Goal: Task Accomplishment & Management: Use online tool/utility

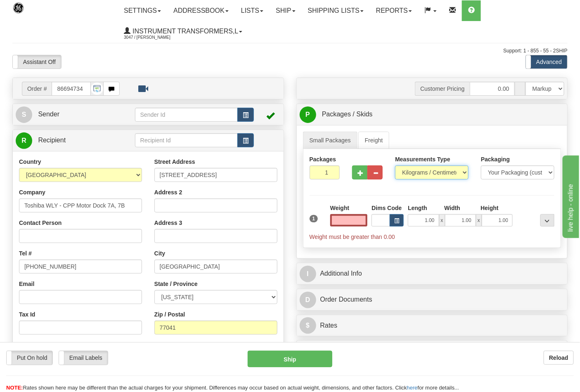
type input "0.00"
click at [420, 173] on select "Pounds / Inches Kilograms / Centimeters" at bounding box center [432, 173] width 74 height 14
select select "0"
click at [395, 166] on select "Pounds / Inches Kilograms / Centimeters" at bounding box center [432, 173] width 74 height 14
click at [365, 219] on input "0.00" at bounding box center [349, 220] width 38 height 12
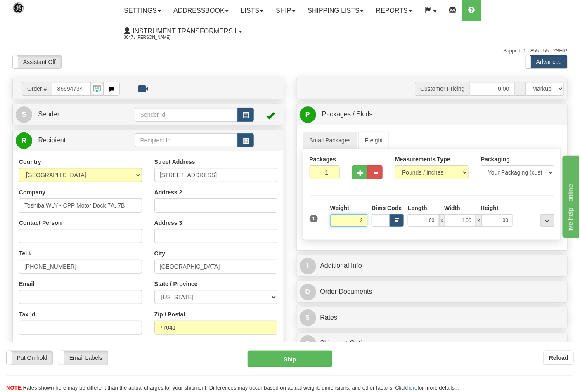
click button "Delete" at bounding box center [0, 0] width 0 height 0
type input "2.00"
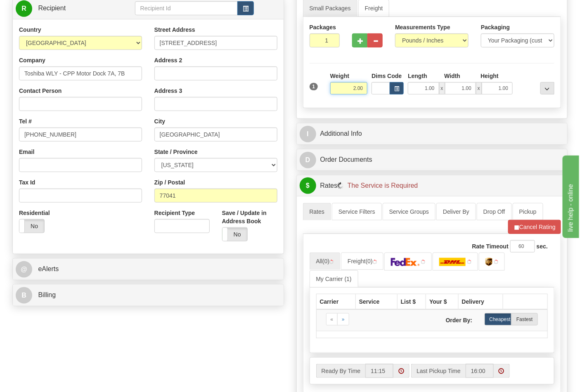
scroll to position [275, 0]
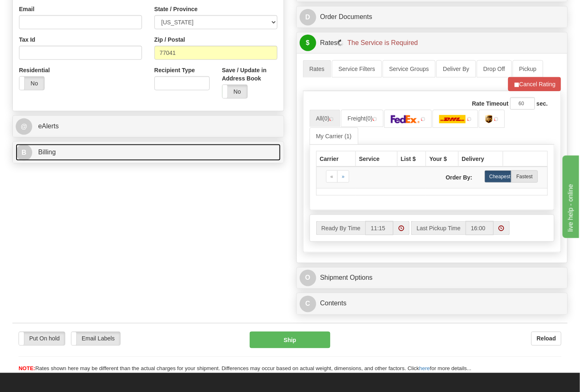
click at [78, 155] on link "B Billing" at bounding box center [148, 152] width 265 height 17
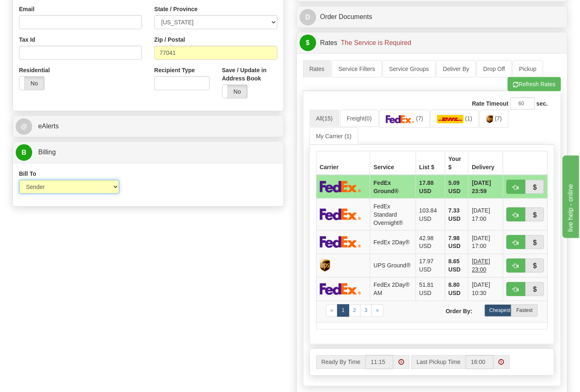
click at [61, 192] on select "Sender Recipient Third Party Collect" at bounding box center [69, 187] width 100 height 14
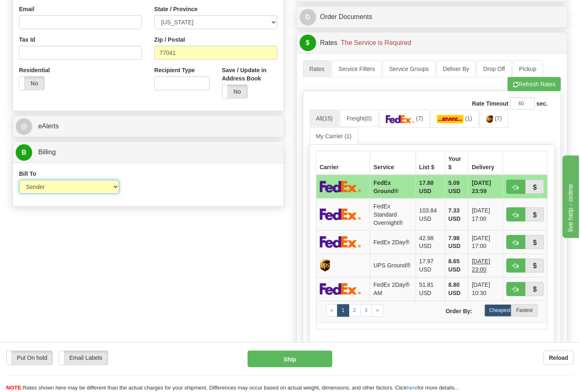
select select "2"
click at [19, 181] on select "Sender Recipient Third Party Collect" at bounding box center [69, 187] width 100 height 14
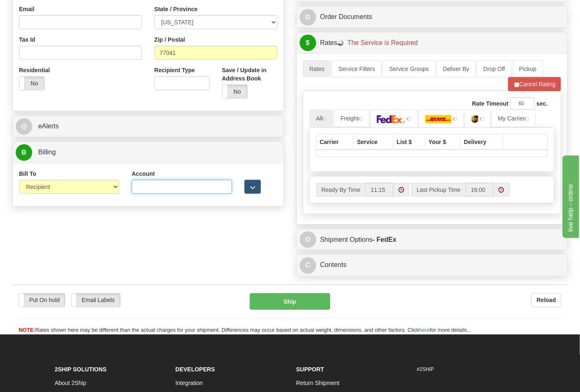
click at [152, 189] on input "Account" at bounding box center [182, 187] width 100 height 14
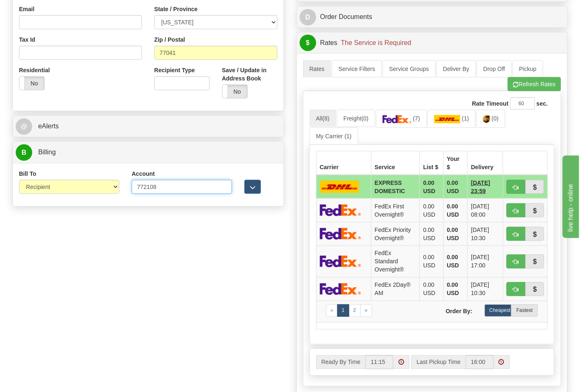
type input "772108"
click button "Delete" at bounding box center [0, 0] width 0 height 0
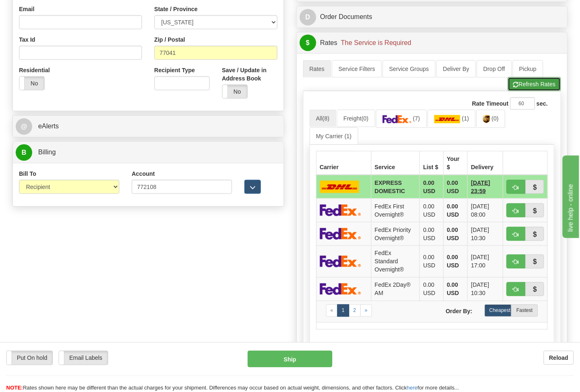
click at [521, 81] on button "Refresh Rates" at bounding box center [534, 84] width 53 height 14
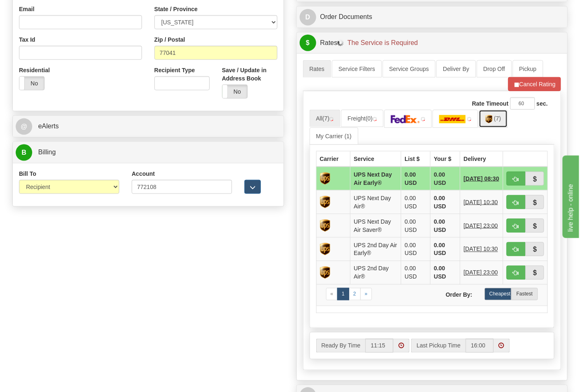
click at [498, 124] on link "(7)" at bounding box center [493, 119] width 29 height 18
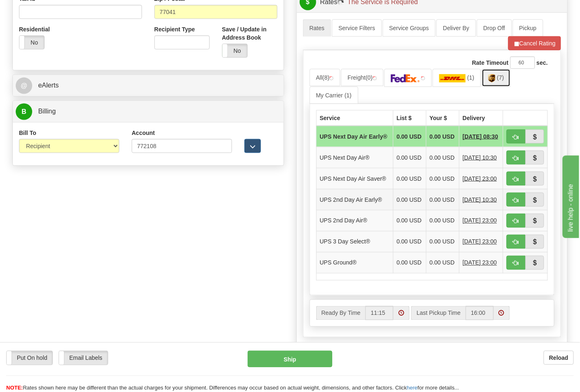
scroll to position [367, 0]
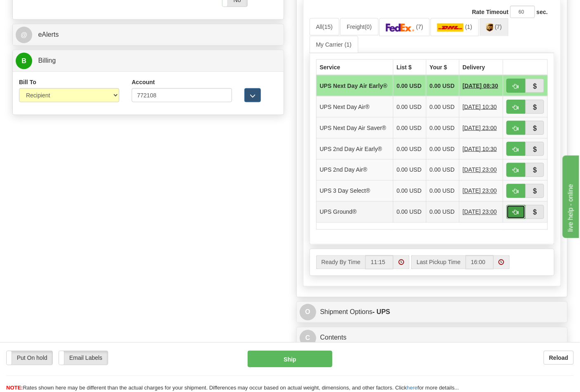
click at [513, 216] on span "button" at bounding box center [516, 212] width 6 height 5
type input "03"
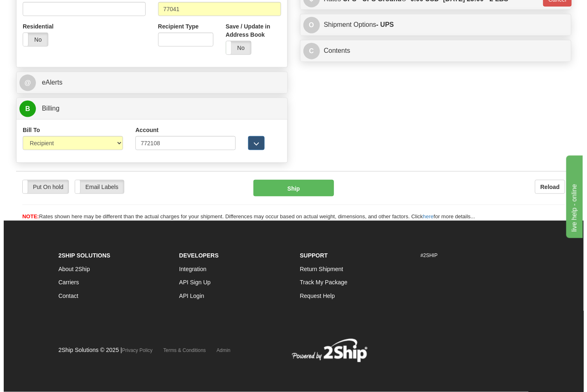
scroll to position [320, 0]
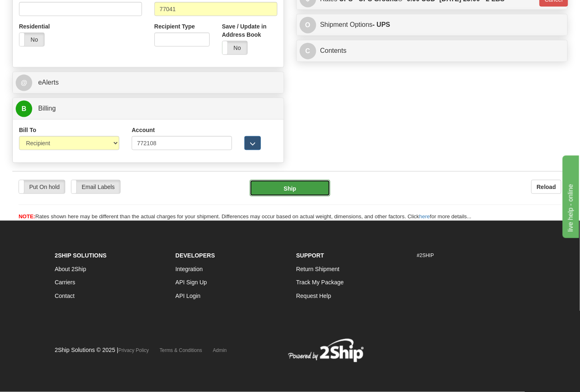
click at [302, 188] on button "Ship" at bounding box center [290, 188] width 80 height 17
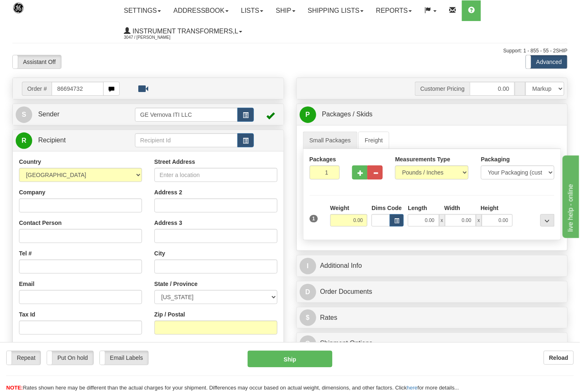
type input "86694732"
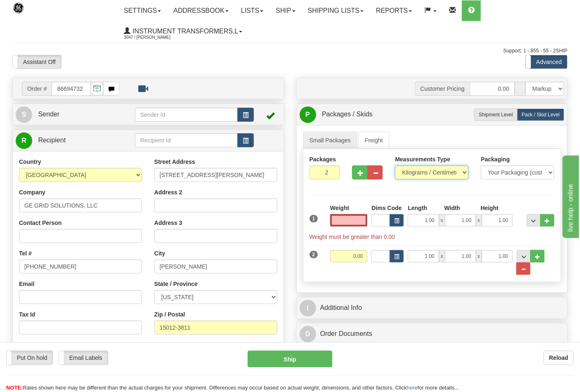
type input "0.00"
click at [422, 178] on select "Pounds / Inches Kilograms / Centimeters" at bounding box center [432, 173] width 74 height 14
select select "0"
click at [395, 166] on select "Pounds / Inches Kilograms / Centimeters" at bounding box center [432, 173] width 74 height 14
click at [365, 222] on input "0.00" at bounding box center [349, 220] width 38 height 12
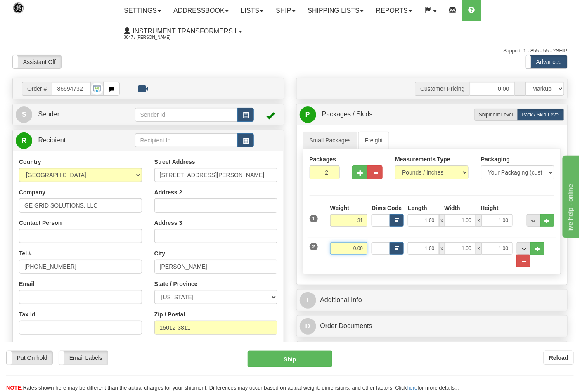
type input "31.00"
click at [364, 246] on input "0.00" at bounding box center [349, 248] width 38 height 12
click button "Delete" at bounding box center [0, 0] width 0 height 0
type input "10.00"
click button "Delete" at bounding box center [0, 0] width 0 height 0
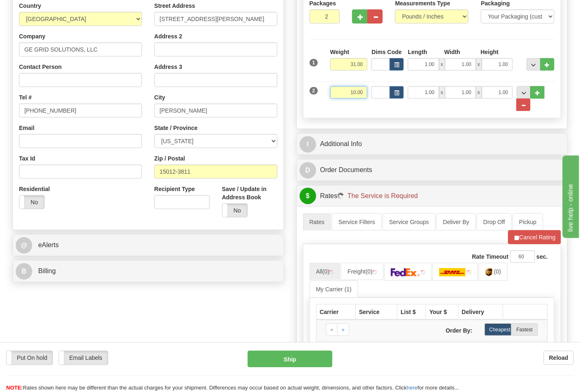
scroll to position [229, 0]
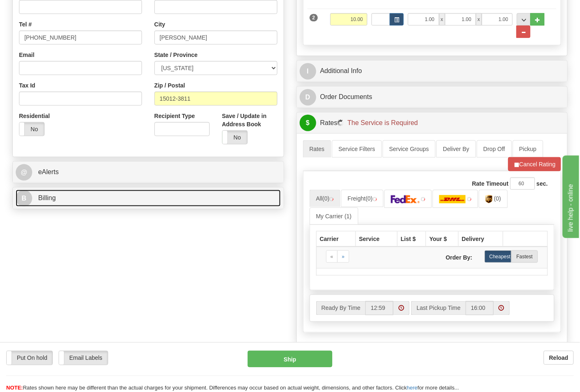
click at [84, 199] on link "B Billing" at bounding box center [148, 198] width 265 height 17
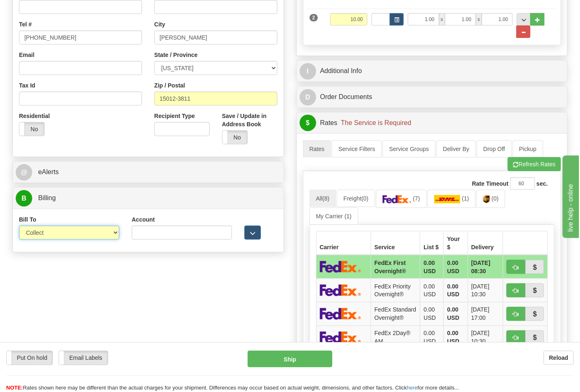
click at [64, 230] on select "Sender Recipient Third Party Collect" at bounding box center [69, 233] width 100 height 14
select select "2"
click at [19, 227] on select "Sender Recipient Third Party Collect" at bounding box center [69, 233] width 100 height 14
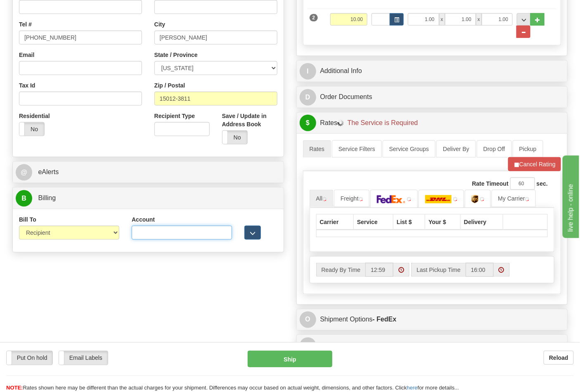
click at [148, 239] on input "Account" at bounding box center [182, 233] width 100 height 14
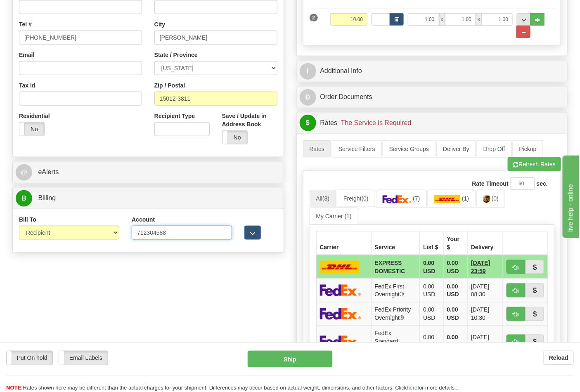
type input "712304588"
click button "Delete" at bounding box center [0, 0] width 0 height 0
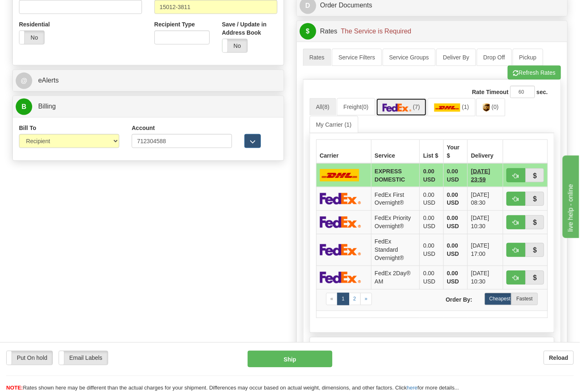
click at [403, 111] on img at bounding box center [397, 108] width 29 height 8
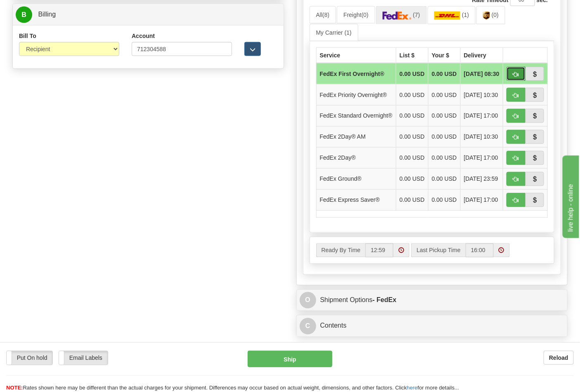
click at [515, 72] on button "button" at bounding box center [516, 74] width 19 height 14
type input "06"
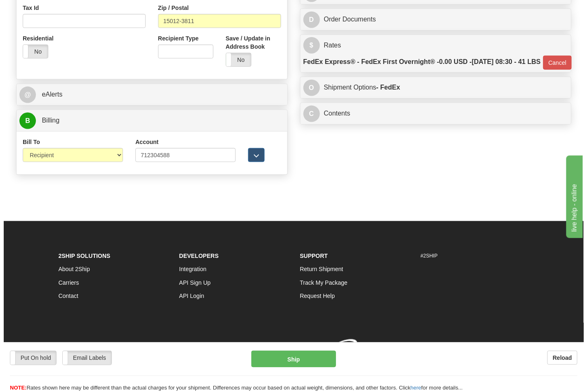
scroll to position [320, 0]
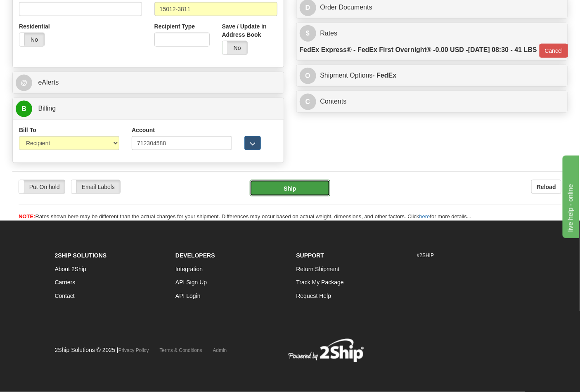
click at [288, 183] on button "Ship" at bounding box center [290, 188] width 80 height 17
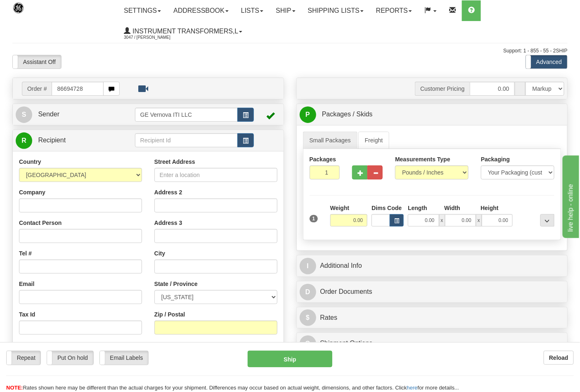
type input "86694728"
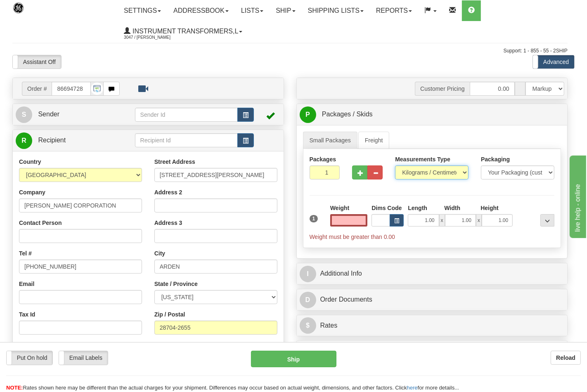
type input "0.00"
click at [420, 175] on select "Pounds / Inches Kilograms / Centimeters" at bounding box center [432, 173] width 74 height 14
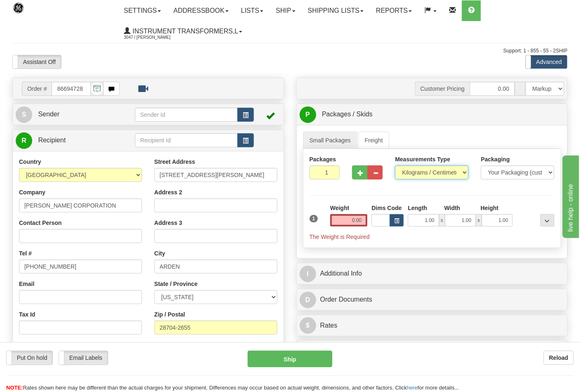
select select "0"
click at [395, 166] on select "Pounds / Inches Kilograms / Centimeters" at bounding box center [432, 173] width 74 height 14
click at [361, 222] on input "0.00" at bounding box center [349, 220] width 38 height 12
click button "Delete" at bounding box center [0, 0] width 0 height 0
type input "8.00"
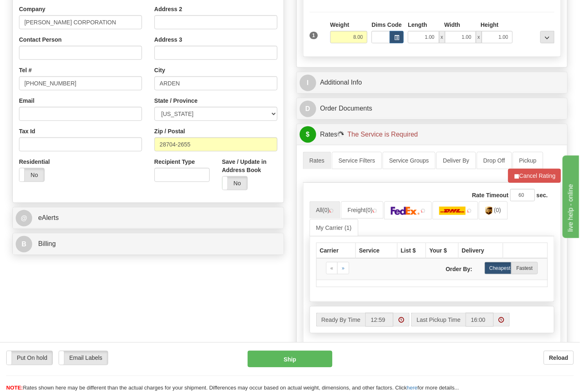
click at [104, 256] on div "Order # 86694728 S" at bounding box center [148, 76] width 284 height 365
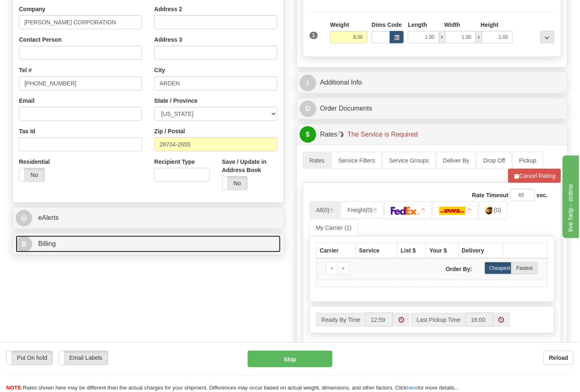
click at [100, 249] on link "B Billing" at bounding box center [148, 244] width 265 height 17
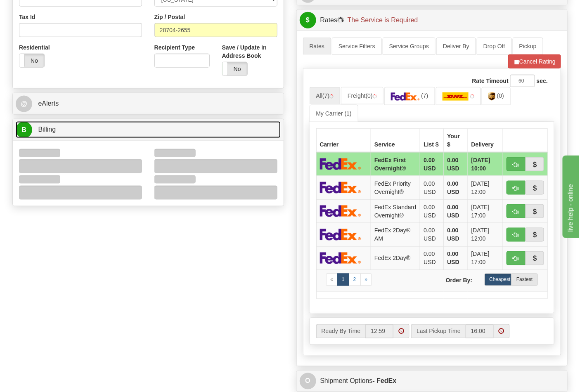
scroll to position [367, 0]
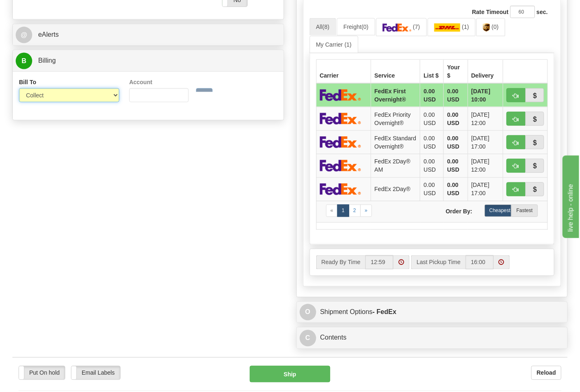
click at [49, 100] on select "Sender Recipient Third Party Collect" at bounding box center [69, 95] width 100 height 14
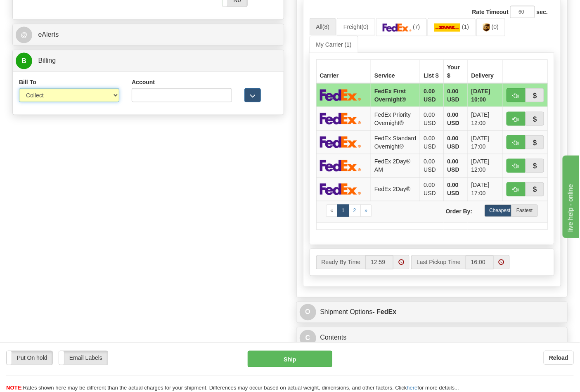
select select "2"
click at [19, 89] on select "Sender Recipient Third Party Collect" at bounding box center [69, 95] width 100 height 14
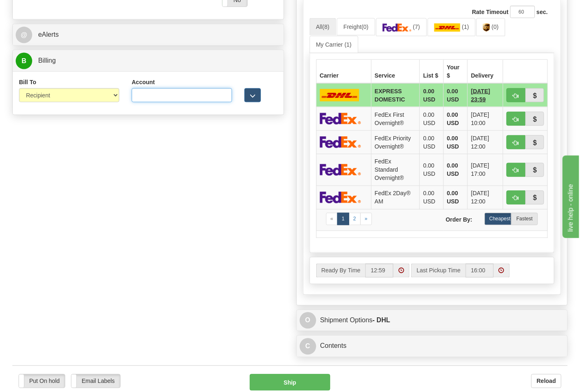
click at [159, 97] on input "Account" at bounding box center [182, 95] width 100 height 14
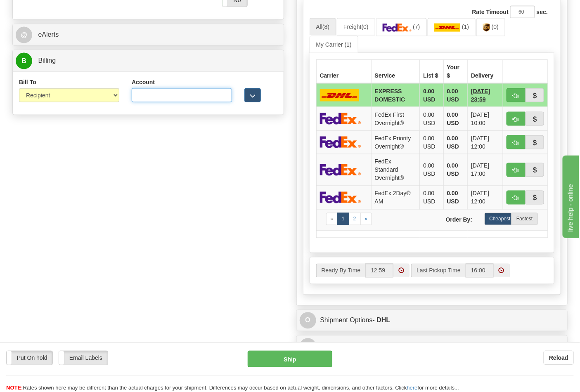
paste input "103014760"
type input "103014760"
click at [399, 34] on link "(7)" at bounding box center [401, 27] width 51 height 18
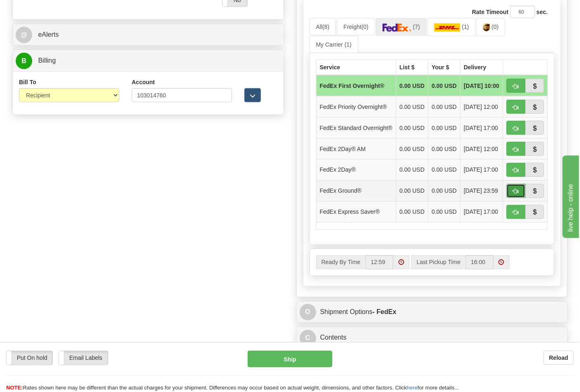
click at [515, 194] on span "button" at bounding box center [516, 191] width 6 height 5
type input "92"
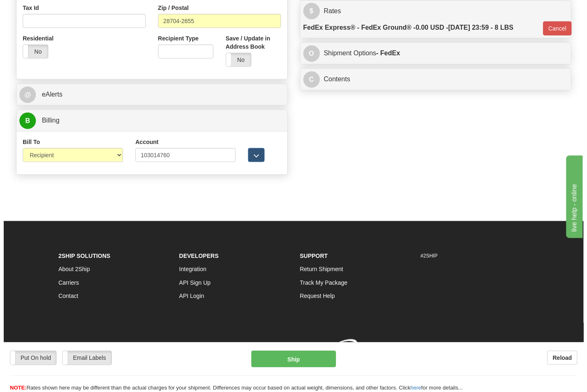
scroll to position [320, 0]
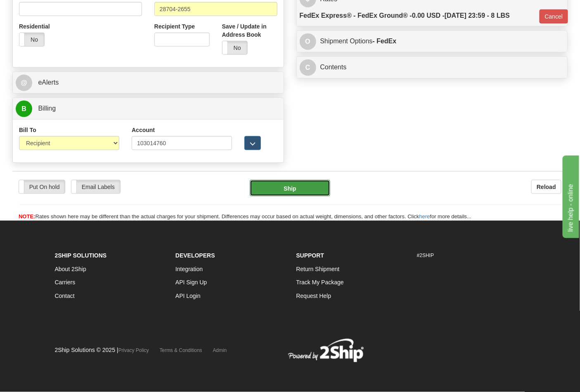
click at [314, 186] on button "Ship" at bounding box center [290, 188] width 80 height 17
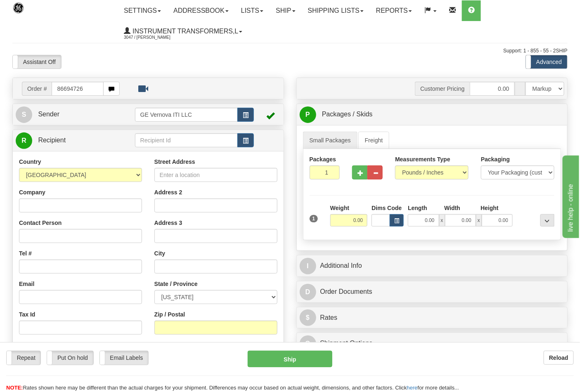
type input "86694726"
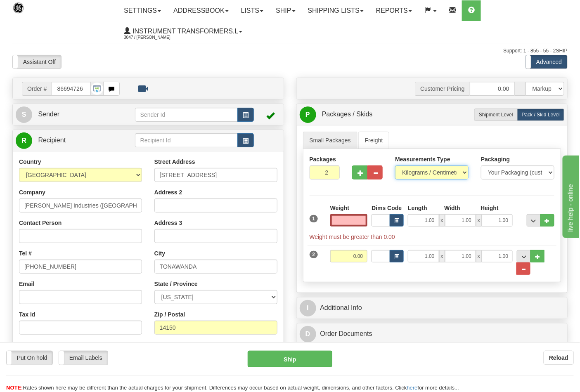
type input "0.00"
click at [412, 176] on select "Pounds / Inches Kilograms / Centimeters" at bounding box center [432, 173] width 74 height 14
select select "0"
click at [395, 166] on select "Pounds / Inches Kilograms / Centimeters" at bounding box center [432, 173] width 74 height 14
click at [363, 222] on input "0.00" at bounding box center [349, 220] width 38 height 12
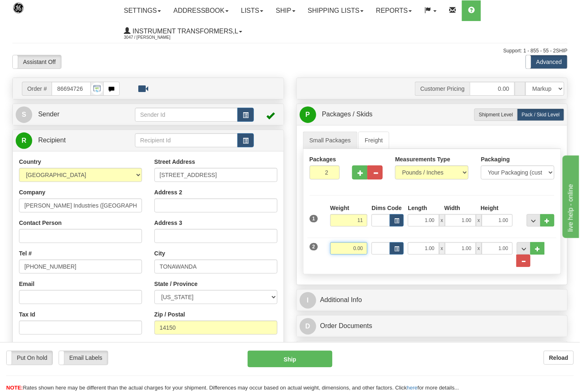
type input "11.00"
click at [363, 243] on input "0.00" at bounding box center [349, 248] width 38 height 12
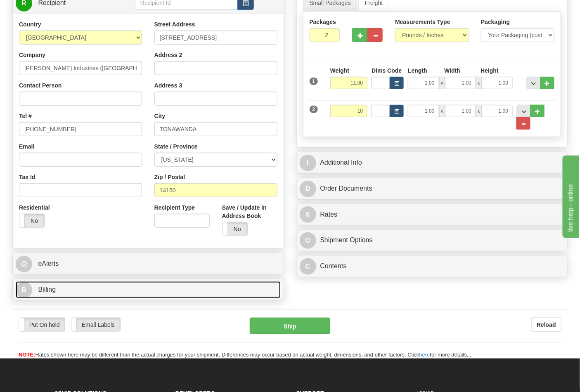
type input "10.00"
click at [104, 291] on link "B Billing" at bounding box center [148, 290] width 265 height 17
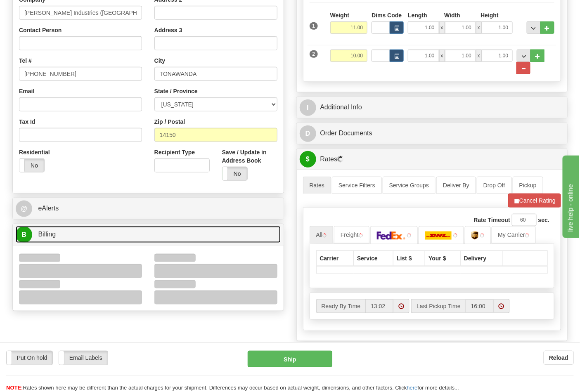
scroll to position [275, 0]
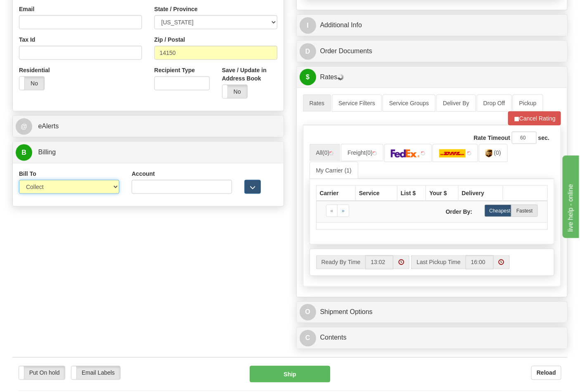
click at [51, 193] on select "Sender Recipient Third Party Collect" at bounding box center [69, 187] width 100 height 14
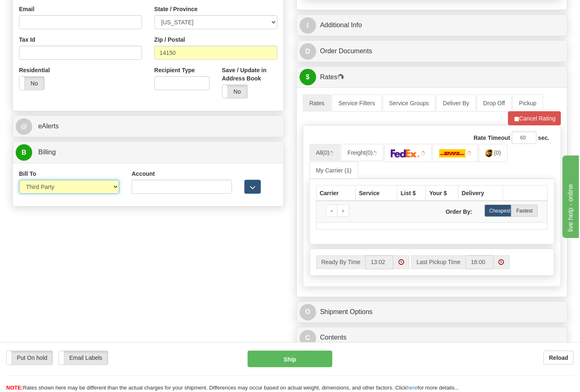
click at [19, 181] on select "Sender Recipient Third Party Collect" at bounding box center [69, 187] width 100 height 14
click at [60, 188] on select "Sender Recipient Third Party Collect" at bounding box center [69, 187] width 100 height 14
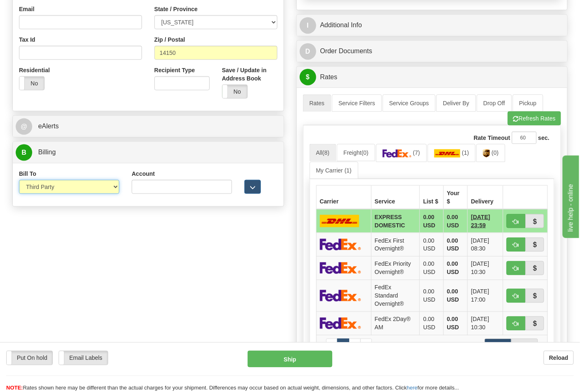
select select "2"
click at [19, 181] on select "Sender Recipient Third Party Collect" at bounding box center [69, 187] width 100 height 14
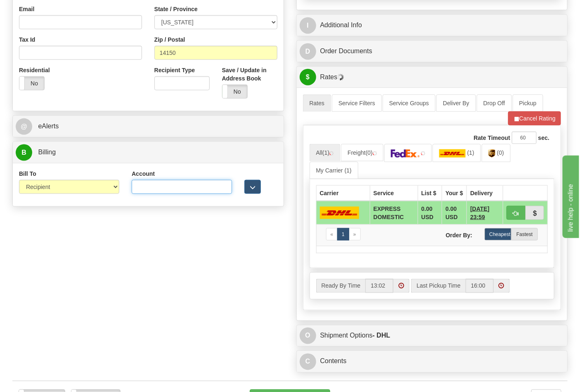
click at [173, 184] on input "Account" at bounding box center [182, 187] width 100 height 14
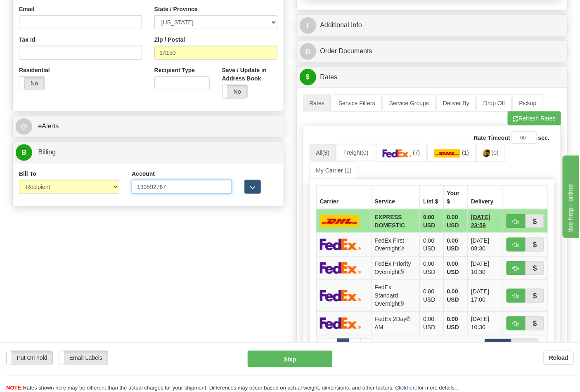
type input "130592767"
click button "Delete" at bounding box center [0, 0] width 0 height 0
click at [399, 155] on img at bounding box center [397, 153] width 29 height 8
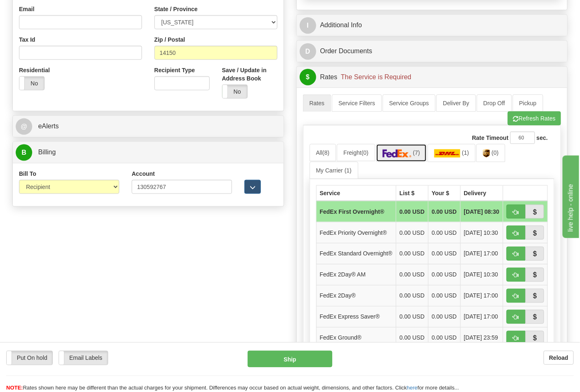
scroll to position [367, 0]
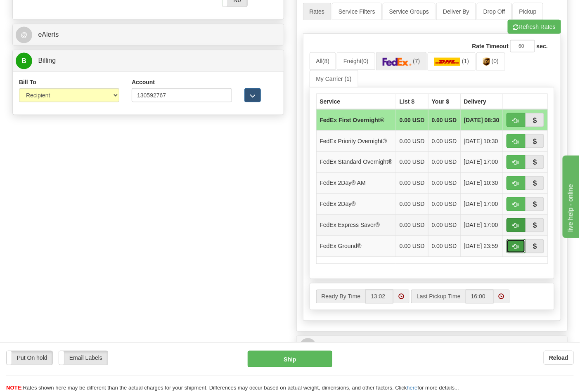
click at [517, 250] on span "button" at bounding box center [516, 246] width 6 height 5
type input "92"
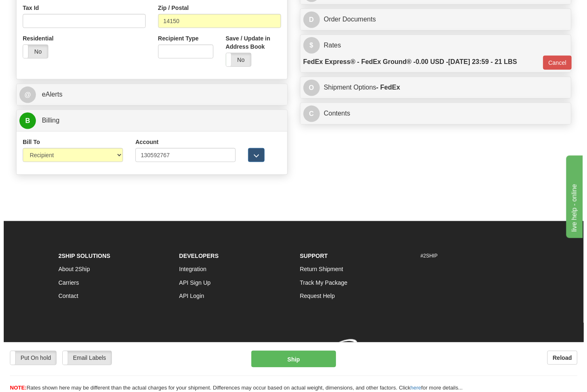
scroll to position [320, 0]
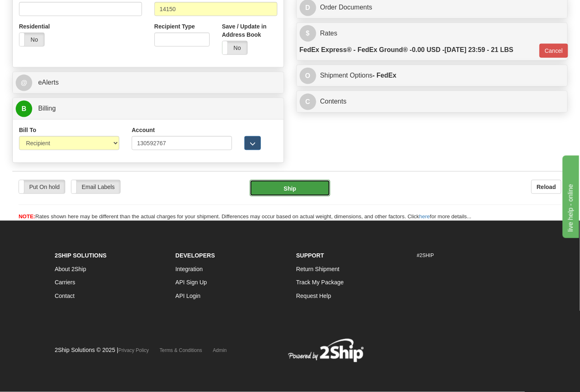
click at [296, 189] on button "Ship" at bounding box center [290, 188] width 80 height 17
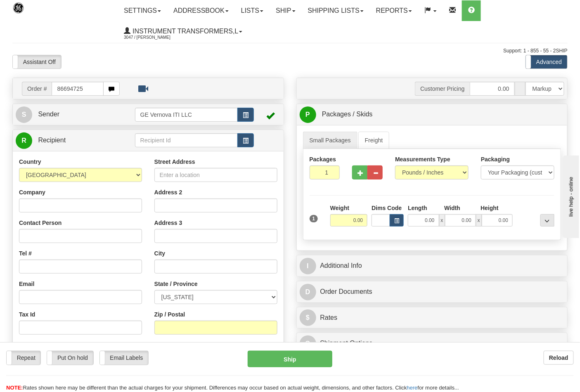
type input "86694725"
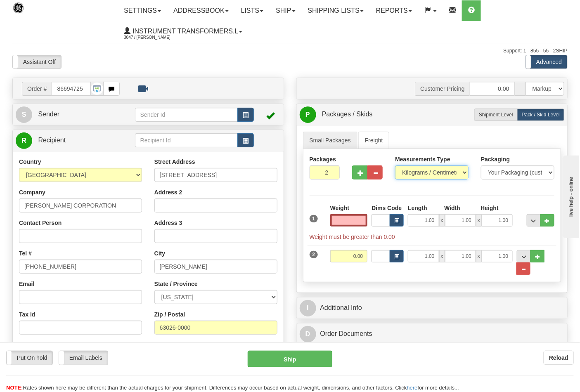
type input "0.00"
click at [415, 174] on select "Pounds / Inches Kilograms / Centimeters" at bounding box center [432, 173] width 74 height 14
click at [416, 180] on select "Pounds / Inches Kilograms / Centimeters" at bounding box center [432, 173] width 74 height 14
click at [406, 175] on select "Pounds / Inches Kilograms / Centimeters" at bounding box center [432, 173] width 74 height 14
select select "0"
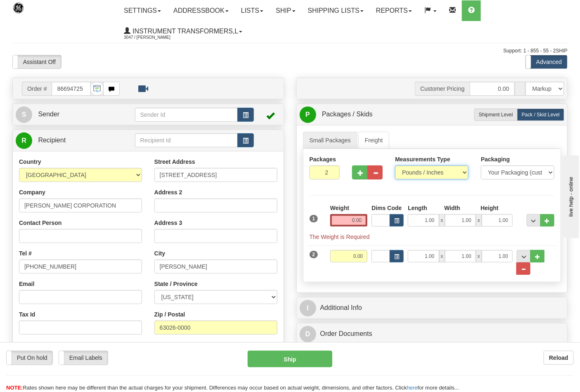
click at [395, 166] on select "Pounds / Inches Kilograms / Centimeters" at bounding box center [432, 173] width 74 height 14
click at [363, 220] on input "0.00" at bounding box center [349, 220] width 38 height 12
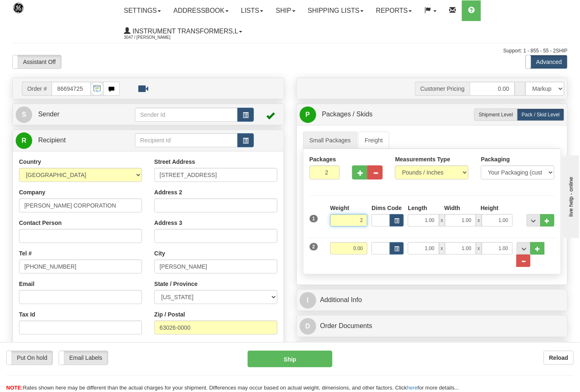
click button "Delete" at bounding box center [0, 0] width 0 height 0
type input "2.00"
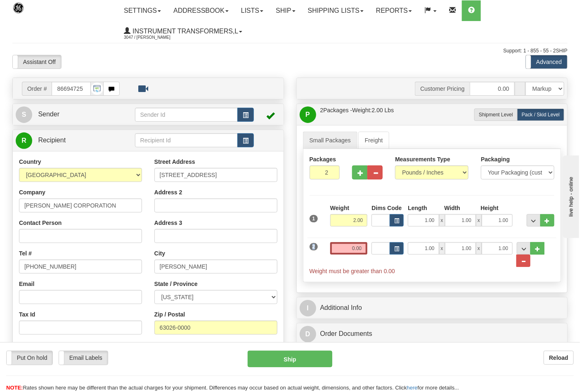
drag, startPoint x: 367, startPoint y: 242, endPoint x: 367, endPoint y: 254, distance: 11.1
click at [367, 247] on div "2 Weight 0.00 Dims Code Length Width Height" at bounding box center [432, 255] width 249 height 42
click at [364, 254] on input "0.00" at bounding box center [349, 248] width 38 height 12
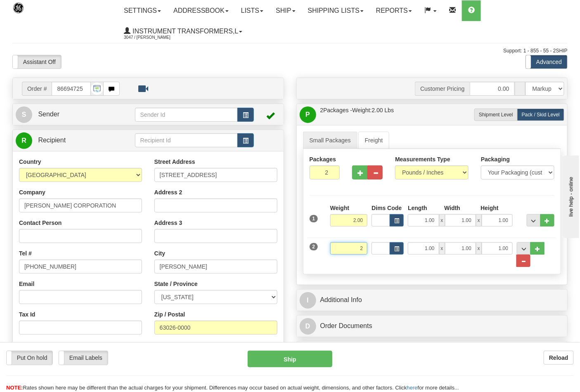
click button "Delete" at bounding box center [0, 0] width 0 height 0
type input "2.00"
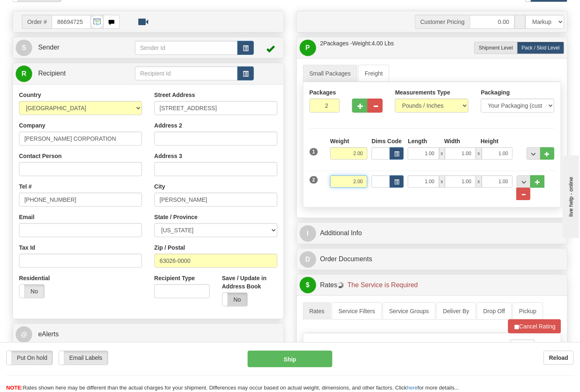
scroll to position [138, 0]
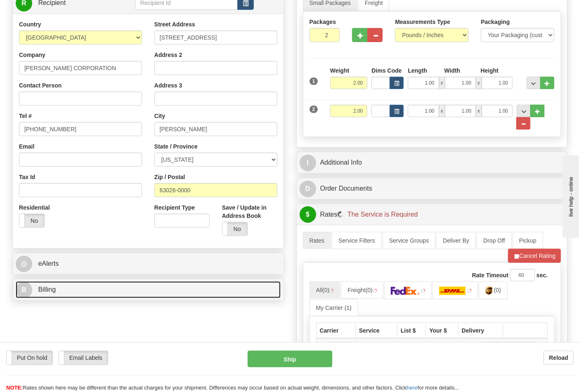
click at [83, 290] on link "B Billing" at bounding box center [148, 290] width 265 height 17
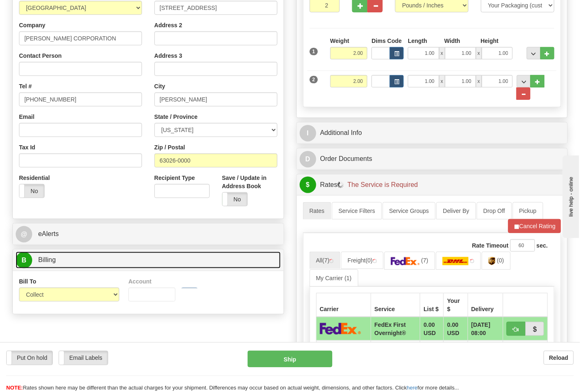
scroll to position [183, 0]
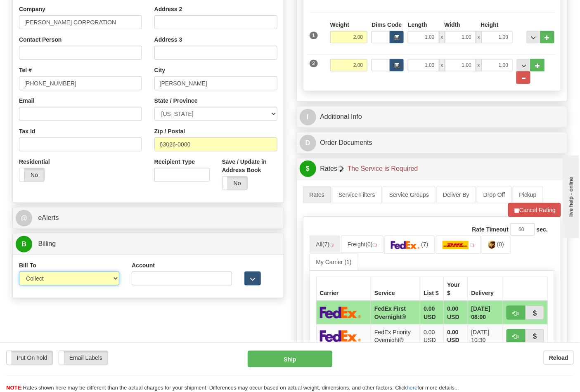
click at [57, 285] on select "Sender Recipient Third Party Collect" at bounding box center [69, 279] width 100 height 14
click at [19, 273] on select "Sender Recipient Third Party Collect" at bounding box center [69, 279] width 100 height 14
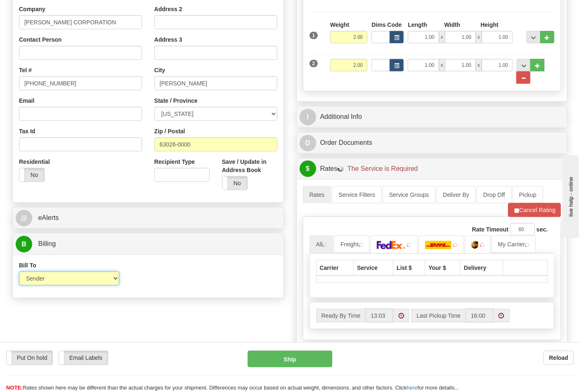
drag, startPoint x: 56, startPoint y: 281, endPoint x: 54, endPoint y: 285, distance: 4.6
click at [56, 281] on select "Sender Recipient Third Party Collect" at bounding box center [69, 279] width 100 height 14
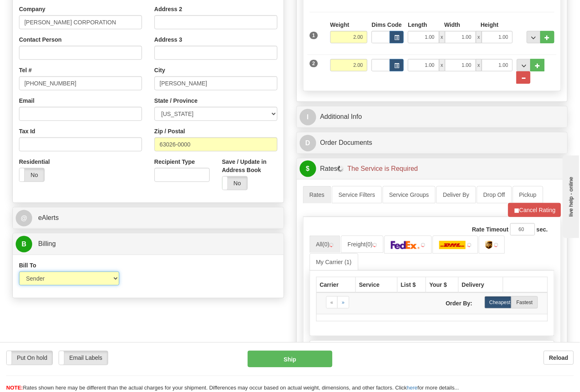
select select "2"
click at [19, 273] on select "Sender Recipient Third Party Collect" at bounding box center [69, 279] width 100 height 14
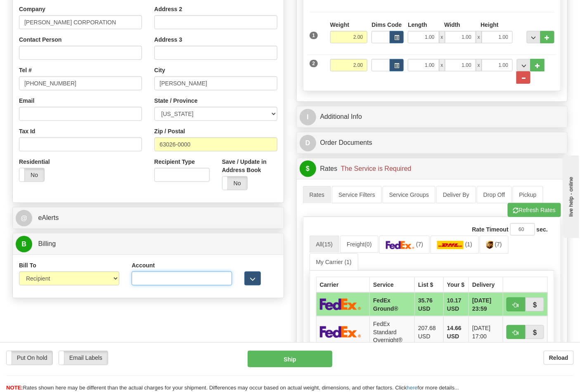
click at [165, 276] on input "Account" at bounding box center [182, 279] width 100 height 14
paste input "103538629"
type input "103538629"
click at [415, 248] on img at bounding box center [400, 245] width 29 height 8
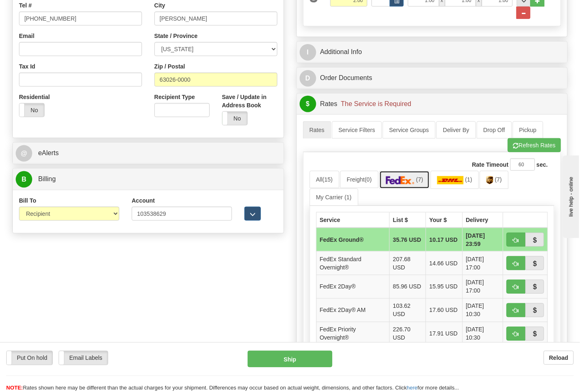
scroll to position [367, 0]
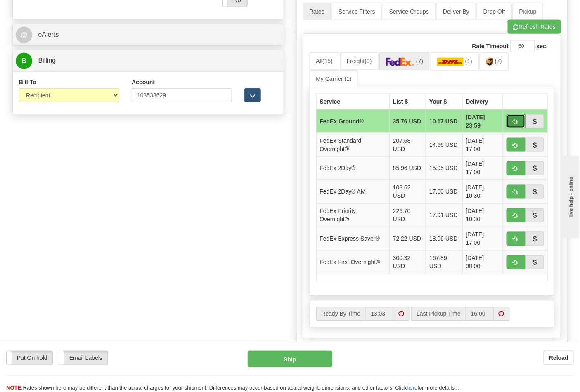
click at [512, 117] on button "button" at bounding box center [516, 121] width 19 height 14
type input "92"
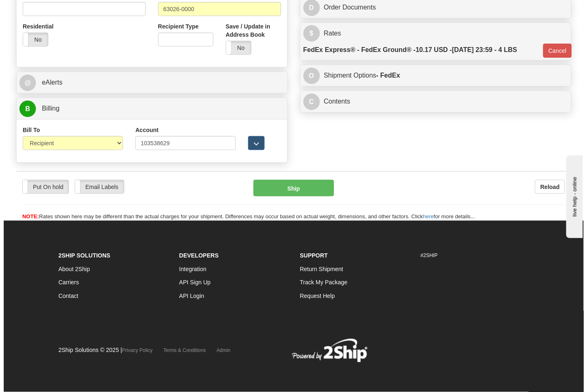
scroll to position [320, 0]
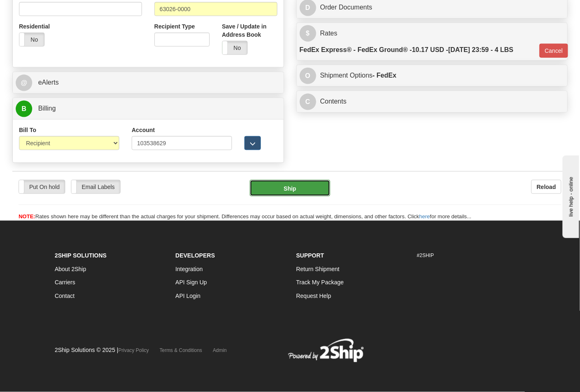
click at [287, 186] on button "Ship" at bounding box center [290, 188] width 80 height 17
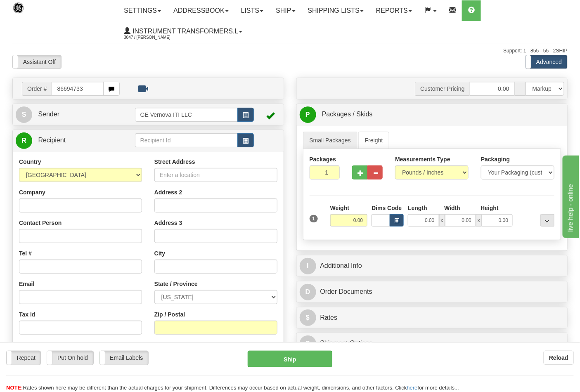
type input "86694733"
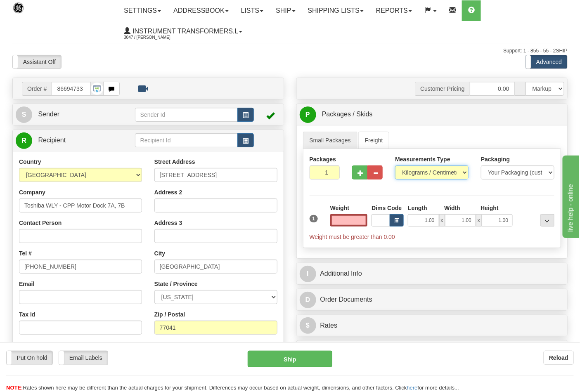
type input "0.00"
click at [409, 172] on select "Pounds / Inches Kilograms / Centimeters" at bounding box center [432, 173] width 74 height 14
select select "0"
click at [395, 166] on select "Pounds / Inches Kilograms / Centimeters" at bounding box center [432, 173] width 74 height 14
click at [359, 222] on input "0.00" at bounding box center [349, 220] width 38 height 12
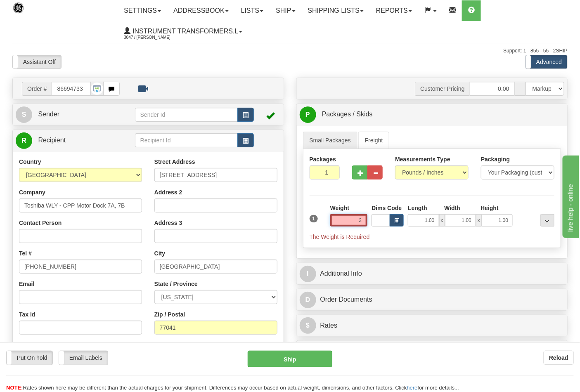
click button "Delete" at bounding box center [0, 0] width 0 height 0
type input "2.00"
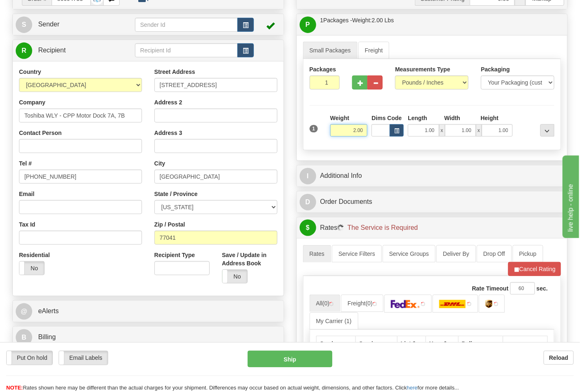
scroll to position [183, 0]
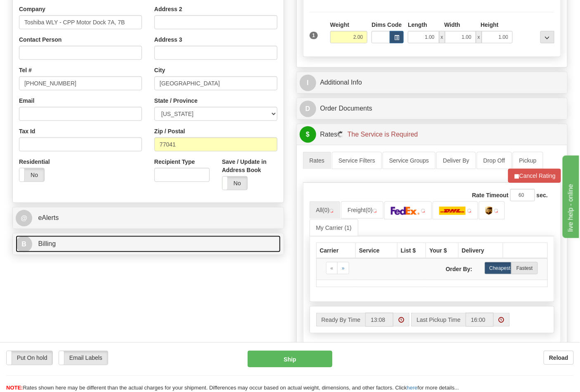
click at [117, 242] on link "B Billing" at bounding box center [148, 244] width 265 height 17
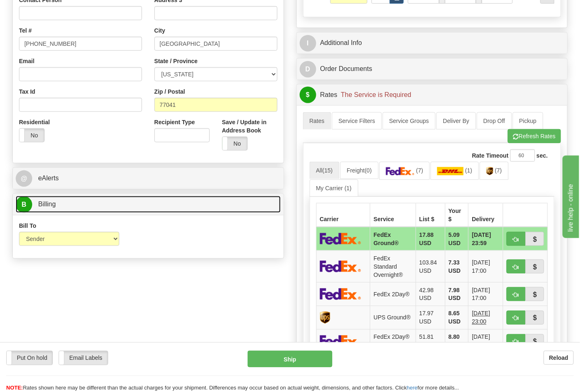
scroll to position [275, 0]
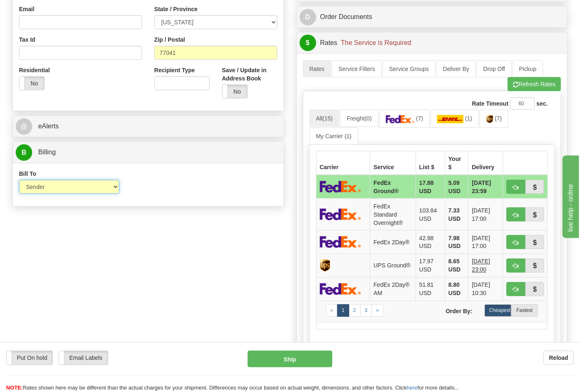
click at [55, 192] on select "Sender Recipient Third Party Collect" at bounding box center [69, 187] width 100 height 14
select select "2"
click at [19, 181] on select "Sender Recipient Third Party Collect" at bounding box center [69, 187] width 100 height 14
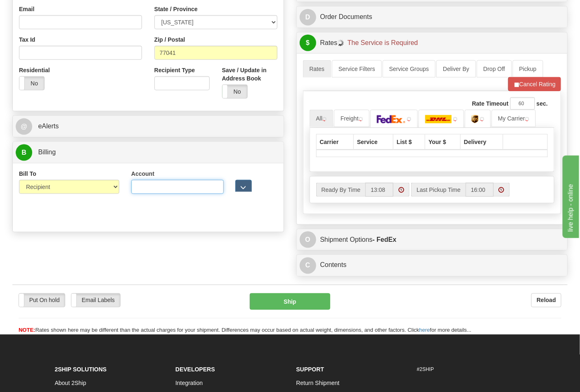
click at [156, 192] on input "Account" at bounding box center [177, 187] width 93 height 14
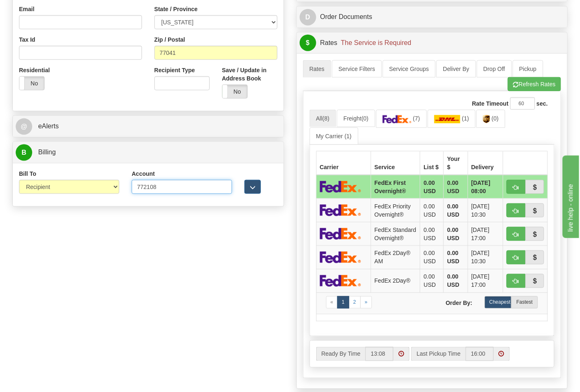
type input "772108"
click button "Delete" at bounding box center [0, 0] width 0 height 0
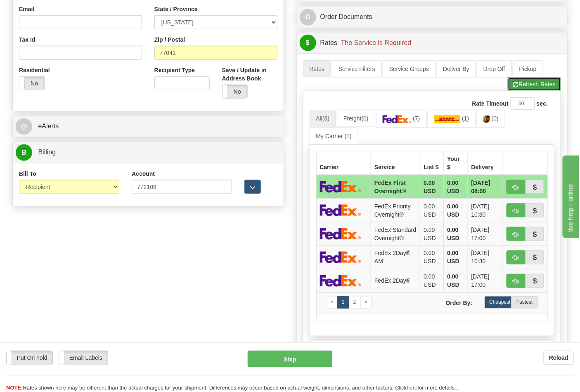
click at [518, 88] on button "Refresh Rates" at bounding box center [534, 84] width 53 height 14
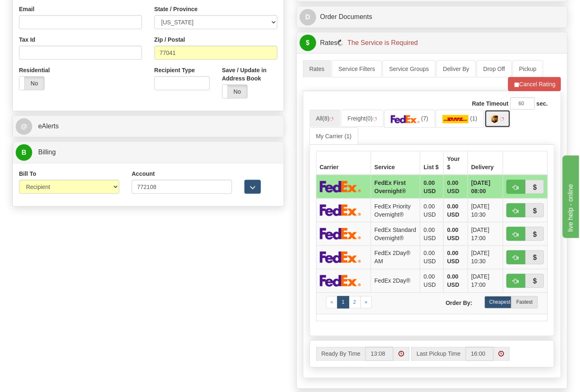
click at [498, 122] on img at bounding box center [494, 119] width 7 height 8
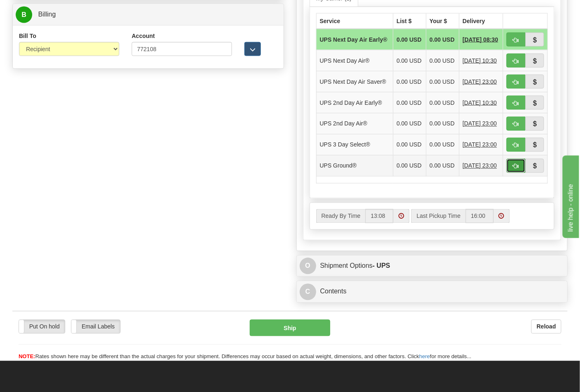
click at [514, 173] on button "button" at bounding box center [516, 166] width 19 height 14
type input "03"
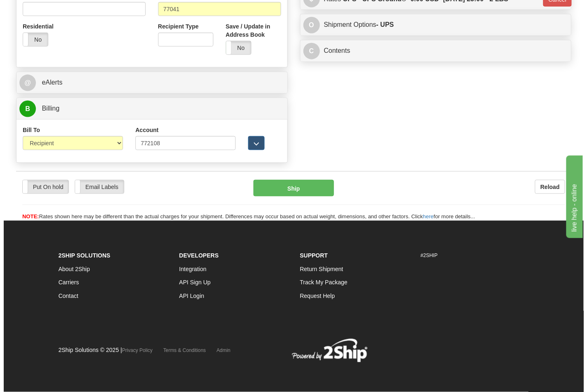
scroll to position [320, 0]
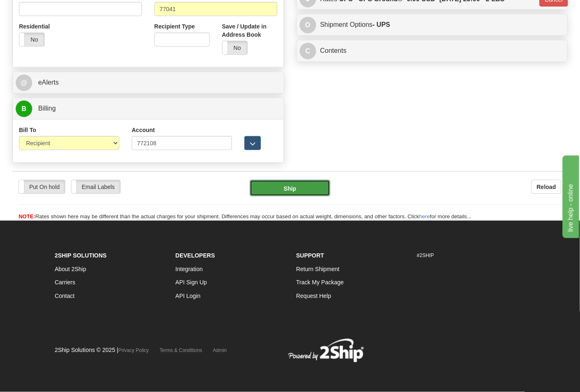
click at [304, 183] on button "Ship" at bounding box center [290, 188] width 80 height 17
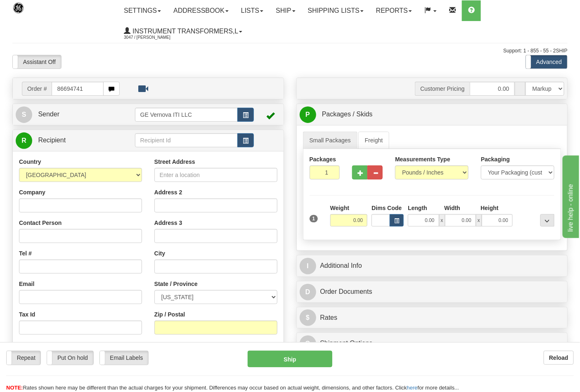
type input "86694741"
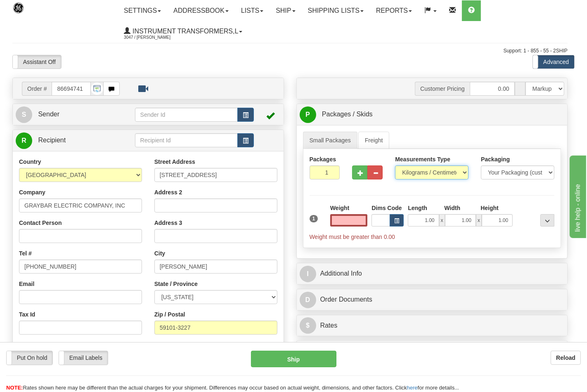
type input "0.00"
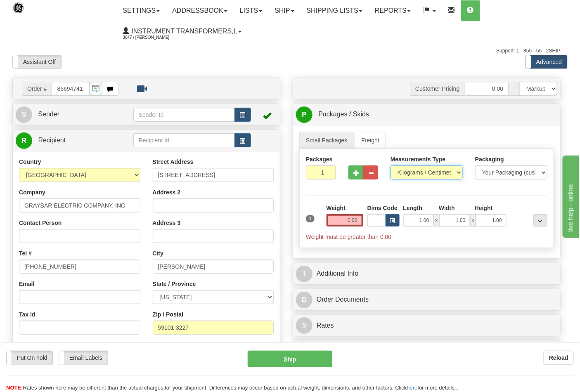
click at [407, 174] on select "Pounds / Inches Kilograms / Centimeters" at bounding box center [427, 173] width 72 height 14
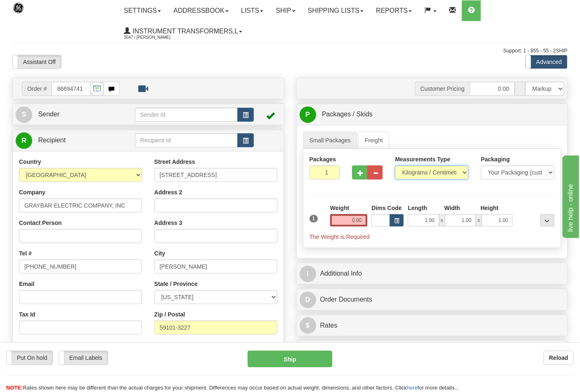
select select "0"
click at [395, 166] on select "Pounds / Inches Kilograms / Centimeters" at bounding box center [432, 173] width 74 height 14
click at [360, 224] on input "0.00" at bounding box center [349, 220] width 38 height 12
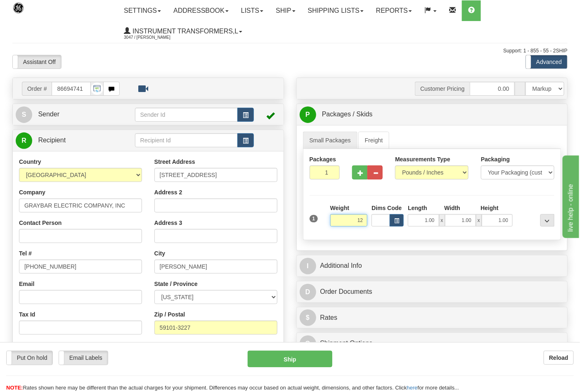
click button "Delete" at bounding box center [0, 0] width 0 height 0
type input "12.00"
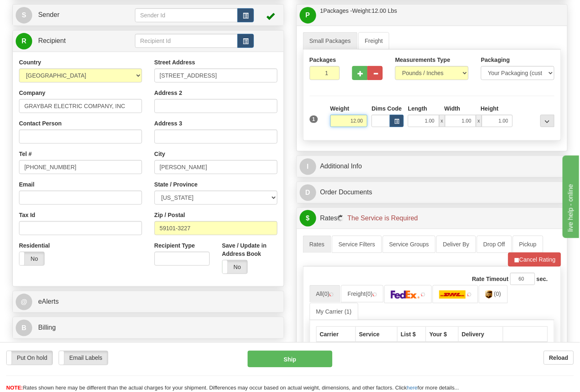
scroll to position [183, 0]
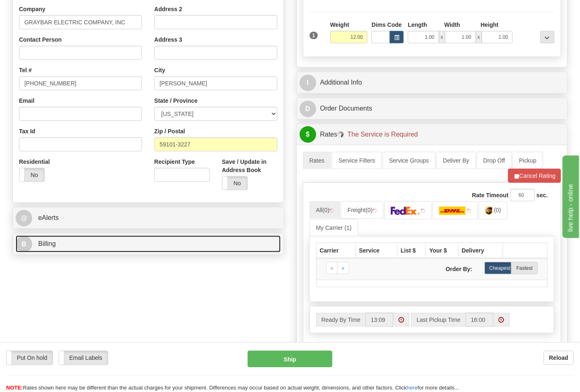
click at [95, 244] on link "B Billing" at bounding box center [148, 244] width 265 height 17
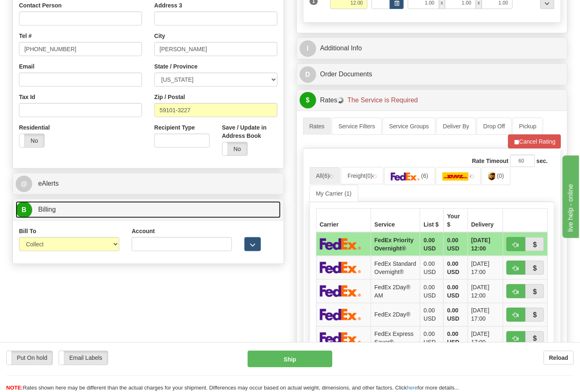
scroll to position [275, 0]
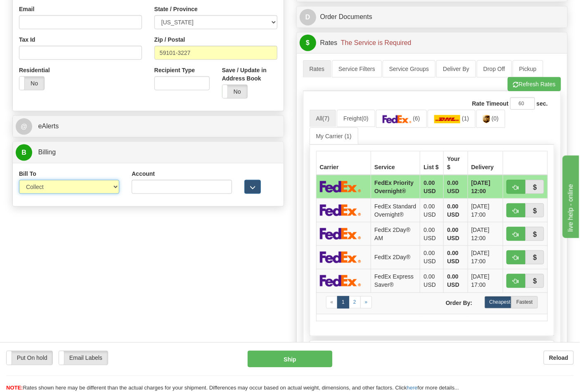
click at [61, 191] on select "Sender Recipient Third Party Collect" at bounding box center [69, 187] width 100 height 14
select select "2"
click at [19, 181] on select "Sender Recipient Third Party Collect" at bounding box center [69, 187] width 100 height 14
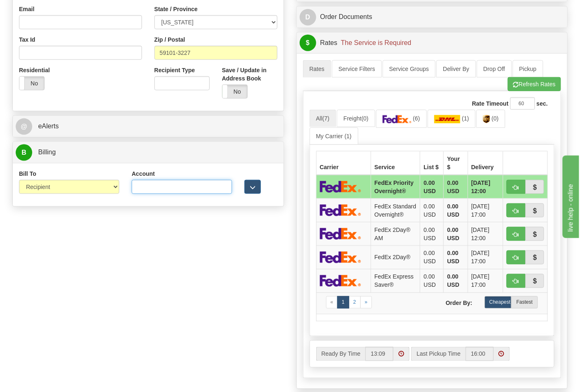
click at [153, 187] on input "Account" at bounding box center [182, 187] width 100 height 14
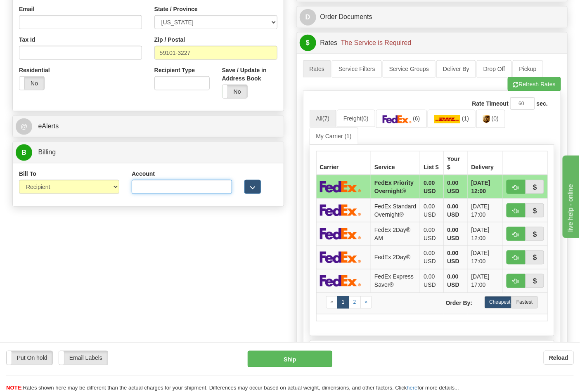
paste input "9769V8"
type input "9769V8"
click at [514, 88] on span "button" at bounding box center [516, 84] width 6 height 5
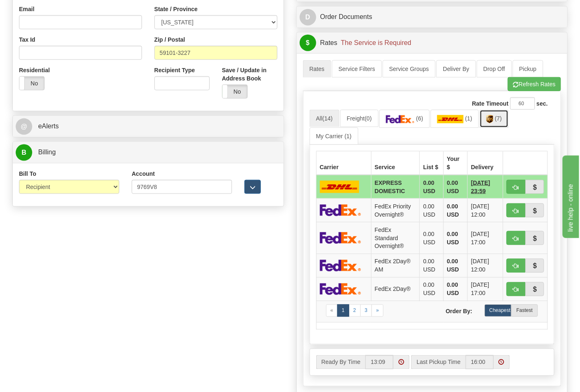
click at [493, 123] on img at bounding box center [489, 119] width 7 height 8
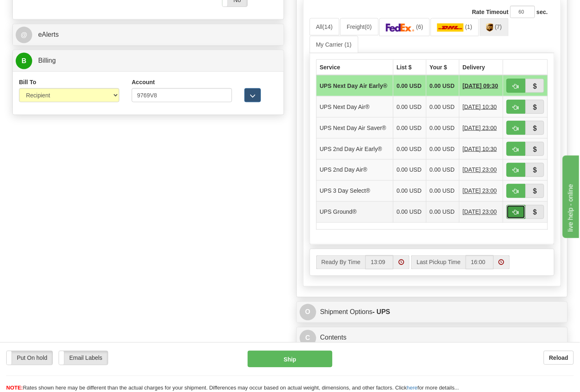
click at [514, 216] on span "button" at bounding box center [516, 212] width 6 height 5
type input "03"
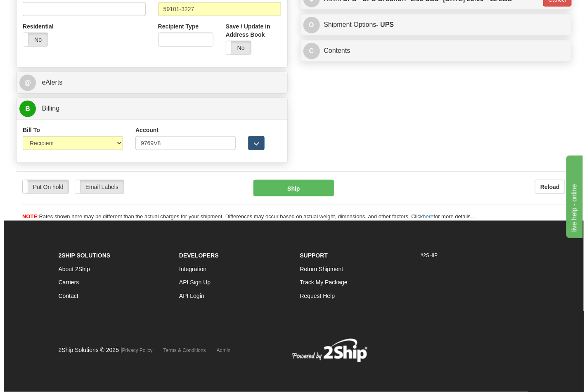
scroll to position [320, 0]
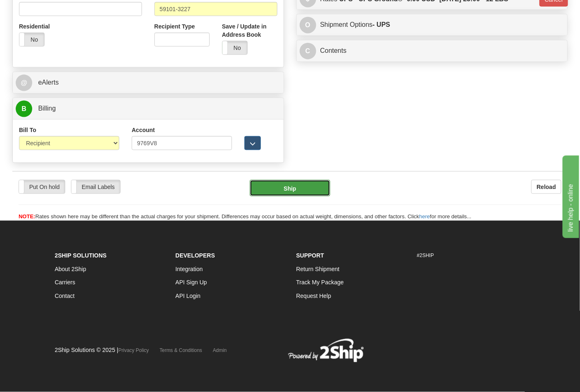
click at [311, 187] on button "Ship" at bounding box center [290, 188] width 80 height 17
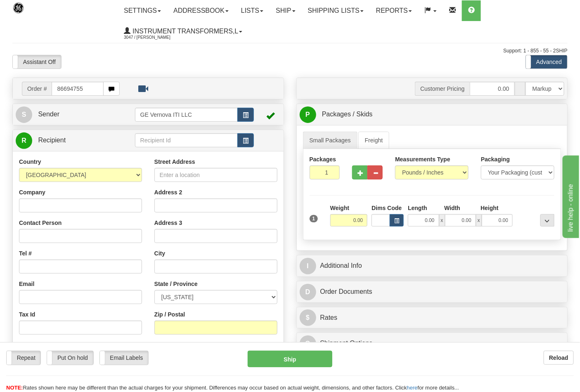
type input "86694755"
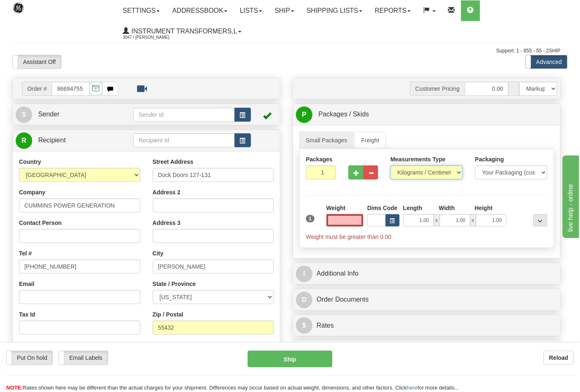
type input "0.00"
click at [413, 175] on select "Pounds / Inches Kilograms / Centimeters" at bounding box center [427, 173] width 72 height 14
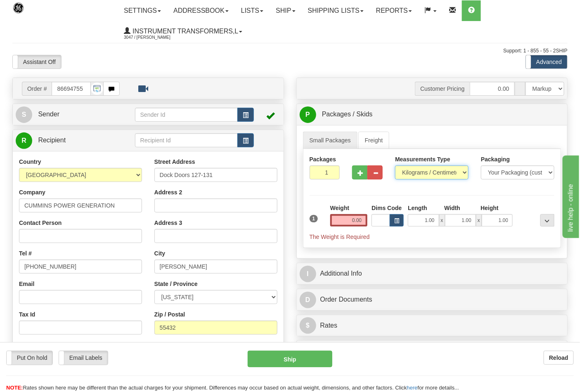
select select "0"
click at [395, 166] on select "Pounds / Inches Kilograms / Centimeters" at bounding box center [432, 173] width 74 height 14
click at [363, 221] on input "0.00" at bounding box center [349, 220] width 38 height 12
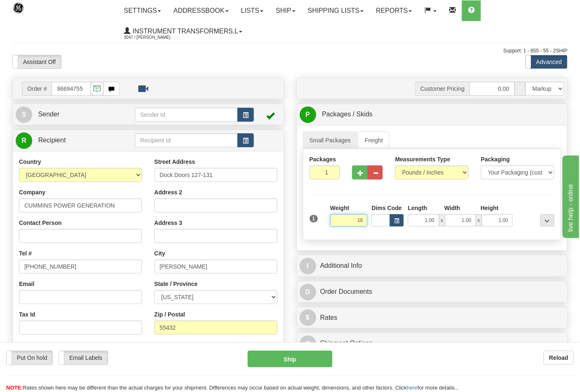
click button "Delete" at bounding box center [0, 0] width 0 height 0
type input "16.00"
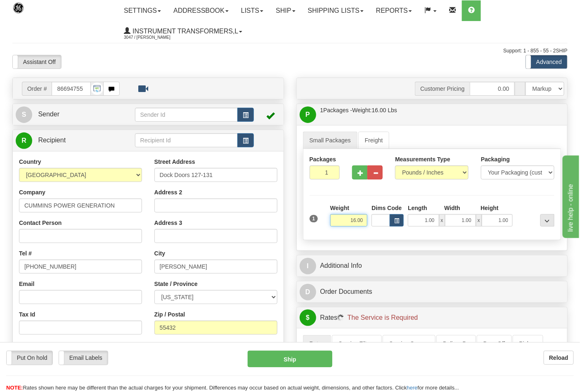
scroll to position [183, 0]
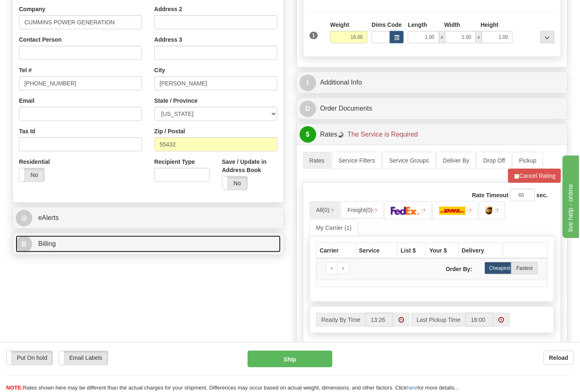
click at [93, 238] on link "B Billing" at bounding box center [148, 244] width 265 height 17
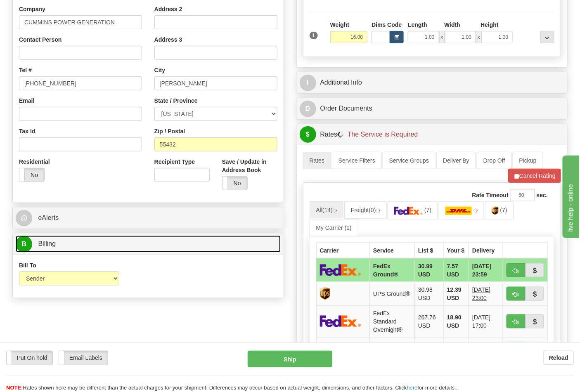
scroll to position [229, 0]
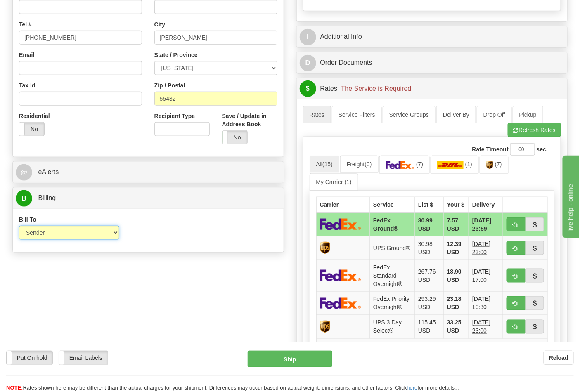
drag, startPoint x: 62, startPoint y: 228, endPoint x: 62, endPoint y: 240, distance: 12.0
click at [62, 228] on select "Sender Recipient Third Party Collect" at bounding box center [69, 233] width 100 height 14
select select "2"
click at [19, 227] on select "Sender Recipient Third Party Collect" at bounding box center [69, 233] width 100 height 14
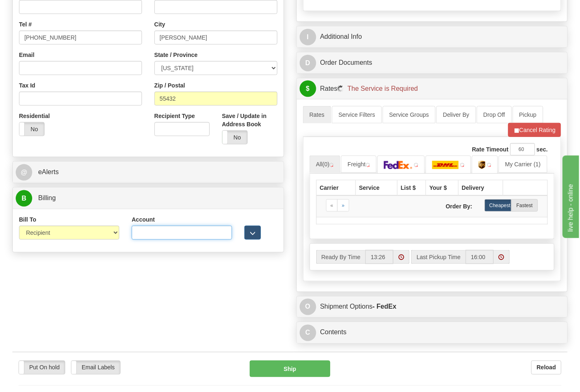
click at [143, 238] on input "Account" at bounding box center [182, 233] width 100 height 14
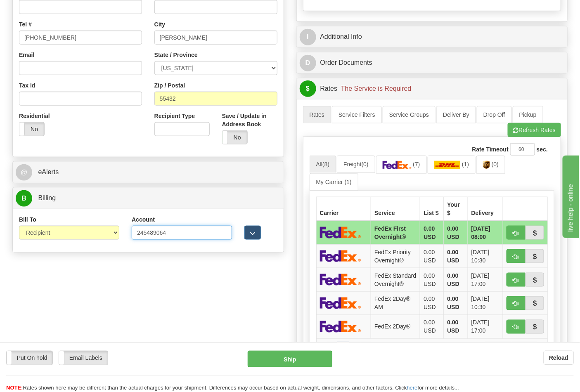
type input "245489064"
click button "Delete" at bounding box center [0, 0] width 0 height 0
click at [413, 160] on link "(7)" at bounding box center [401, 165] width 51 height 18
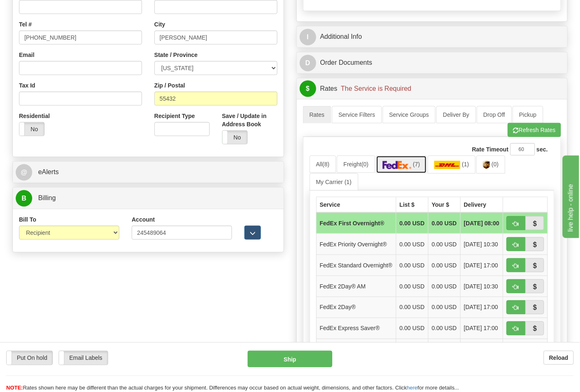
scroll to position [321, 0]
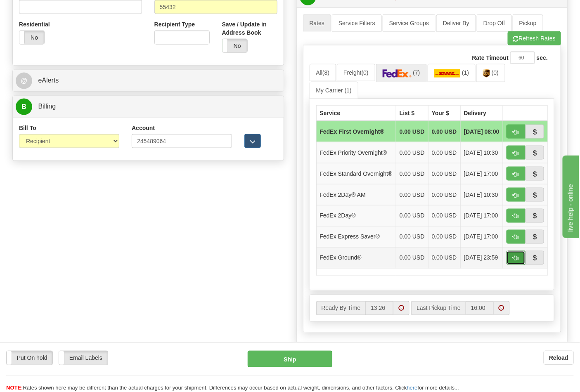
click at [513, 261] on span "button" at bounding box center [516, 258] width 6 height 5
type input "92"
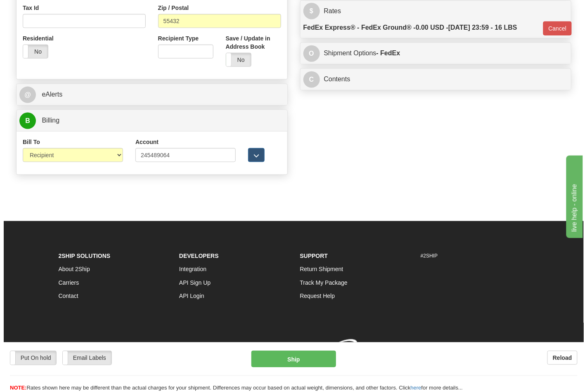
scroll to position [308, 0]
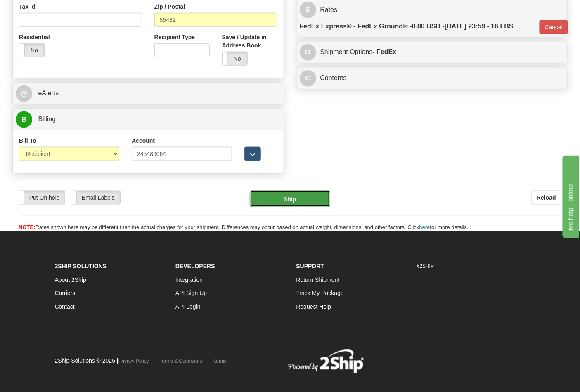
click at [288, 206] on button "Ship" at bounding box center [290, 199] width 80 height 17
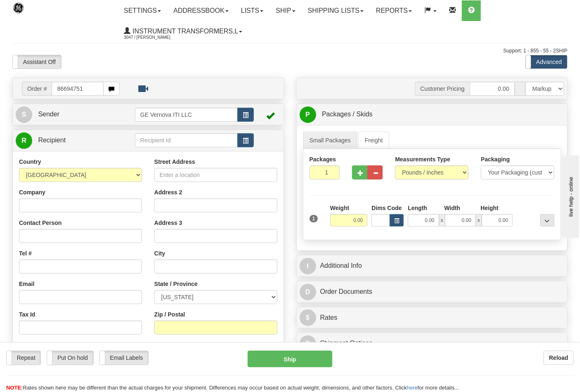
type input "86694751"
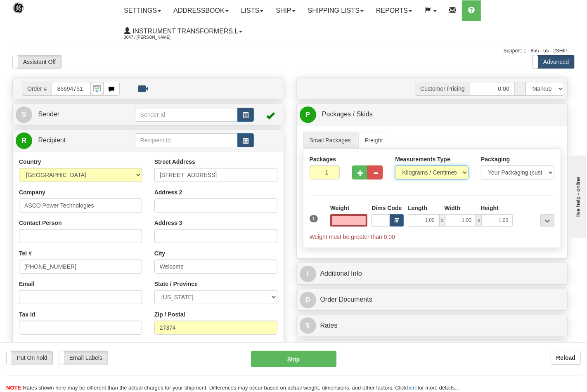
type input "0.00"
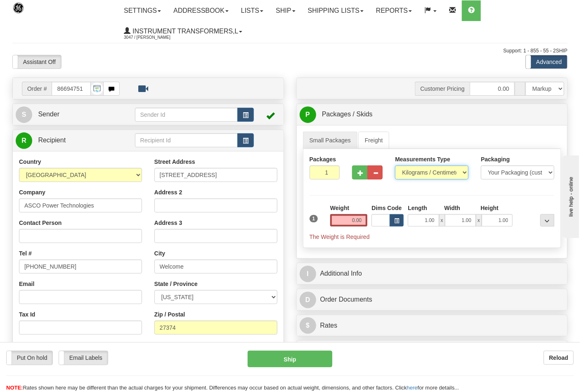
click at [413, 173] on select "Pounds / Inches Kilograms / Centimeters" at bounding box center [432, 173] width 74 height 14
select select "0"
click at [395, 166] on select "Pounds / Inches Kilograms / Centimeters" at bounding box center [432, 173] width 74 height 14
click at [364, 217] on input "0.00" at bounding box center [349, 220] width 38 height 12
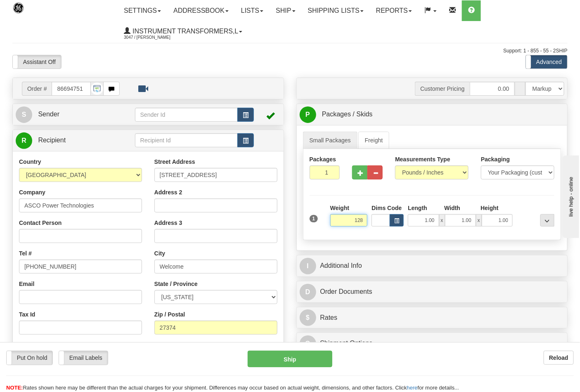
click button "Delete" at bounding box center [0, 0] width 0 height 0
type input "128.00"
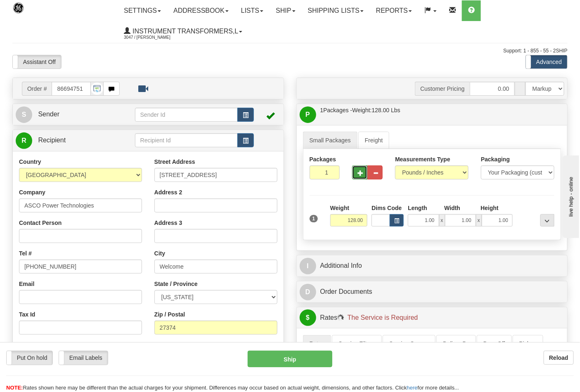
click at [363, 174] on span "button" at bounding box center [361, 173] width 6 height 5
click at [362, 174] on span "button" at bounding box center [361, 173] width 6 height 5
type input "4"
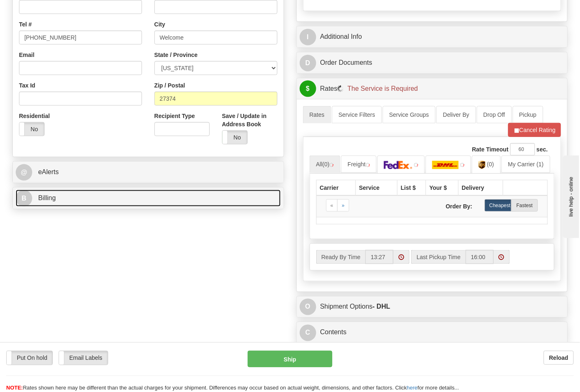
click at [78, 199] on link "B Billing" at bounding box center [148, 198] width 265 height 17
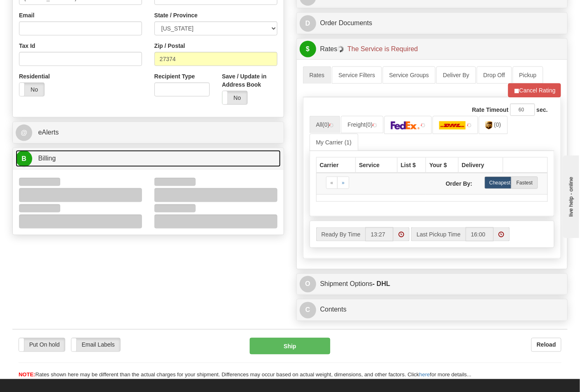
scroll to position [321, 0]
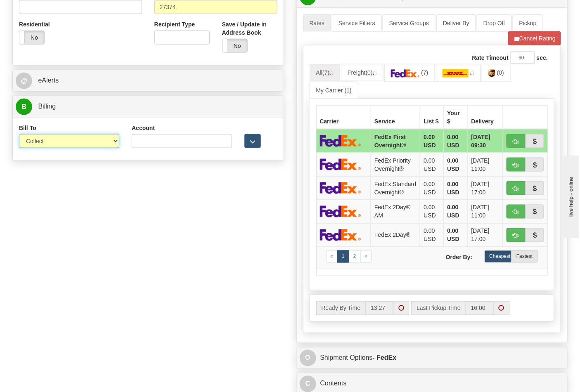
click at [50, 146] on select "Sender Recipient Third Party Collect" at bounding box center [69, 141] width 100 height 14
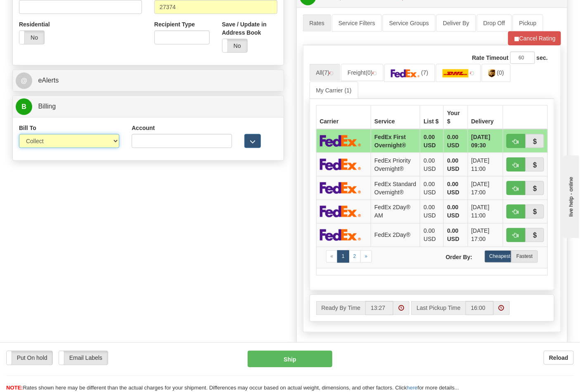
select select "2"
click at [19, 135] on select "Sender Recipient Third Party Collect" at bounding box center [69, 141] width 100 height 14
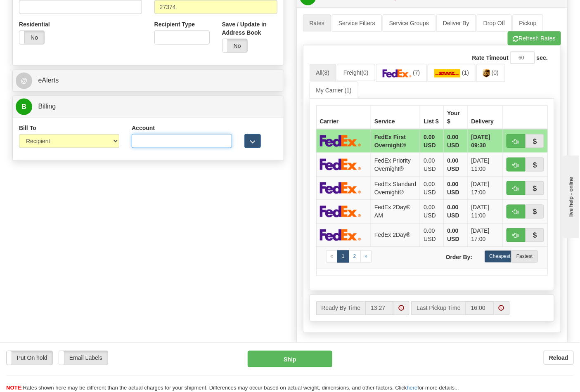
click at [155, 142] on input "Account" at bounding box center [182, 141] width 100 height 14
paste input "664421534"
type input "664421534"
click at [424, 79] on link "(7)" at bounding box center [401, 73] width 51 height 18
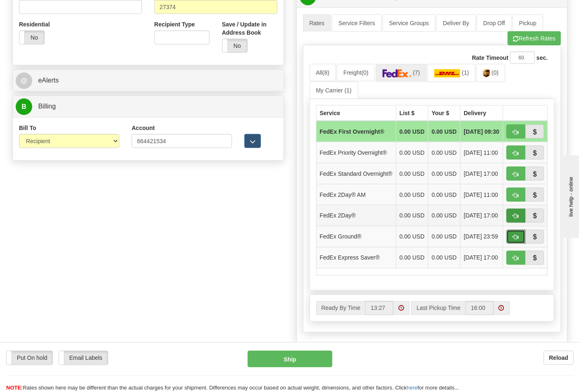
click at [515, 240] on span "button" at bounding box center [516, 237] width 6 height 5
type input "92"
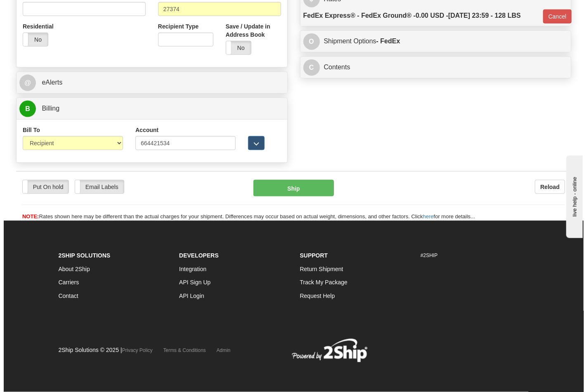
scroll to position [308, 0]
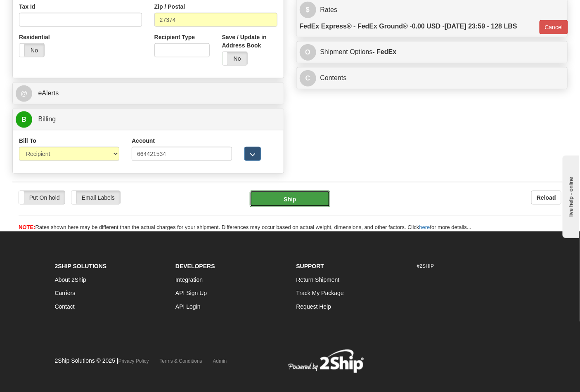
click at [275, 205] on button "Ship" at bounding box center [290, 199] width 80 height 17
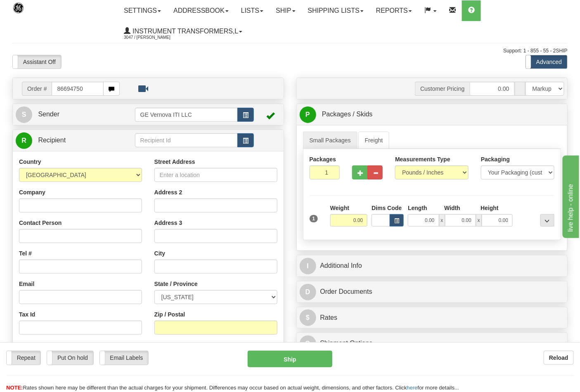
type input "86694750"
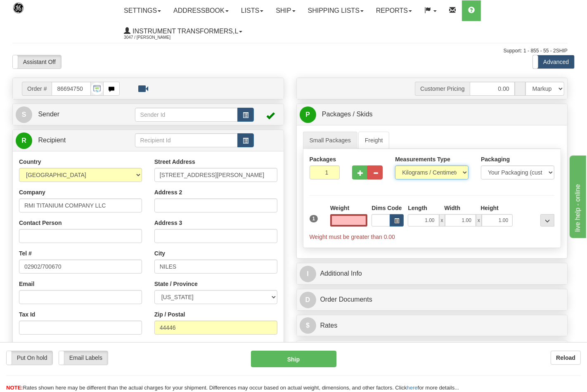
type input "0.00"
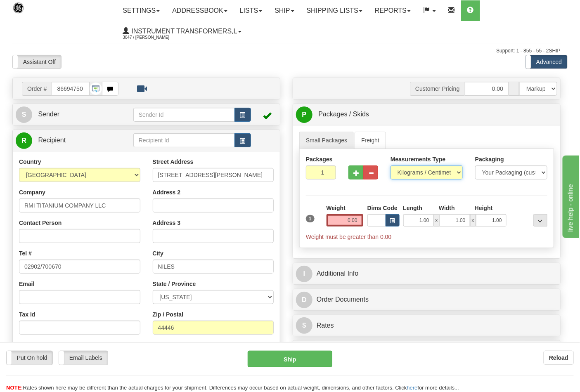
drag, startPoint x: 422, startPoint y: 172, endPoint x: 418, endPoint y: 180, distance: 8.5
click at [422, 172] on select "Pounds / Inches Kilograms / Centimeters" at bounding box center [427, 173] width 72 height 14
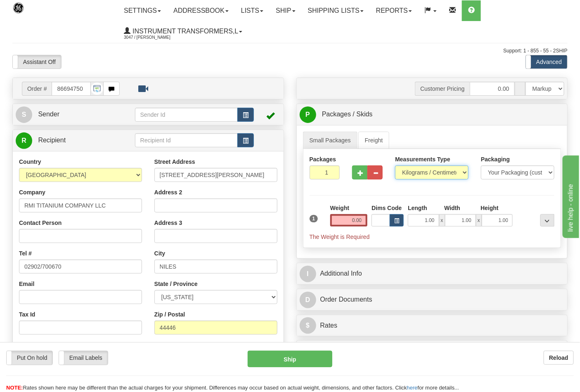
select select "0"
click at [395, 166] on select "Pounds / Inches Kilograms / Centimeters" at bounding box center [432, 173] width 74 height 14
click at [358, 221] on input "0.00" at bounding box center [349, 220] width 38 height 12
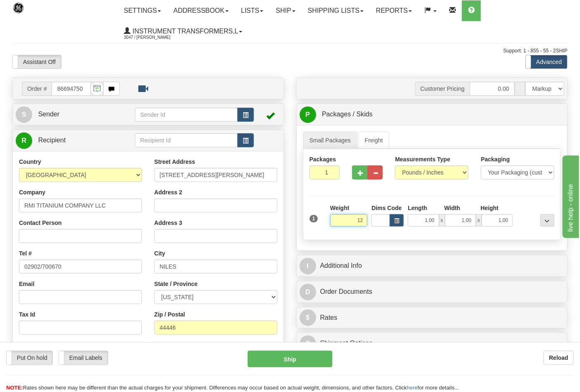
click button "Delete" at bounding box center [0, 0] width 0 height 0
type input "12.00"
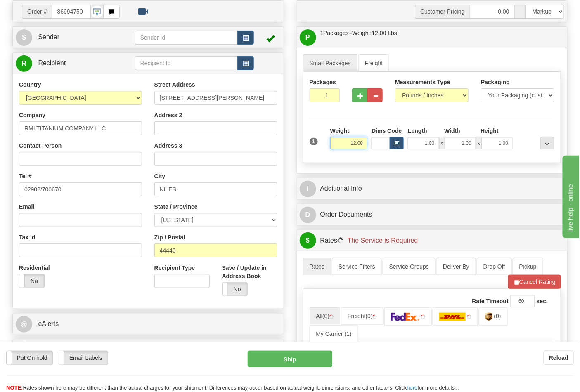
scroll to position [138, 0]
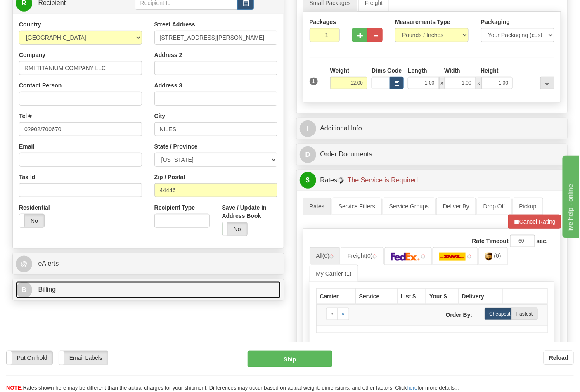
click at [106, 292] on link "B Billing" at bounding box center [148, 290] width 265 height 17
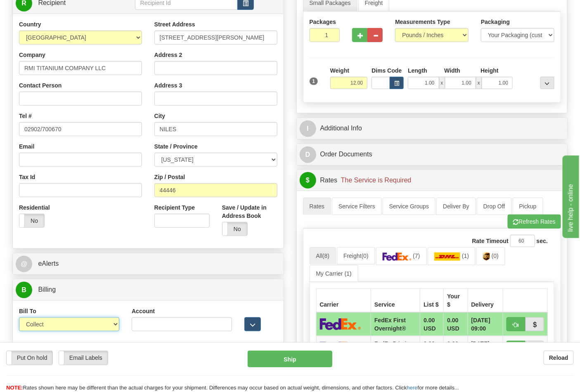
click at [55, 330] on select "Sender Recipient Third Party Collect" at bounding box center [69, 325] width 100 height 14
select select "2"
click at [19, 319] on select "Sender Recipient Third Party Collect" at bounding box center [69, 325] width 100 height 14
click at [164, 328] on input "Account" at bounding box center [182, 325] width 100 height 14
paste input "587102"
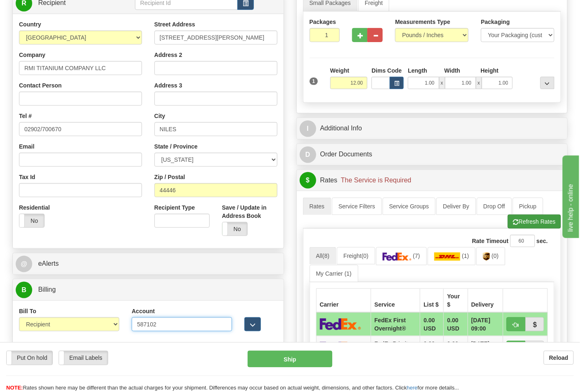
type input "587102"
click at [526, 225] on button "Refresh Rates" at bounding box center [534, 222] width 53 height 14
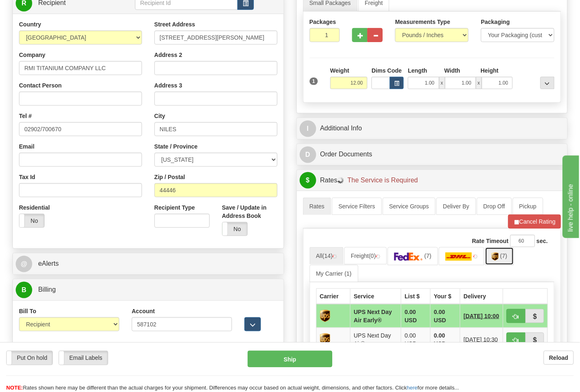
click at [505, 257] on span "(7)" at bounding box center [503, 256] width 7 height 7
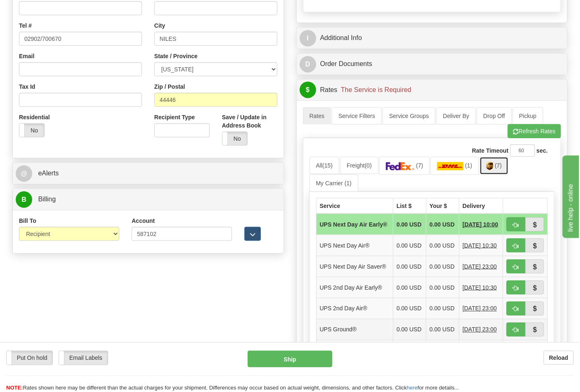
scroll to position [321, 0]
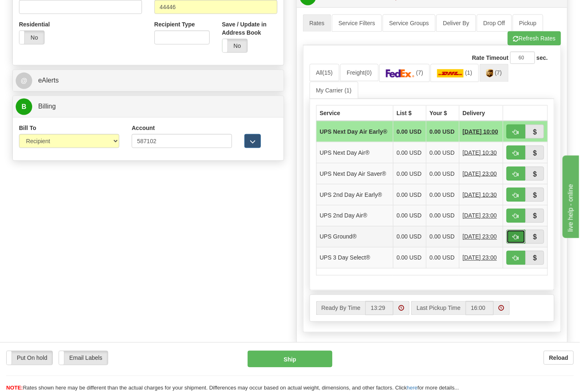
click at [510, 244] on button "button" at bounding box center [516, 237] width 19 height 14
type input "03"
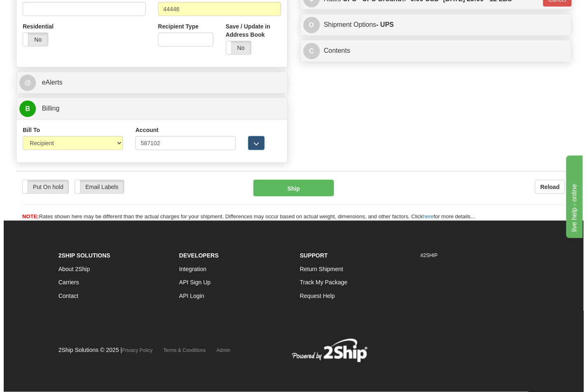
scroll to position [308, 0]
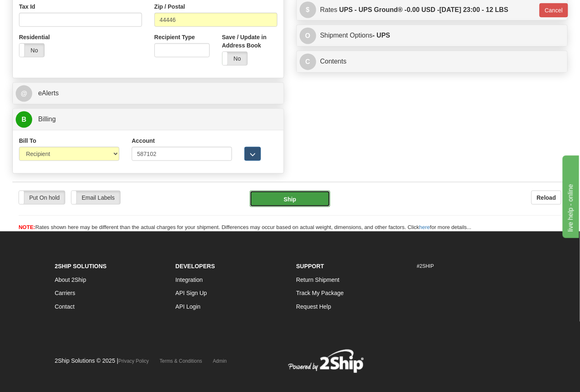
click at [315, 195] on button "Ship" at bounding box center [290, 199] width 80 height 17
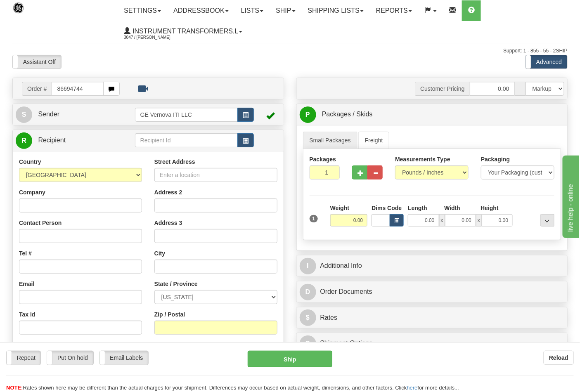
type input "86694744"
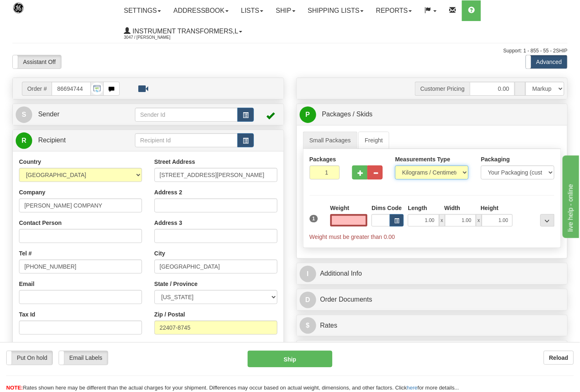
type input "0.00"
click at [408, 175] on select "Pounds / Inches Kilograms / Centimeters" at bounding box center [432, 173] width 74 height 14
select select "0"
click at [395, 166] on select "Pounds / Inches Kilograms / Centimeters" at bounding box center [432, 173] width 74 height 14
click at [362, 174] on span "button" at bounding box center [361, 173] width 6 height 5
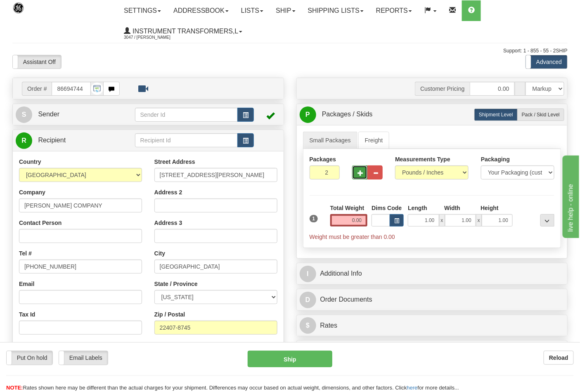
click at [362, 174] on span "button" at bounding box center [361, 173] width 6 height 5
click at [361, 174] on span "button" at bounding box center [361, 173] width 6 height 5
type input "6"
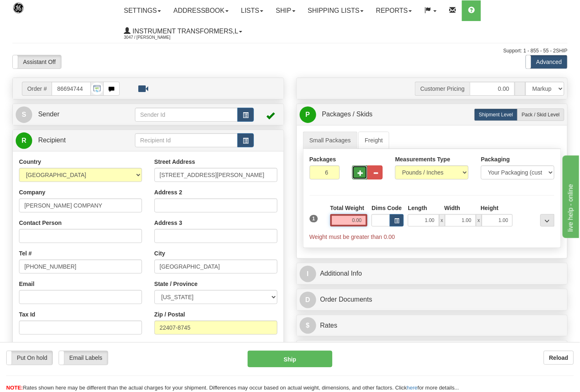
click at [364, 221] on input "0.00" at bounding box center [349, 220] width 38 height 12
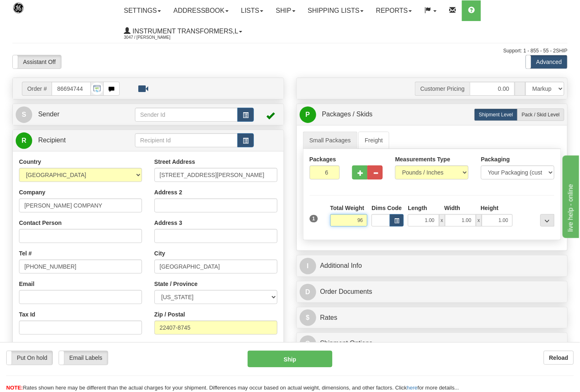
click button "Delete" at bounding box center [0, 0] width 0 height 0
type input "96.00"
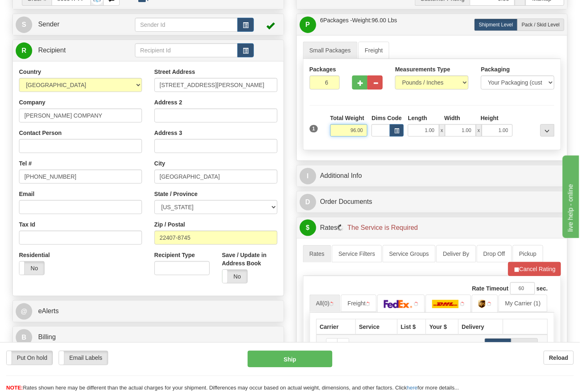
scroll to position [183, 0]
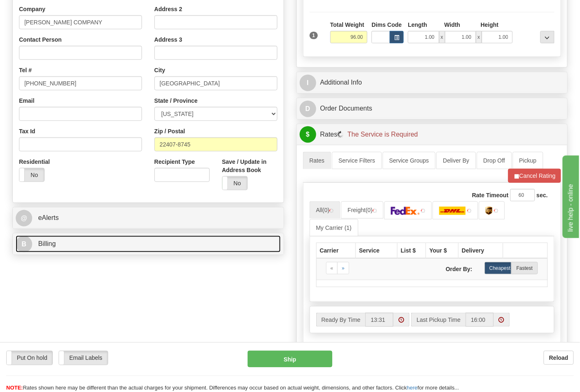
click at [88, 244] on link "B Billing" at bounding box center [148, 244] width 265 height 17
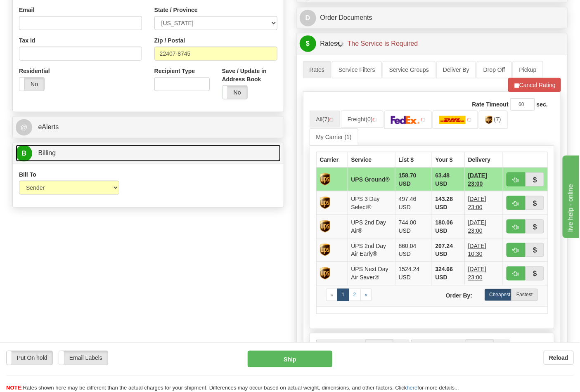
scroll to position [275, 0]
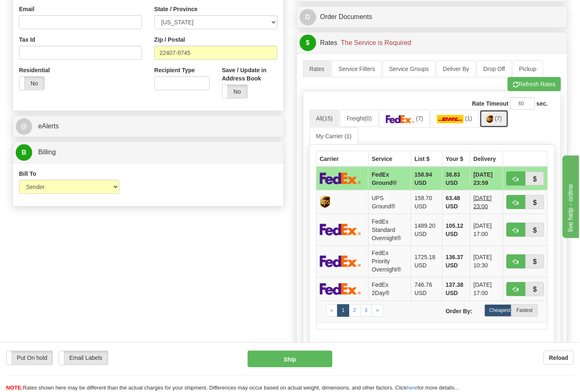
click at [502, 119] on span "(7)" at bounding box center [498, 118] width 7 height 7
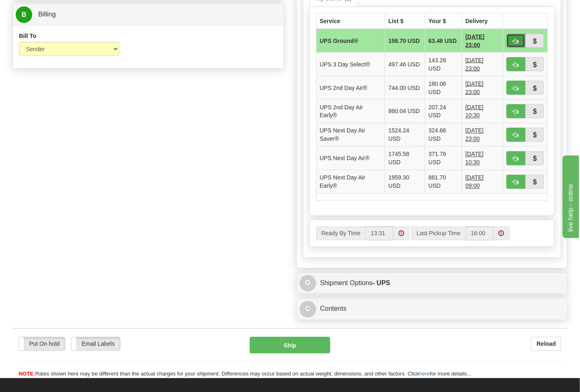
click at [513, 46] on button "button" at bounding box center [516, 41] width 19 height 14
type input "03"
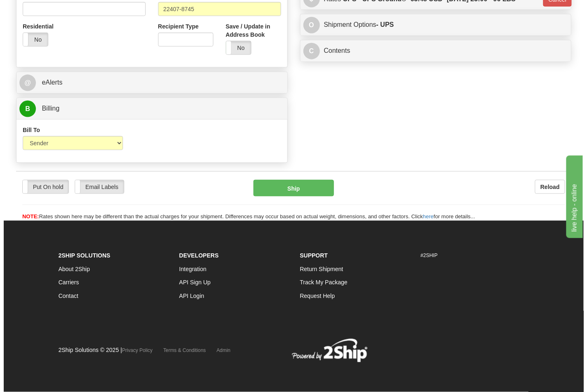
scroll to position [320, 0]
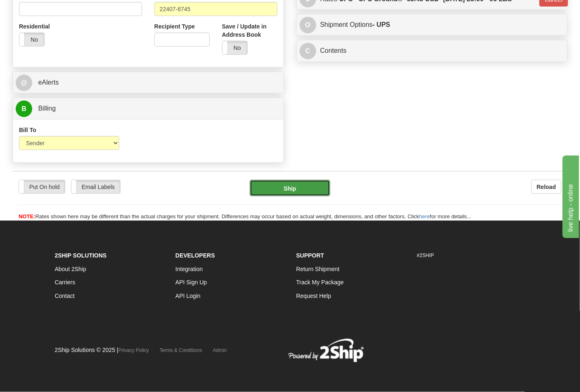
click at [304, 187] on button "Ship" at bounding box center [290, 188] width 80 height 17
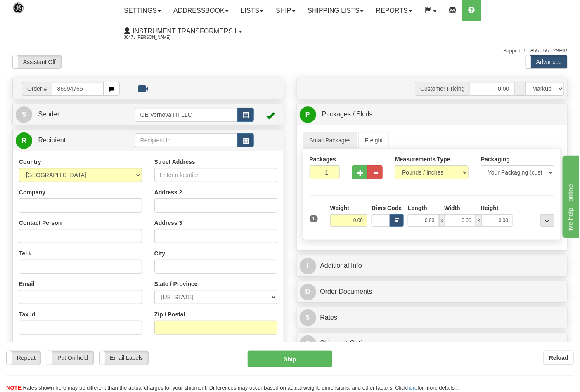
type input "86694765"
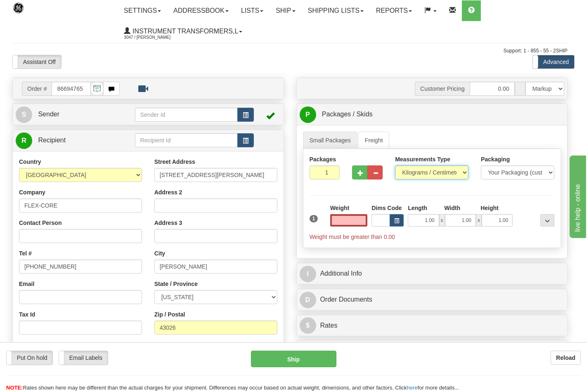
type input "0.00"
click at [407, 175] on select "Pounds / Inches Kilograms / Centimeters" at bounding box center [432, 173] width 74 height 14
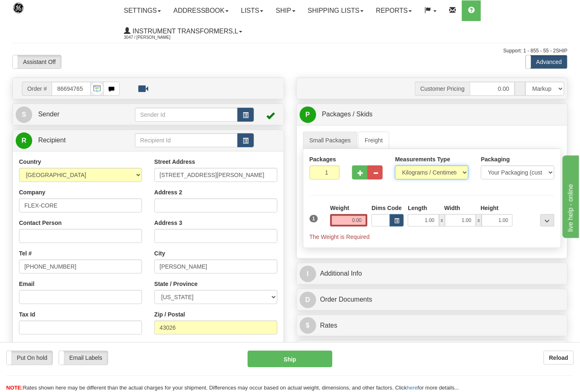
select select "0"
click at [395, 166] on select "Pounds / Inches Kilograms / Centimeters" at bounding box center [432, 173] width 74 height 14
click at [362, 226] on input "0.00" at bounding box center [349, 220] width 38 height 12
click button "Delete" at bounding box center [0, 0] width 0 height 0
type input "8.00"
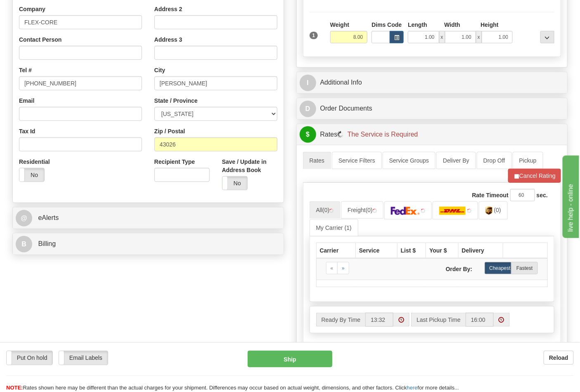
drag, startPoint x: 67, startPoint y: 257, endPoint x: 65, endPoint y: 249, distance: 8.1
click at [67, 257] on div "Order # 86694765 S" at bounding box center [148, 76] width 284 height 365
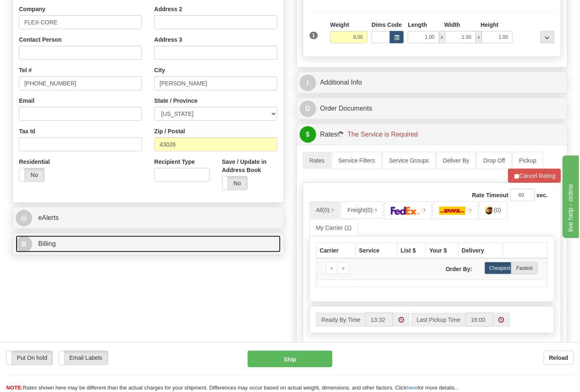
click at [65, 248] on link "B Billing" at bounding box center [148, 244] width 265 height 17
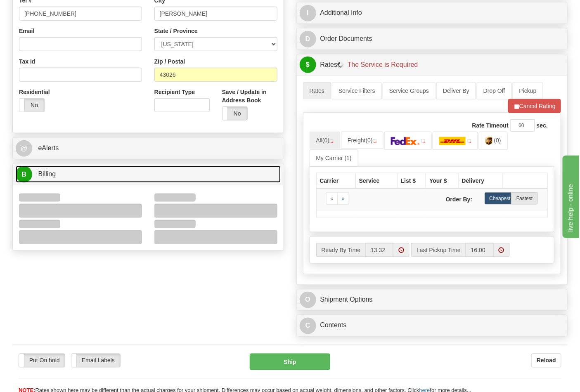
scroll to position [321, 0]
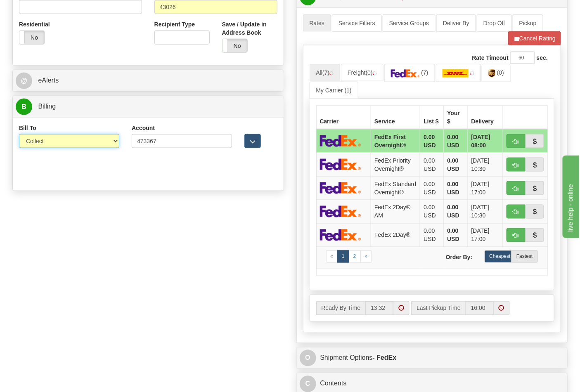
click at [47, 145] on select "Sender Recipient Third Party Collect" at bounding box center [69, 141] width 100 height 14
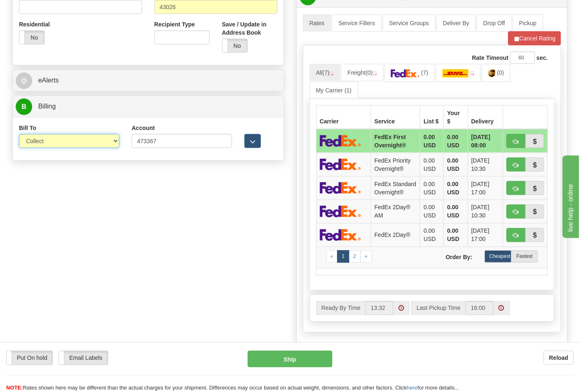
select select "2"
click at [19, 135] on select "Sender Recipient Third Party Collect" at bounding box center [69, 141] width 100 height 14
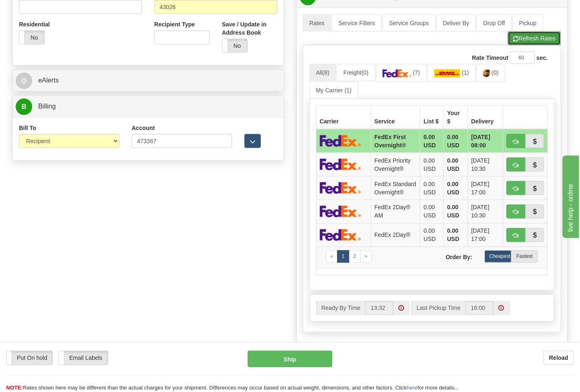
click at [513, 42] on span "button" at bounding box center [516, 38] width 6 height 5
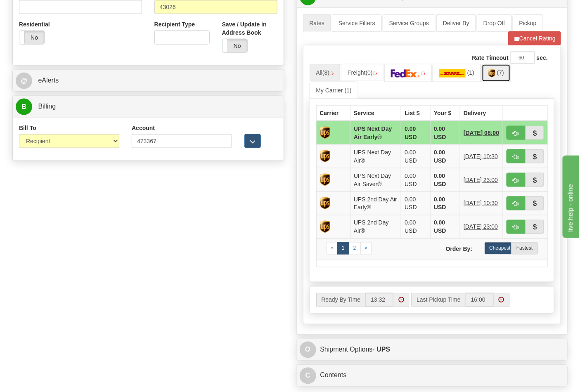
click at [500, 79] on link "(7)" at bounding box center [496, 73] width 29 height 18
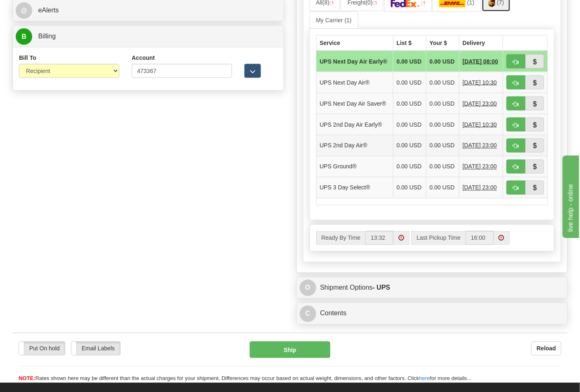
scroll to position [459, 0]
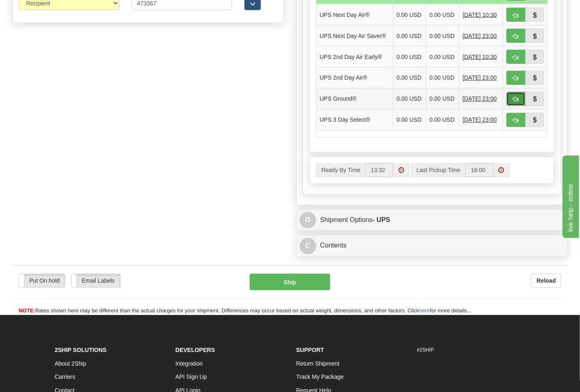
click at [513, 102] on span "button" at bounding box center [516, 99] width 6 height 5
type input "03"
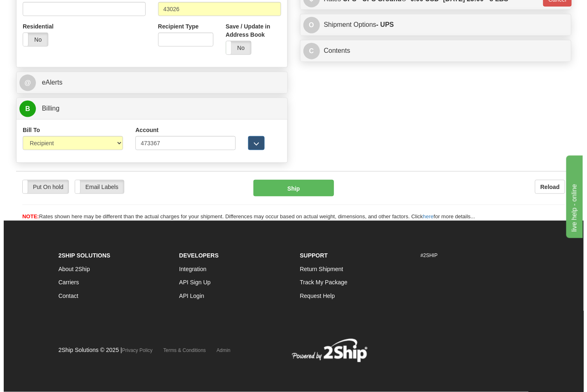
scroll to position [320, 0]
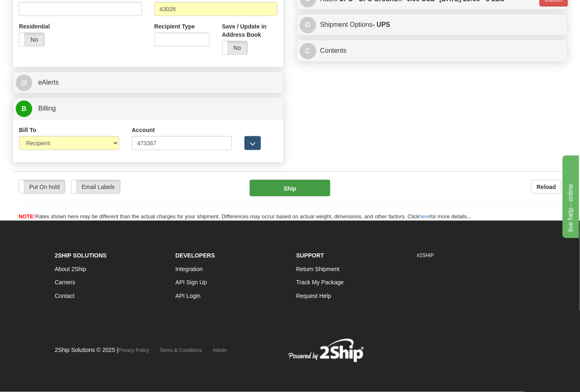
click at [310, 185] on div "Put On hold Put On hold Email Labels Email Labels Edit Reload Ship Reload" at bounding box center [289, 196] width 555 height 50
click at [310, 190] on button "Ship" at bounding box center [290, 188] width 80 height 17
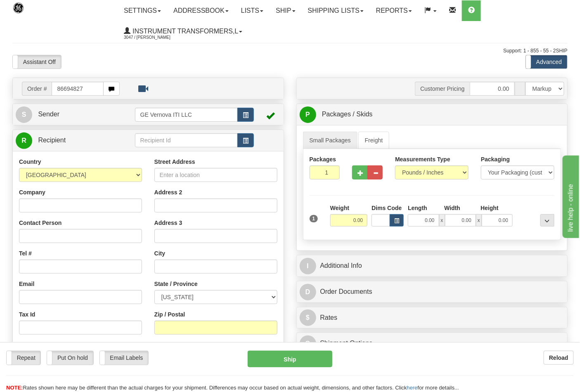
type input "86694827"
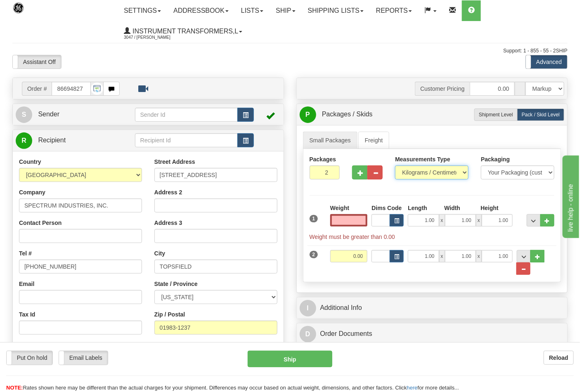
type input "0.00"
click at [412, 169] on select "Pounds / Inches Kilograms / Centimeters" at bounding box center [432, 173] width 74 height 14
click at [417, 180] on select "Pounds / Inches Kilograms / Centimeters" at bounding box center [432, 173] width 74 height 14
drag, startPoint x: 409, startPoint y: 173, endPoint x: 410, endPoint y: 179, distance: 6.2
click at [410, 173] on select "Pounds / Inches Kilograms / Centimeters" at bounding box center [432, 173] width 74 height 14
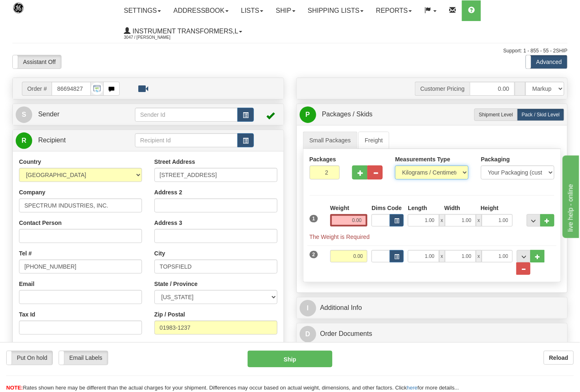
select select "0"
click at [395, 166] on select "Pounds / Inches Kilograms / Centimeters" at bounding box center [432, 173] width 74 height 14
click at [363, 220] on input "0.00" at bounding box center [349, 220] width 38 height 12
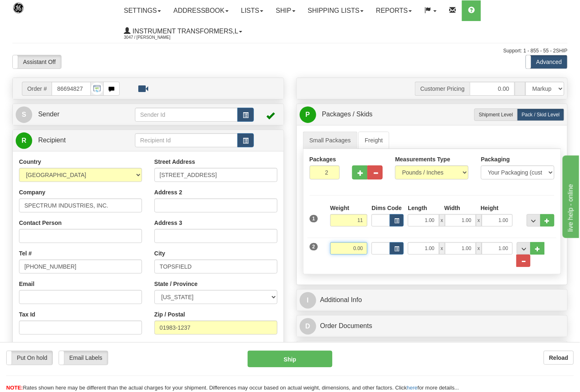
type input "11.00"
click at [365, 248] on input "0.00" at bounding box center [349, 248] width 38 height 12
click button "Delete" at bounding box center [0, 0] width 0 height 0
type input "1.00"
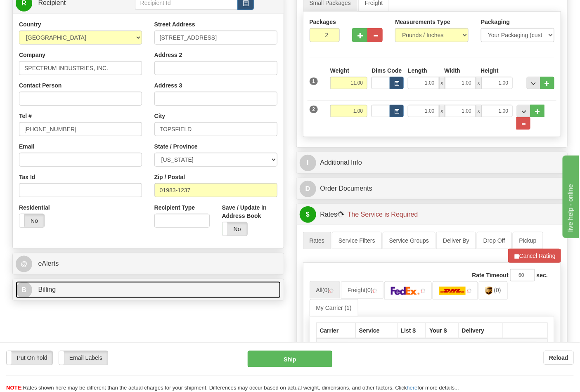
click at [109, 283] on link "B Billing" at bounding box center [148, 290] width 265 height 17
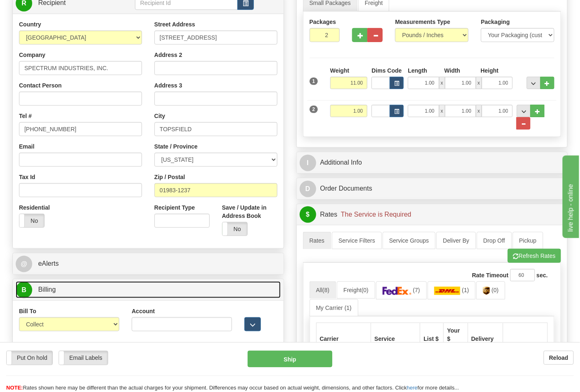
scroll to position [183, 0]
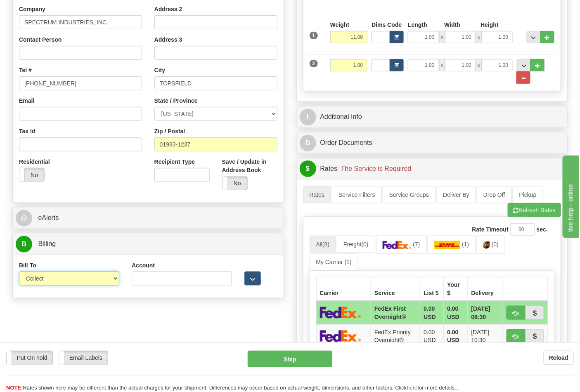
click at [68, 279] on select "Sender Recipient Third Party Collect" at bounding box center [69, 279] width 100 height 14
select select "2"
click at [19, 273] on select "Sender Recipient Third Party Collect" at bounding box center [69, 279] width 100 height 14
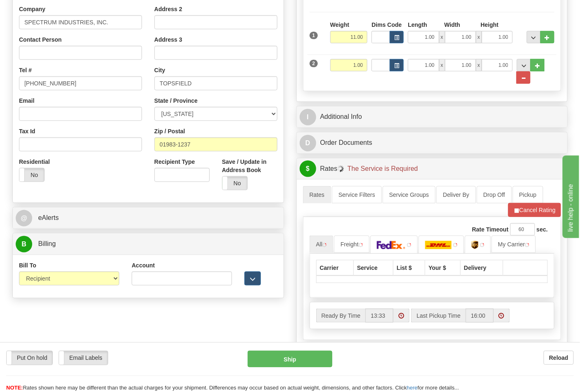
click at [157, 272] on div "Account" at bounding box center [182, 273] width 100 height 24
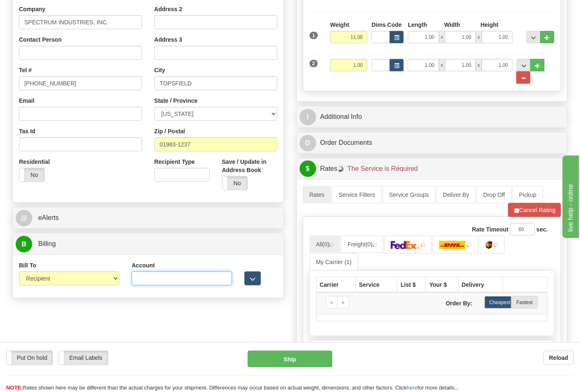
click at [156, 279] on input "Account" at bounding box center [182, 279] width 100 height 14
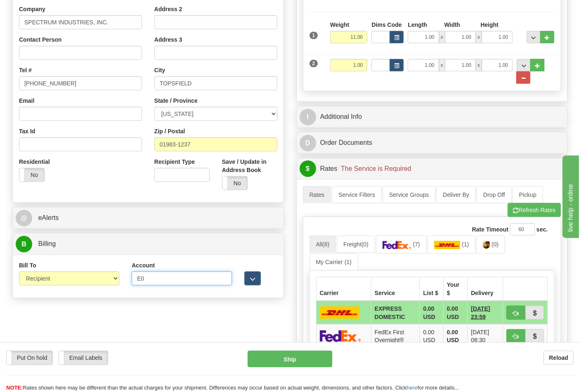
type input "E07937"
click at [533, 207] on button "Refresh Rates" at bounding box center [534, 210] width 53 height 14
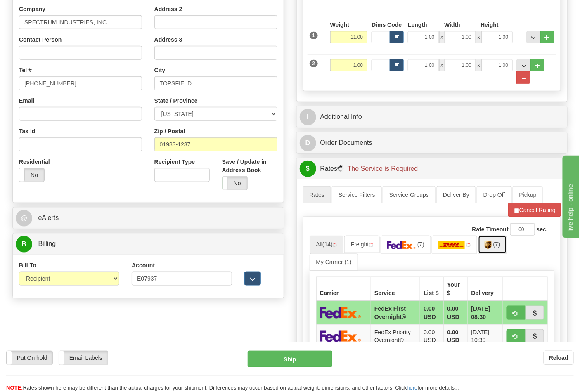
click at [496, 248] on link "(7)" at bounding box center [492, 245] width 29 height 18
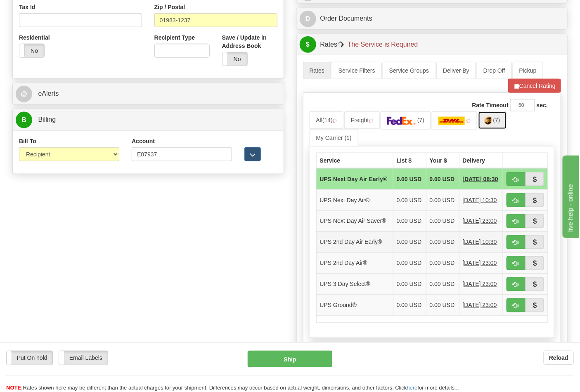
scroll to position [321, 0]
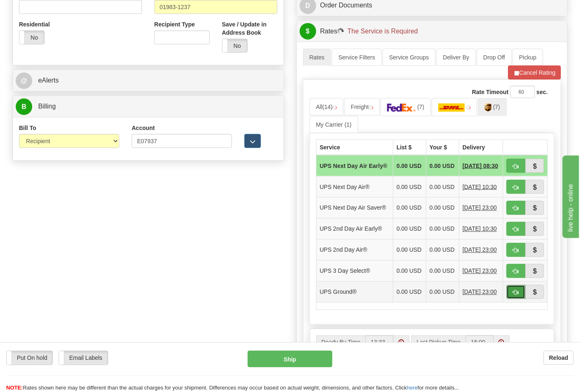
click at [516, 296] on span "button" at bounding box center [516, 292] width 6 height 5
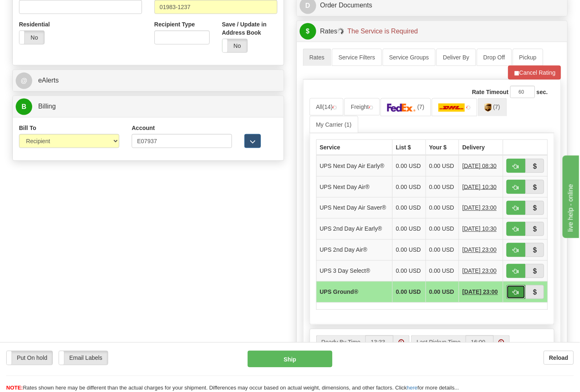
click at [519, 296] on span "button" at bounding box center [516, 292] width 6 height 5
click at [517, 296] on span "button" at bounding box center [516, 292] width 6 height 5
click at [531, 76] on button "Cancel Rating" at bounding box center [534, 73] width 53 height 14
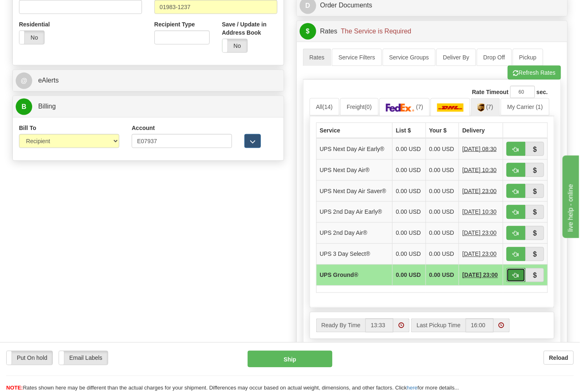
click at [515, 282] on button "button" at bounding box center [516, 275] width 19 height 14
type input "03"
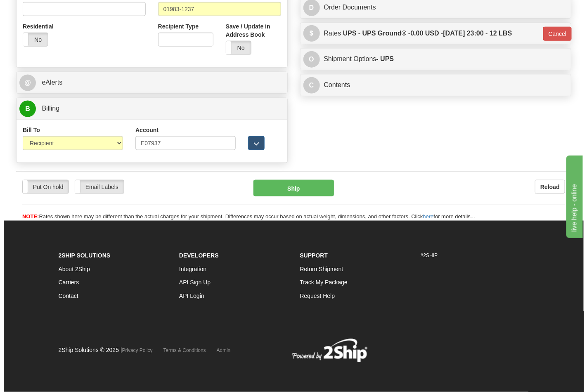
scroll to position [317, 0]
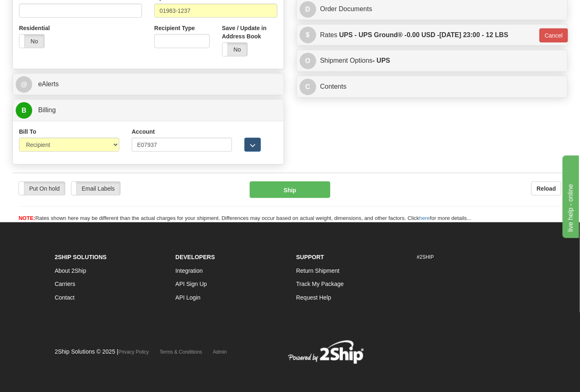
click at [290, 201] on div "Put On hold Put On hold Email Labels Email Labels Edit Reload Ship" at bounding box center [289, 202] width 555 height 41
click at [291, 193] on button "Ship" at bounding box center [290, 190] width 80 height 17
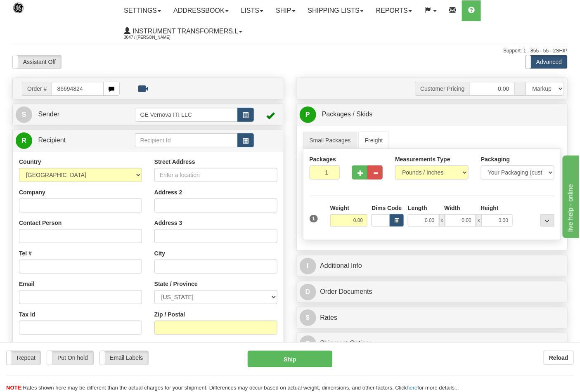
type input "86694824"
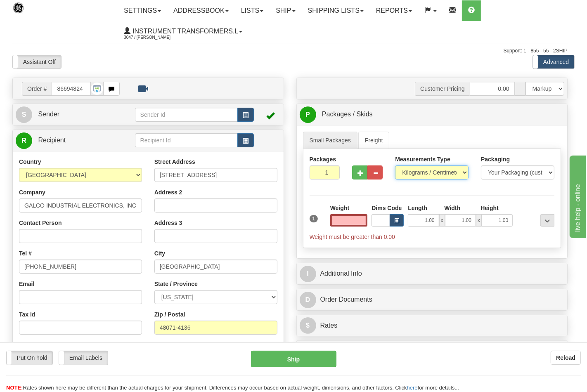
type input "0.00"
click at [422, 174] on select "Pounds / Inches Kilograms / Centimeters" at bounding box center [432, 173] width 74 height 14
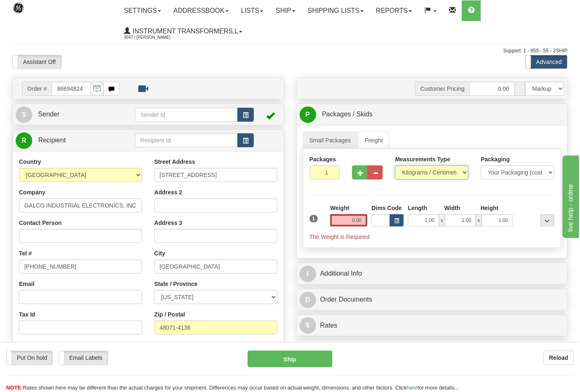
select select "0"
click at [395, 166] on select "Pounds / Inches Kilograms / Centimeters" at bounding box center [432, 173] width 74 height 14
click at [361, 225] on input "0.00" at bounding box center [349, 220] width 38 height 12
click button "Delete" at bounding box center [0, 0] width 0 height 0
type input "6.00"
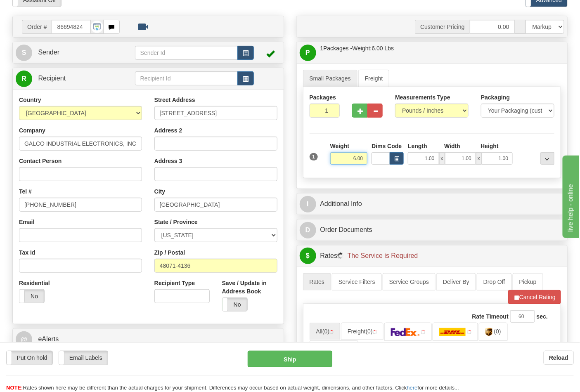
scroll to position [229, 0]
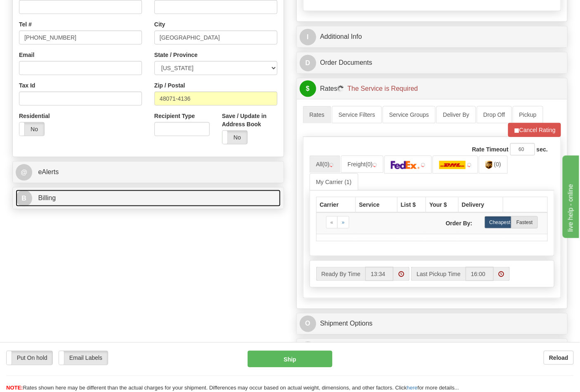
click at [57, 203] on link "B Billing" at bounding box center [148, 198] width 265 height 17
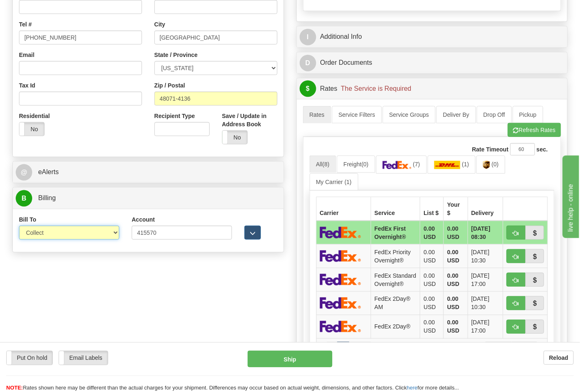
click at [62, 228] on select "Sender Recipient Third Party Collect" at bounding box center [69, 233] width 100 height 14
select select "2"
click at [19, 227] on select "Sender Recipient Third Party Collect" at bounding box center [69, 233] width 100 height 14
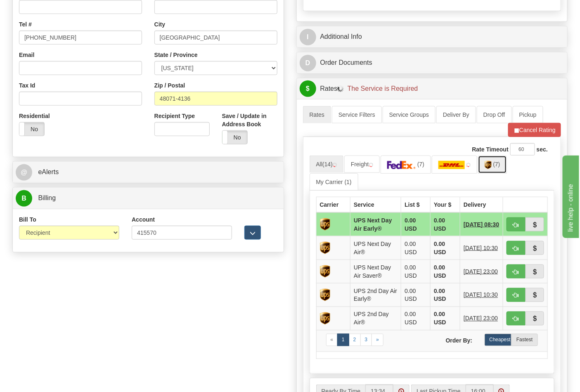
click at [497, 164] on span "(7)" at bounding box center [496, 164] width 7 height 7
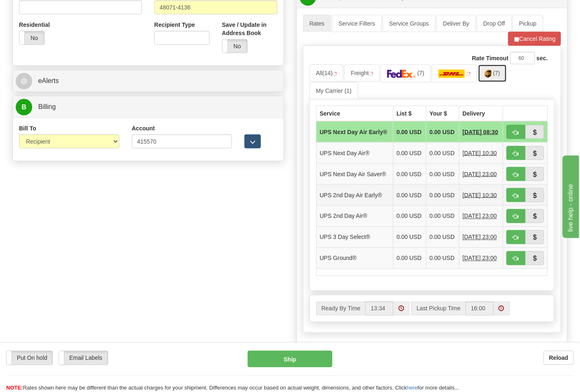
scroll to position [321, 0]
click at [512, 265] on button "button" at bounding box center [516, 258] width 19 height 14
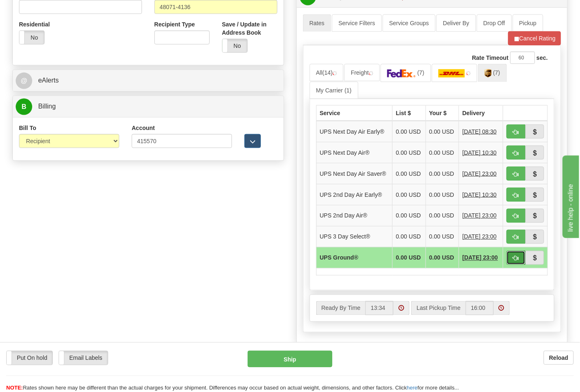
click at [517, 261] on span "button" at bounding box center [516, 258] width 6 height 5
click at [540, 37] on button "Cancel Rating" at bounding box center [534, 38] width 53 height 14
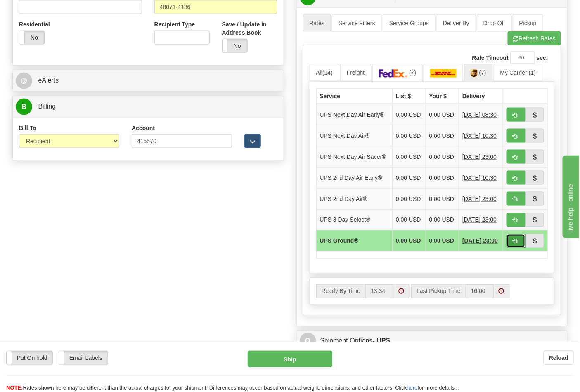
drag, startPoint x: 514, startPoint y: 257, endPoint x: 486, endPoint y: 251, distance: 28.7
click at [513, 244] on span "button" at bounding box center [516, 241] width 6 height 5
type input "03"
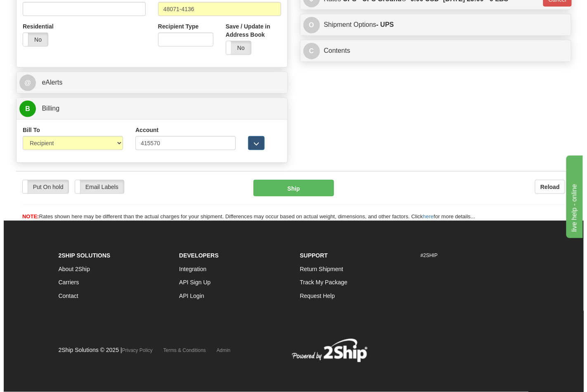
scroll to position [308, 0]
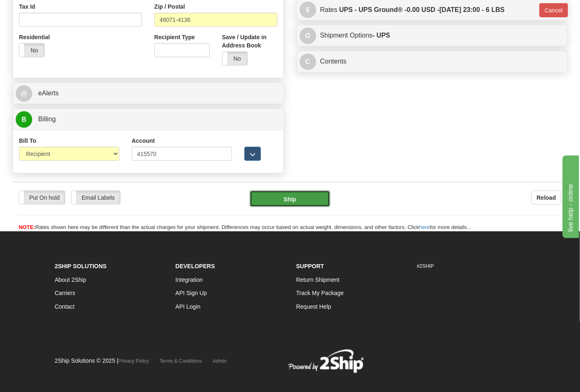
click at [295, 199] on button "Ship" at bounding box center [290, 199] width 80 height 17
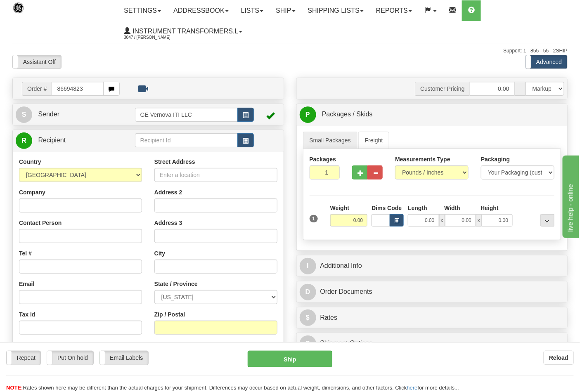
type input "86694823"
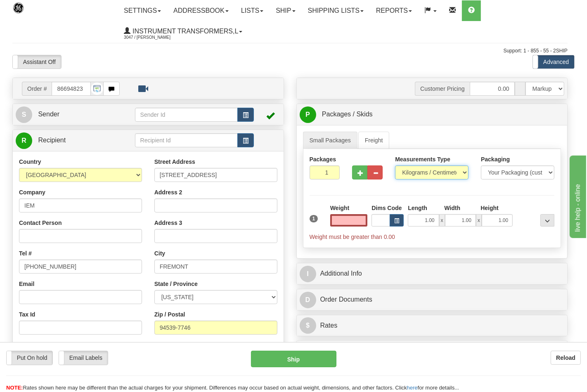
type input "0.00"
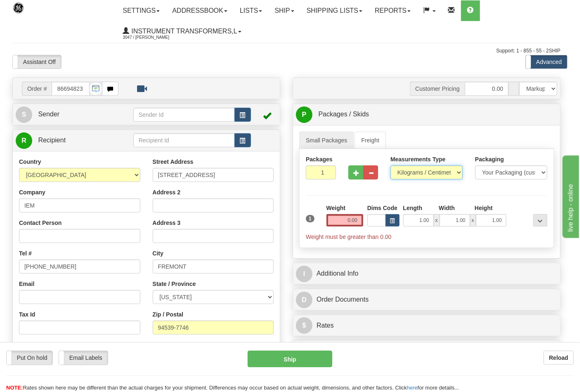
click at [414, 173] on select "Pounds / Inches Kilograms / Centimeters" at bounding box center [427, 173] width 72 height 14
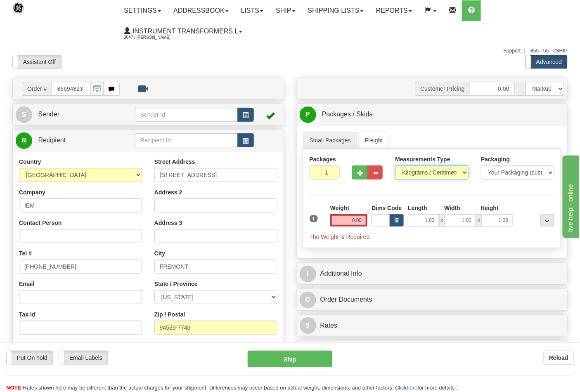
select select "0"
click at [395, 166] on select "Pounds / Inches Kilograms / Centimeters" at bounding box center [432, 173] width 74 height 14
click at [366, 221] on input "0.00" at bounding box center [349, 220] width 38 height 12
click button "Delete" at bounding box center [0, 0] width 0 height 0
type input "8.00"
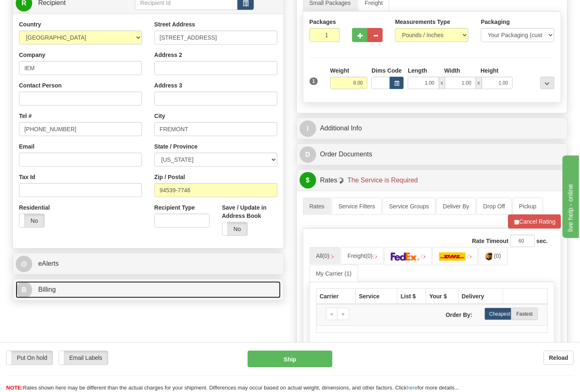
click at [101, 296] on link "B Billing" at bounding box center [148, 290] width 265 height 17
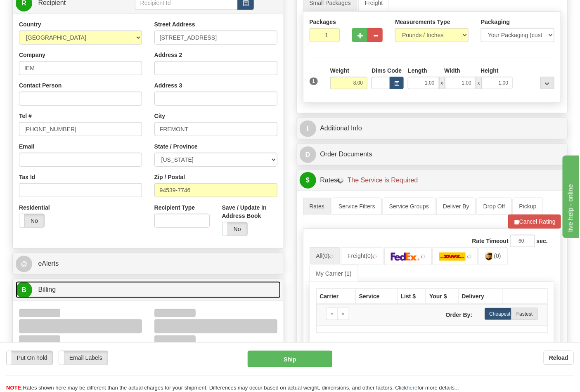
scroll to position [229, 0]
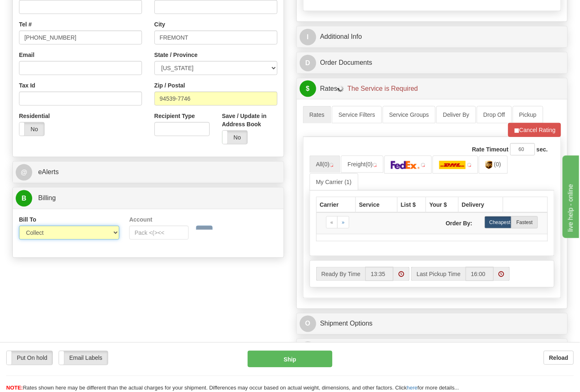
click at [47, 237] on select "Sender Recipient Third Party Collect" at bounding box center [69, 233] width 100 height 14
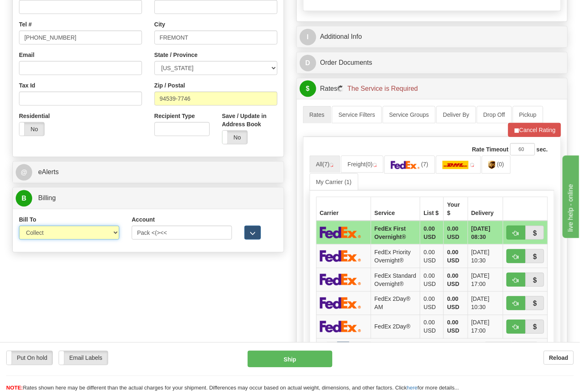
select select "2"
click at [19, 227] on select "Sender Recipient Third Party Collect" at bounding box center [69, 233] width 100 height 14
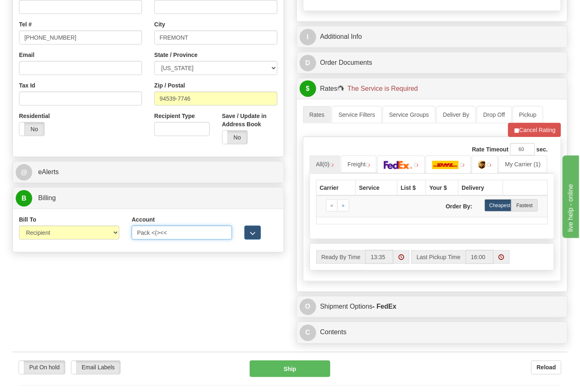
drag, startPoint x: 183, startPoint y: 236, endPoint x: 109, endPoint y: 235, distance: 73.1
click at [109, 235] on div "Bill To Sender Recipient Third Party Collect Account Pack <(><< 3rd Party Accou…" at bounding box center [148, 231] width 271 height 31
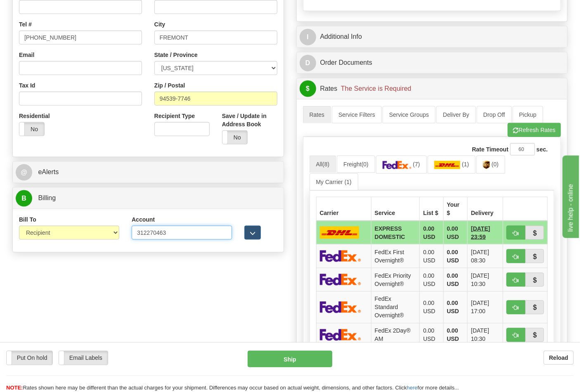
type input "312270463"
click button "Delete" at bounding box center [0, 0] width 0 height 0
click at [415, 169] on link "(7)" at bounding box center [401, 165] width 51 height 18
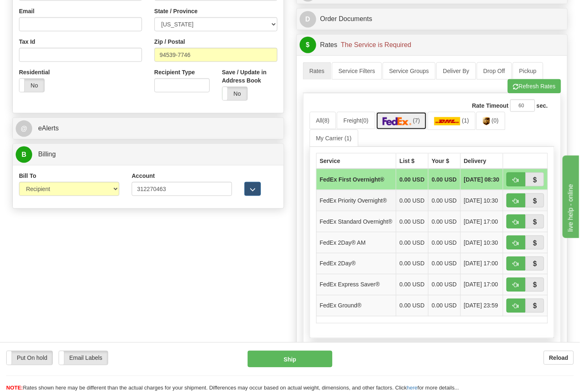
scroll to position [321, 0]
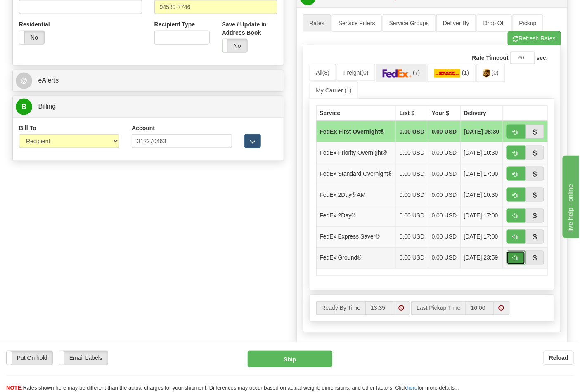
click at [514, 261] on span "button" at bounding box center [516, 258] width 6 height 5
type input "92"
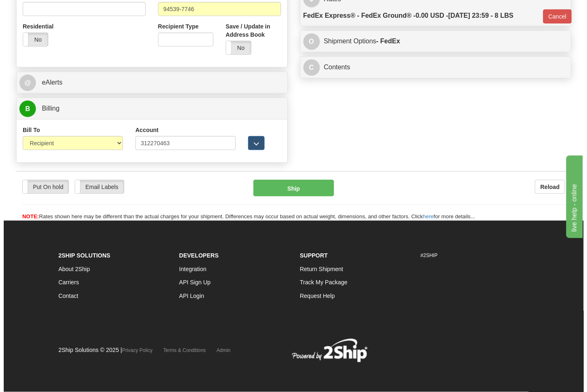
scroll to position [308, 0]
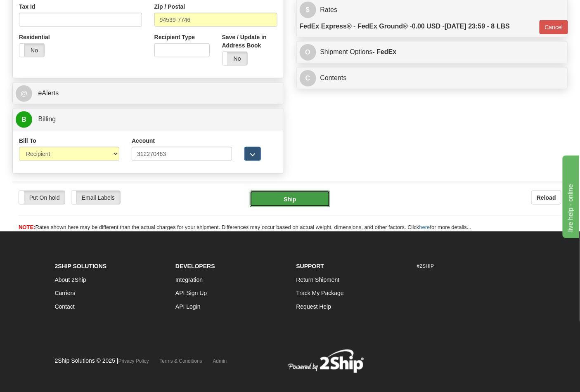
click at [293, 193] on button "Ship" at bounding box center [290, 199] width 80 height 17
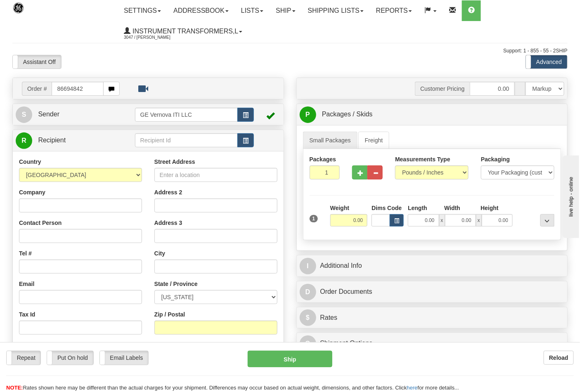
type input "86694842"
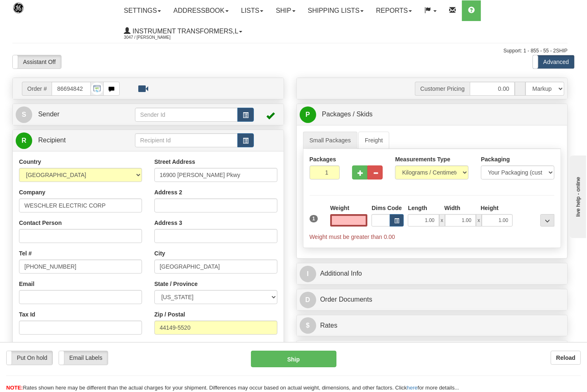
type input "0.00"
click at [421, 171] on div at bounding box center [293, 196] width 587 height 392
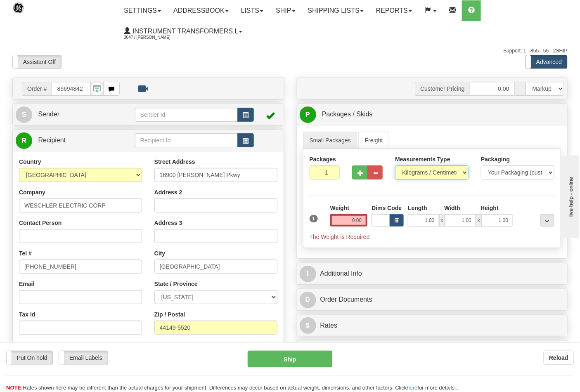
drag, startPoint x: 411, startPoint y: 173, endPoint x: 411, endPoint y: 180, distance: 7.0
click at [411, 173] on select "Pounds / Inches Kilograms / Centimeters" at bounding box center [432, 173] width 74 height 14
select select "0"
click at [395, 166] on select "Pounds / Inches Kilograms / Centimeters" at bounding box center [432, 173] width 74 height 14
click at [360, 225] on input "0.00" at bounding box center [349, 220] width 38 height 12
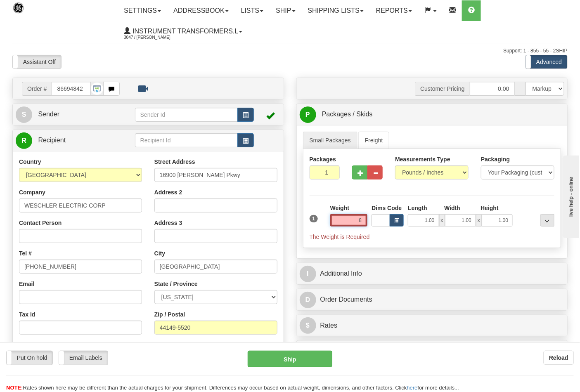
click button "Delete" at bounding box center [0, 0] width 0 height 0
type input "8.00"
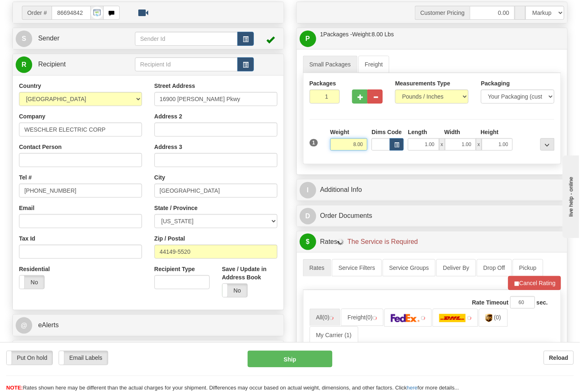
scroll to position [183, 0]
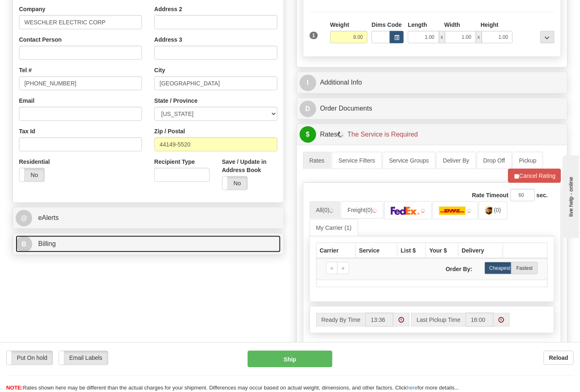
click at [88, 247] on link "B Billing" at bounding box center [148, 244] width 265 height 17
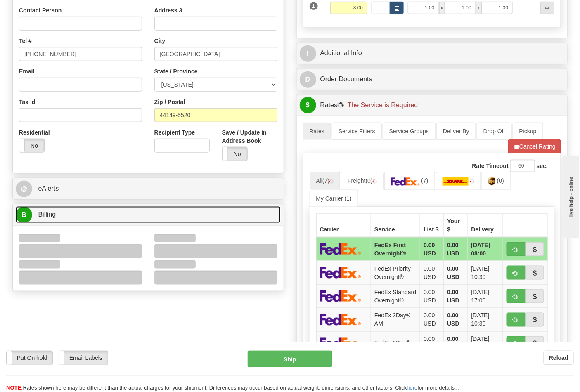
scroll to position [229, 0]
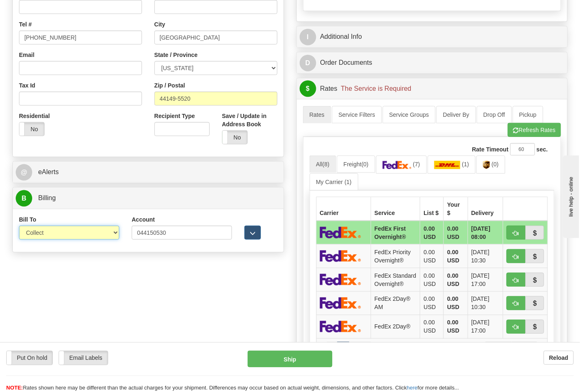
click at [67, 238] on select "Sender Recipient Third Party Collect" at bounding box center [69, 233] width 100 height 14
select select "2"
click at [19, 227] on select "Sender Recipient Third Party Collect" at bounding box center [69, 233] width 100 height 14
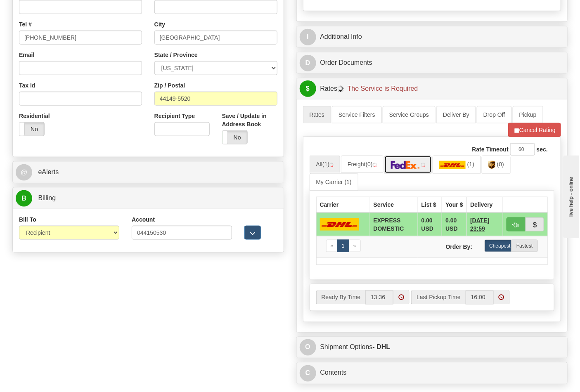
click at [417, 170] on link at bounding box center [408, 165] width 48 height 18
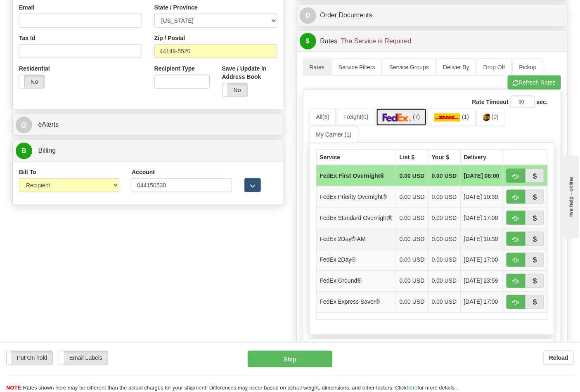
scroll to position [321, 0]
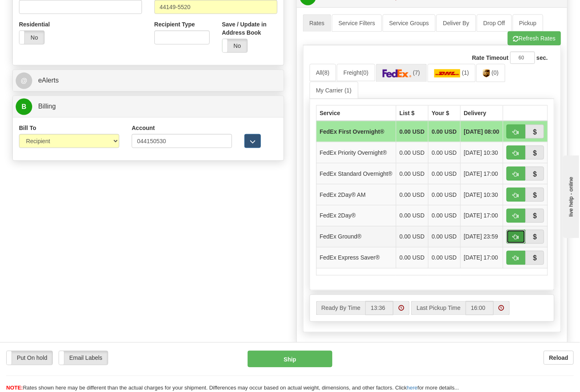
click at [512, 244] on button "button" at bounding box center [516, 237] width 19 height 14
type input "92"
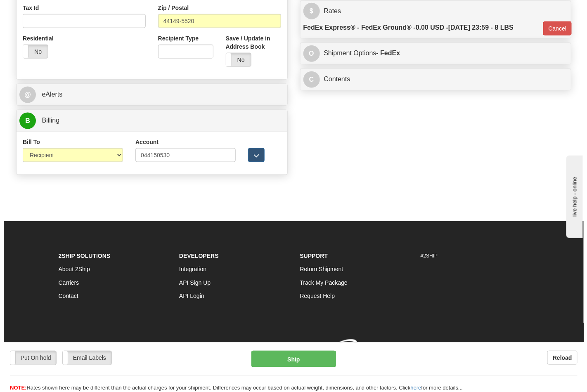
scroll to position [308, 0]
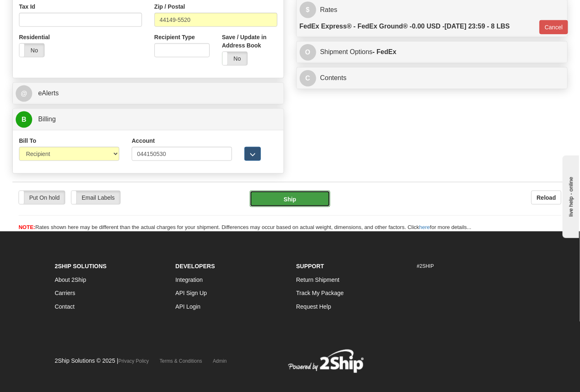
click at [285, 204] on button "Ship" at bounding box center [290, 199] width 80 height 17
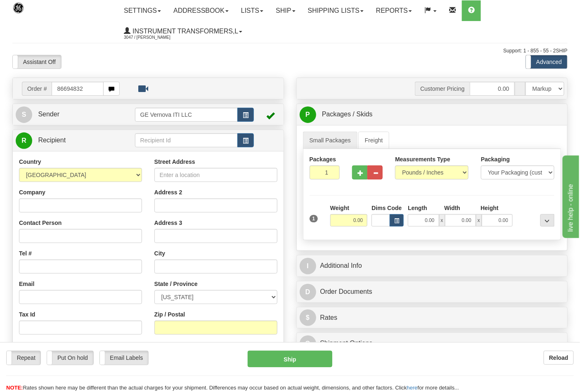
type input "86694832"
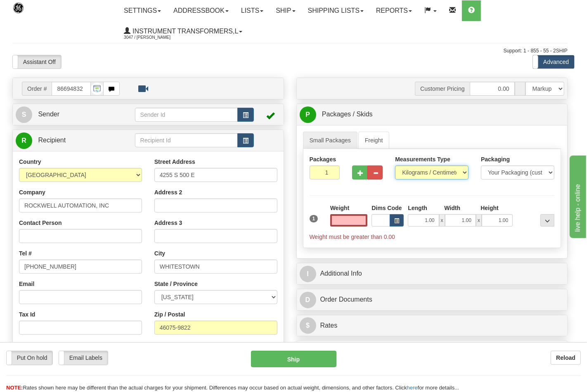
type input "0.00"
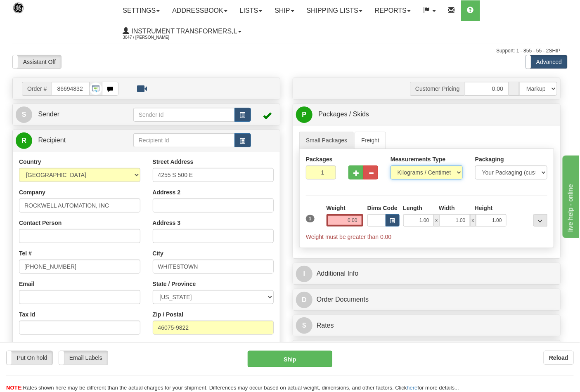
click at [410, 177] on select "Pounds / Inches Kilograms / Centimeters" at bounding box center [427, 173] width 72 height 14
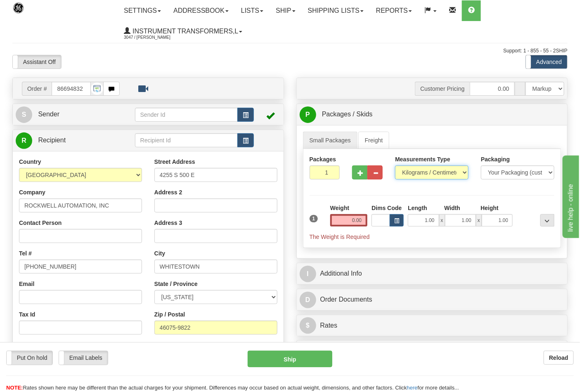
select select "0"
click at [395, 166] on select "Pounds / Inches Kilograms / Centimeters" at bounding box center [432, 173] width 74 height 14
click at [361, 223] on input "0.00" at bounding box center [349, 220] width 38 height 12
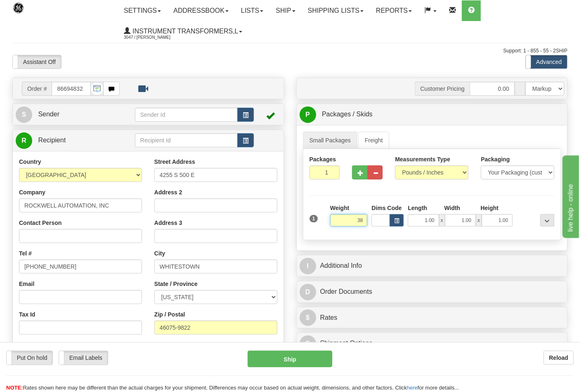
click button "Delete" at bounding box center [0, 0] width 0 height 0
type input "38.00"
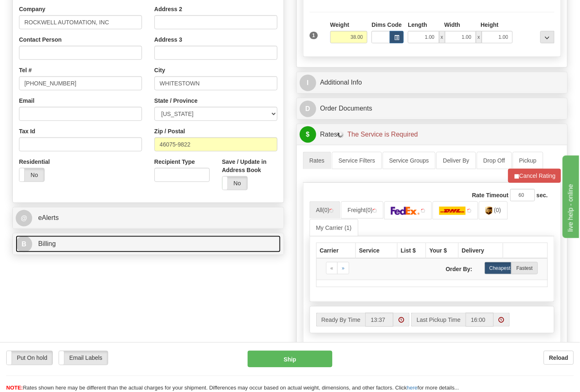
click at [90, 242] on link "B Billing" at bounding box center [148, 244] width 265 height 17
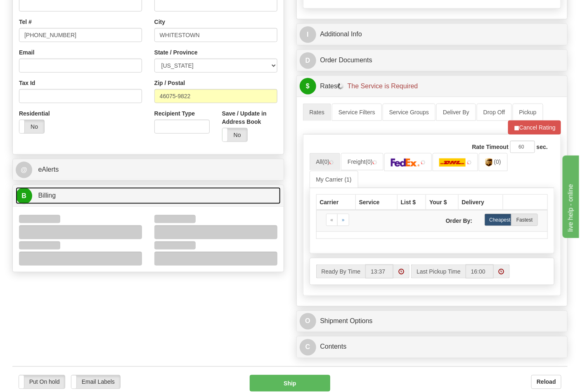
scroll to position [275, 0]
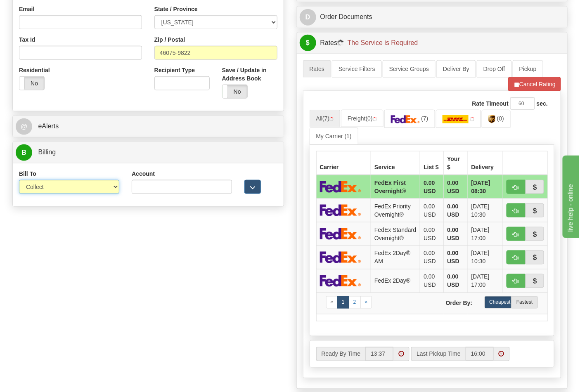
click at [59, 189] on select "Sender Recipient Third Party Collect" at bounding box center [69, 187] width 100 height 14
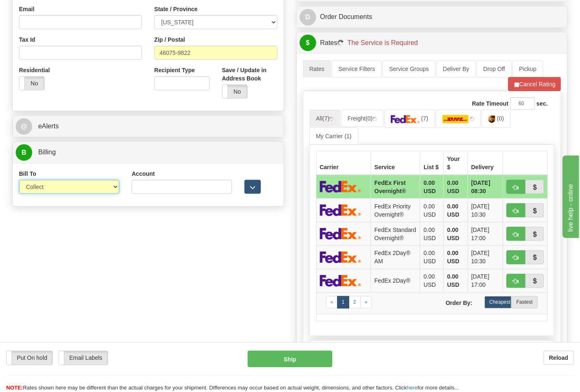
select select "2"
click at [19, 181] on select "Sender Recipient Third Party Collect" at bounding box center [69, 187] width 100 height 14
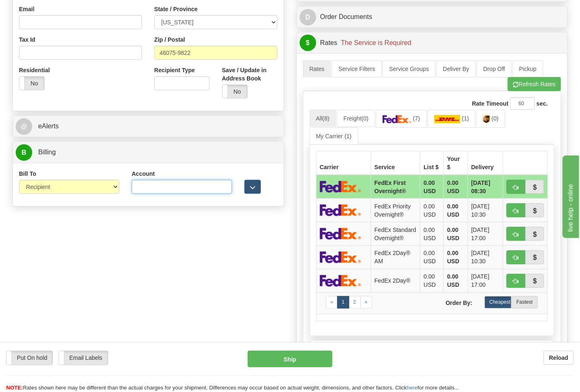
click at [145, 190] on input "Account" at bounding box center [182, 187] width 100 height 14
type input "587102"
click at [513, 88] on span "button" at bounding box center [516, 84] width 6 height 5
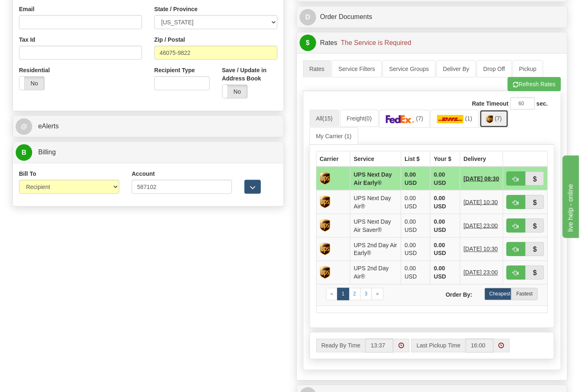
click at [502, 120] on span "(7)" at bounding box center [498, 118] width 7 height 7
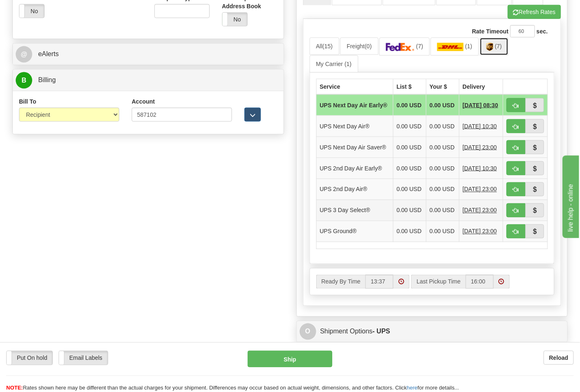
scroll to position [413, 0]
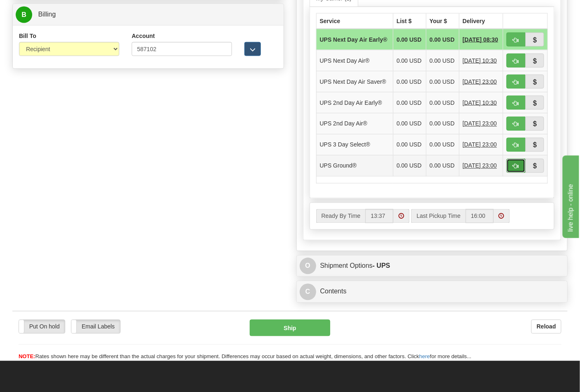
click at [517, 169] on span "button" at bounding box center [516, 166] width 6 height 5
type input "03"
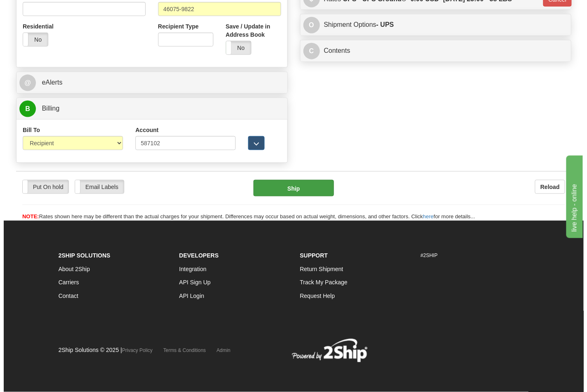
scroll to position [320, 0]
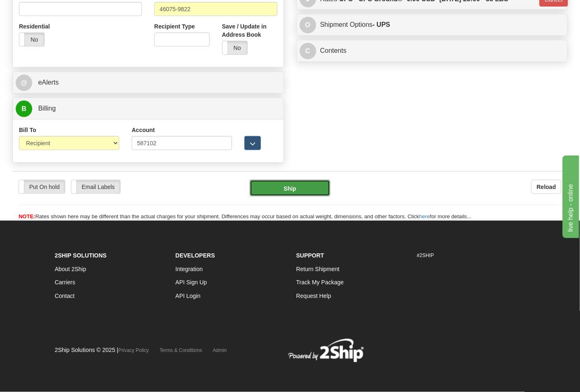
click at [291, 187] on button "Ship" at bounding box center [290, 188] width 80 height 17
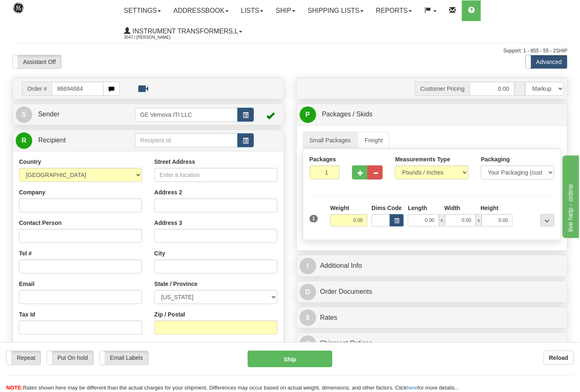
type input "86694684"
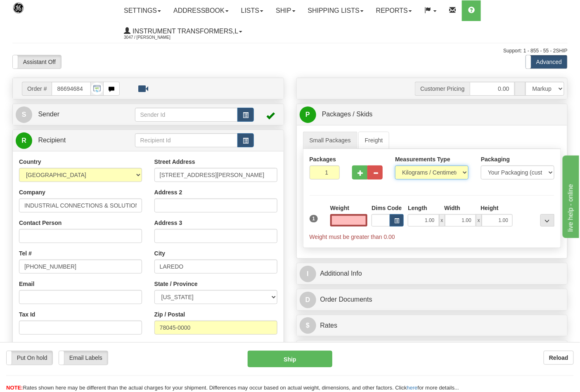
type input "0.00"
click at [424, 173] on select "Pounds / Inches Kilograms / Centimeters" at bounding box center [432, 173] width 74 height 14
select select "0"
click at [395, 166] on select "Pounds / Inches Kilograms / Centimeters" at bounding box center [432, 173] width 74 height 14
click at [360, 175] on span "button" at bounding box center [361, 173] width 6 height 5
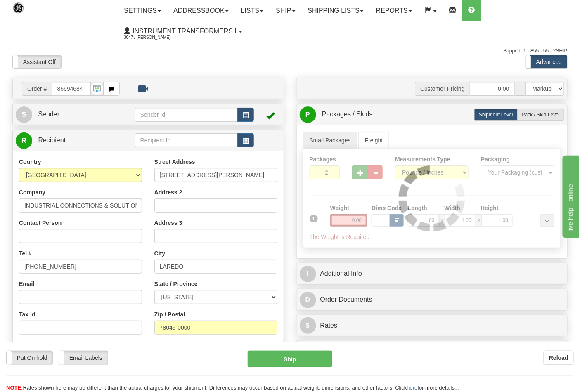
click at [360, 175] on div at bounding box center [433, 198] width 258 height 99
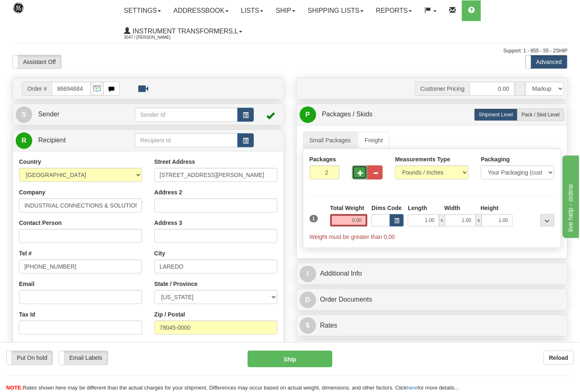
click at [360, 175] on span "button" at bounding box center [361, 173] width 6 height 5
type input "3"
click at [363, 218] on input "0.00" at bounding box center [349, 220] width 38 height 12
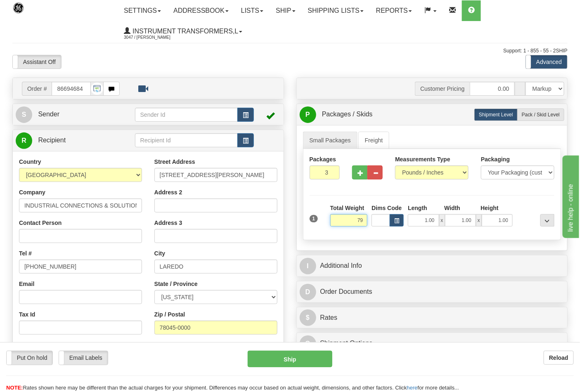
type input "7"
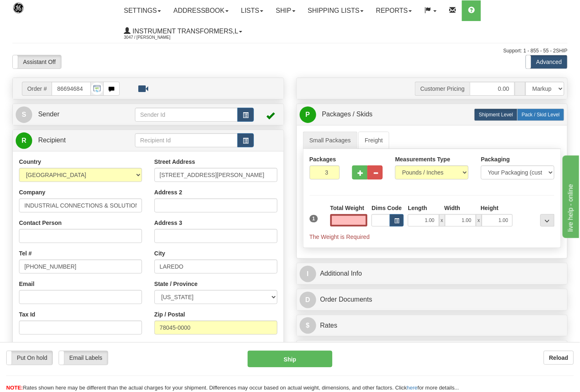
type input "0.00"
click at [553, 115] on span "Pack / Skid Level" at bounding box center [541, 115] width 38 height 6
radio input "true"
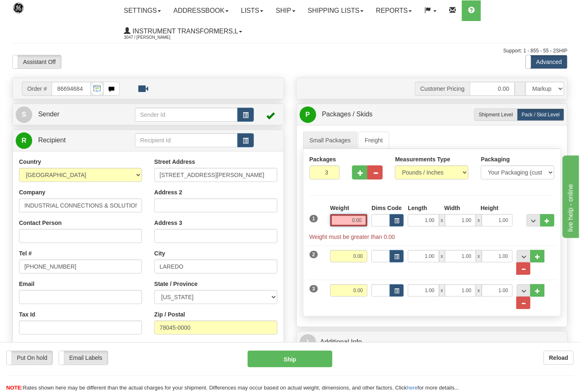
click at [365, 220] on input "0.00" at bounding box center [349, 220] width 38 height 12
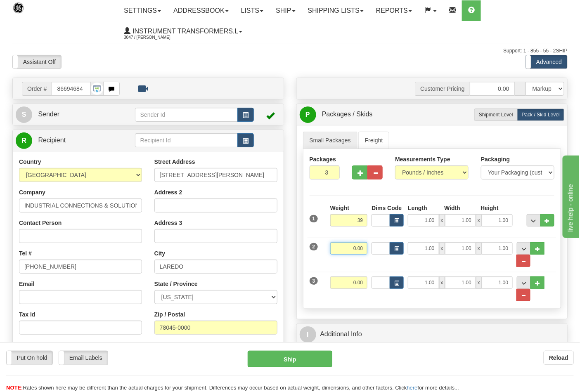
type input "39.00"
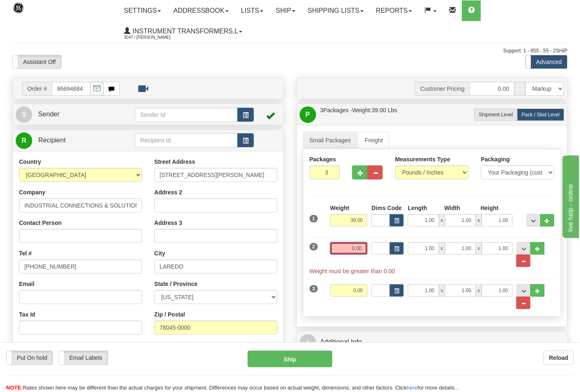
drag, startPoint x: 365, startPoint y: 247, endPoint x: 328, endPoint y: 258, distance: 38.3
click at [333, 255] on input "0.00" at bounding box center [349, 248] width 38 height 12
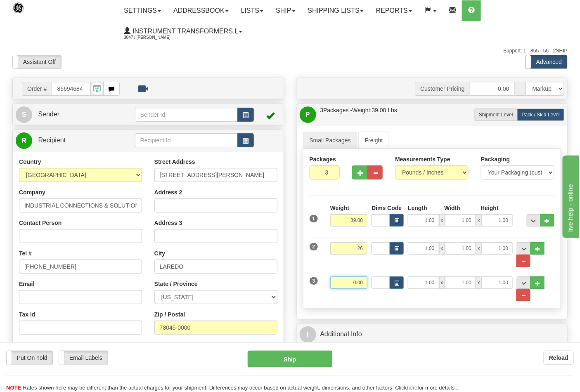
type input "26.00"
click at [367, 280] on input "0.00" at bounding box center [349, 283] width 38 height 12
click button "Delete" at bounding box center [0, 0] width 0 height 0
type input "14.00"
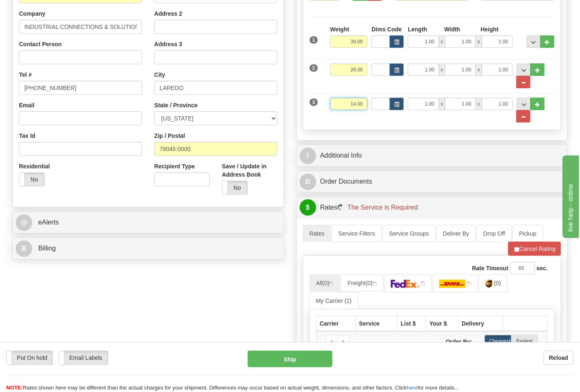
scroll to position [183, 0]
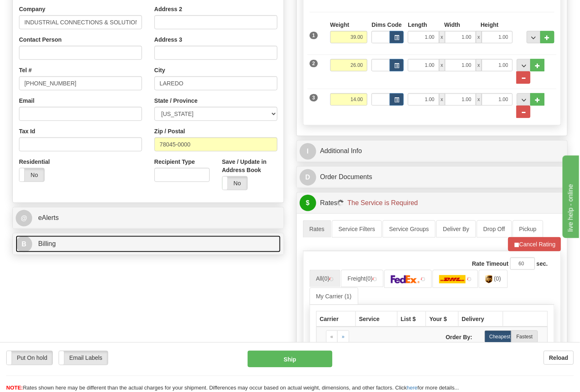
click at [86, 249] on link "B Billing" at bounding box center [148, 244] width 265 height 17
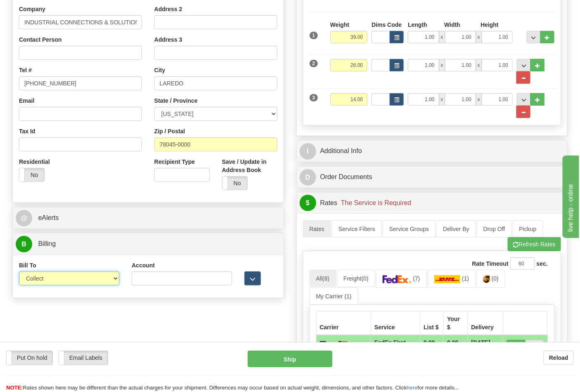
click at [40, 275] on select "Sender Recipient Third Party Collect" at bounding box center [69, 279] width 100 height 14
select select "2"
click at [19, 273] on select "Sender Recipient Third Party Collect" at bounding box center [69, 279] width 100 height 14
click at [191, 281] on input "Account" at bounding box center [182, 279] width 100 height 14
paste input "844904193"
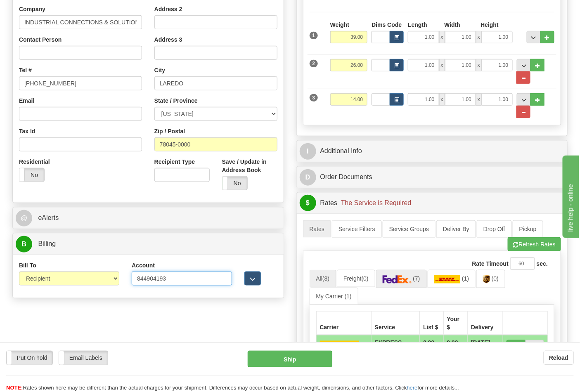
type input "844904193"
drag, startPoint x: 404, startPoint y: 284, endPoint x: 411, endPoint y: 278, distance: 9.4
click at [405, 284] on img at bounding box center [397, 279] width 29 height 8
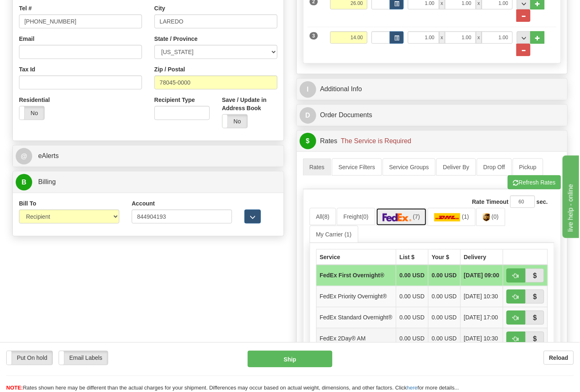
scroll to position [367, 0]
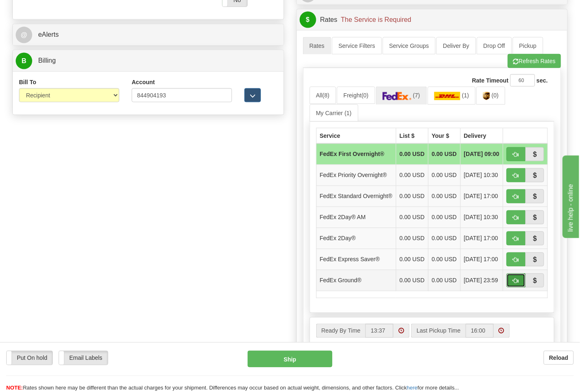
click at [511, 288] on button "button" at bounding box center [516, 281] width 19 height 14
type input "92"
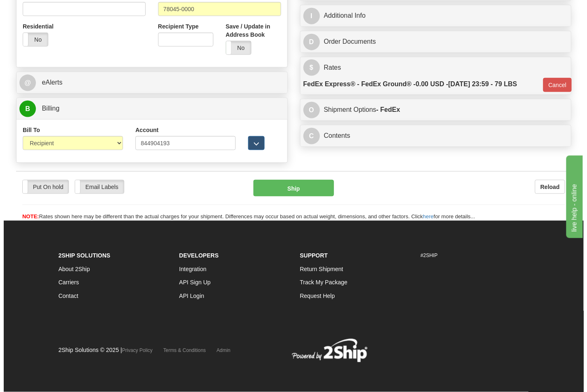
scroll to position [320, 0]
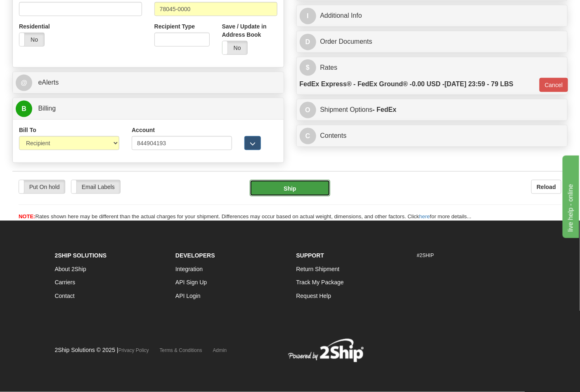
click at [288, 192] on button "Ship" at bounding box center [290, 188] width 80 height 17
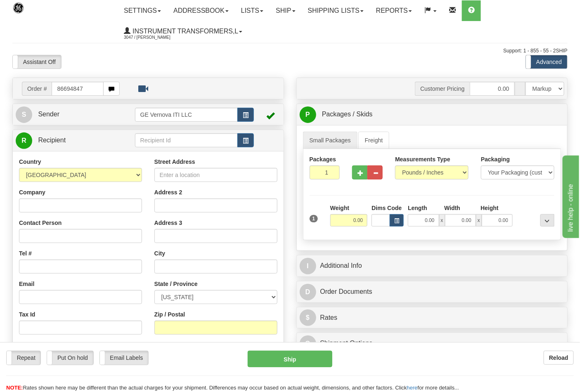
type input "86694847"
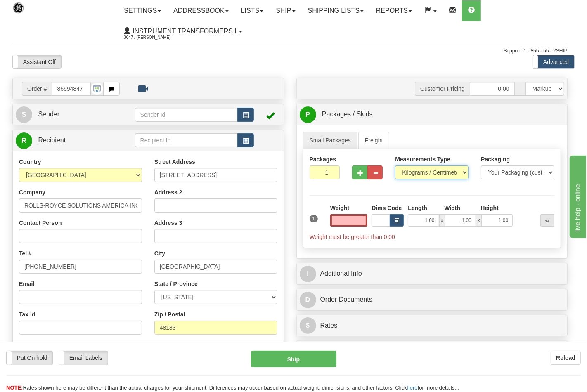
type input "0.00"
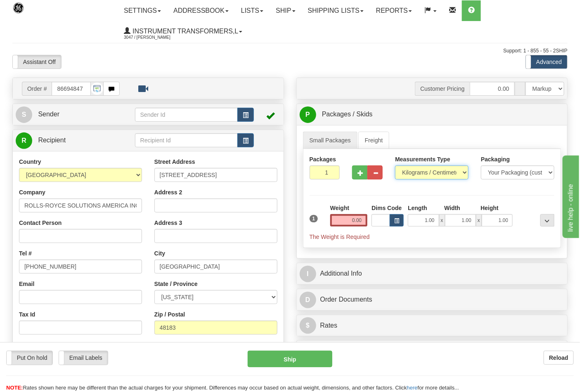
click at [413, 174] on select "Pounds / Inches Kilograms / Centimeters" at bounding box center [432, 173] width 74 height 14
select select "0"
click at [395, 166] on select "Pounds / Inches Kilograms / Centimeters" at bounding box center [432, 173] width 74 height 14
click at [365, 219] on input "0.00" at bounding box center [349, 220] width 38 height 12
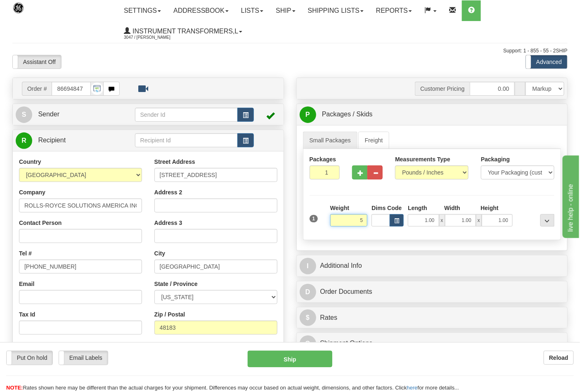
click button "Delete" at bounding box center [0, 0] width 0 height 0
type input "5.00"
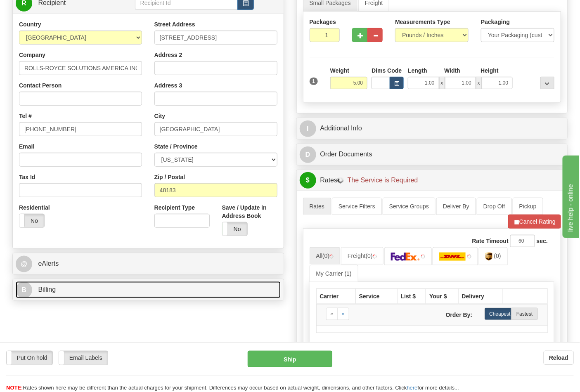
click at [79, 285] on link "B Billing" at bounding box center [148, 290] width 265 height 17
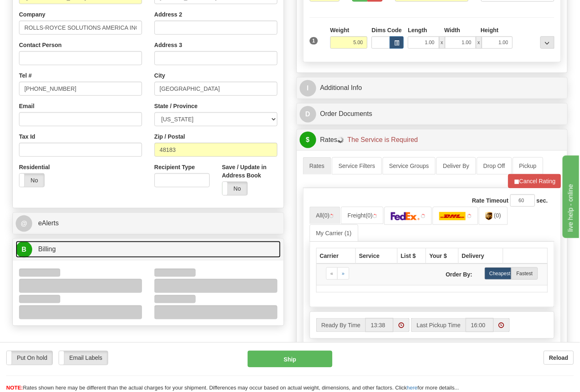
scroll to position [229, 0]
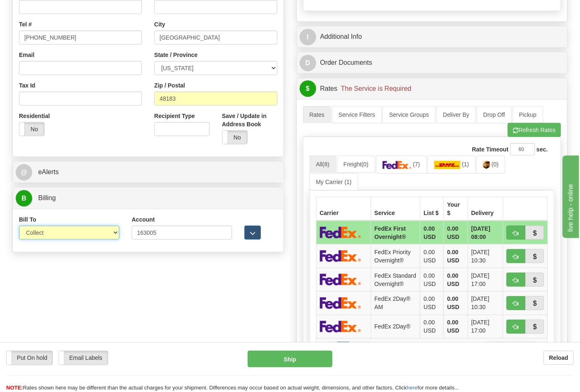
drag, startPoint x: 39, startPoint y: 233, endPoint x: 42, endPoint y: 238, distance: 5.7
click at [39, 233] on select "Sender Recipient Third Party Collect" at bounding box center [69, 233] width 100 height 14
select select "2"
click at [19, 227] on select "Sender Recipient Third Party Collect" at bounding box center [69, 233] width 100 height 14
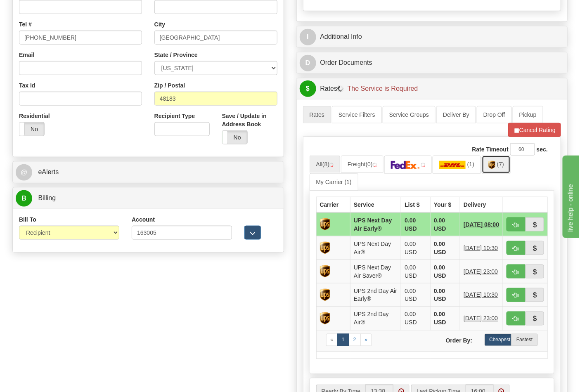
click at [496, 167] on img at bounding box center [492, 165] width 7 height 8
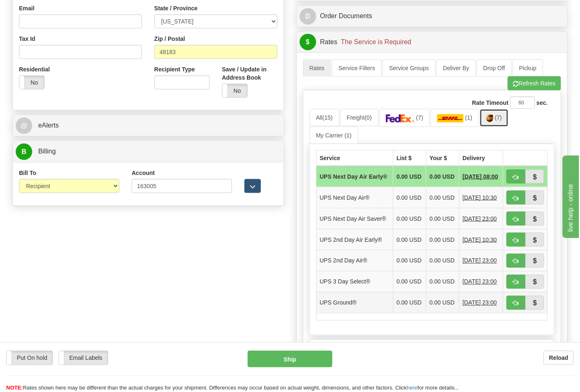
scroll to position [321, 0]
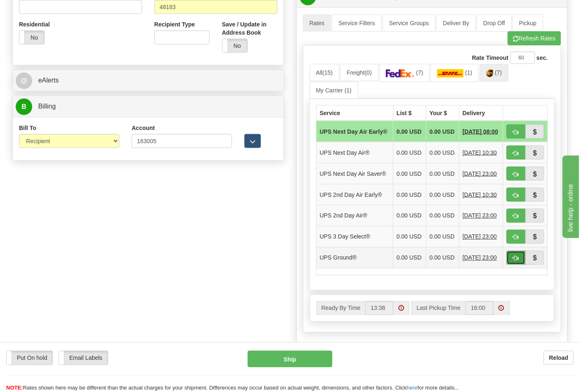
click at [511, 265] on button "button" at bounding box center [516, 258] width 19 height 14
type input "03"
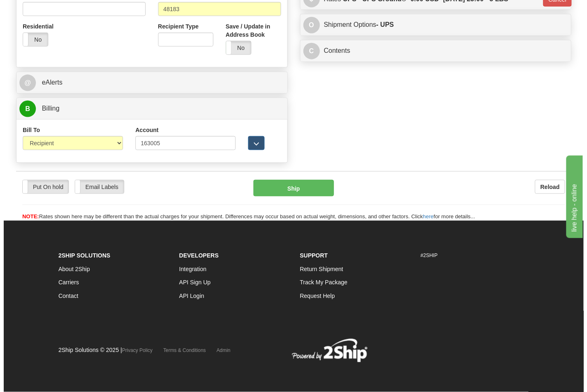
scroll to position [308, 0]
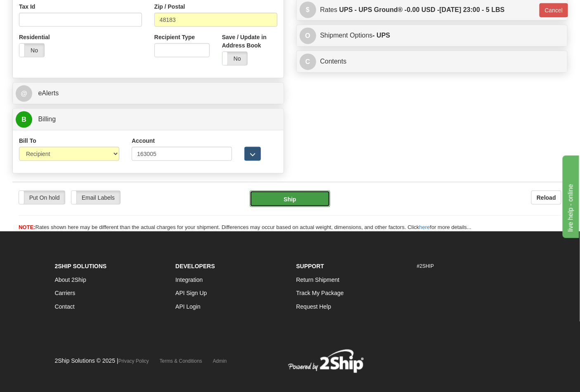
click at [307, 205] on button "Ship" at bounding box center [290, 199] width 80 height 17
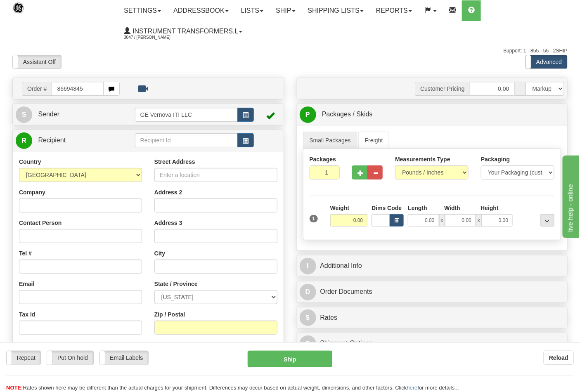
type input "86694845"
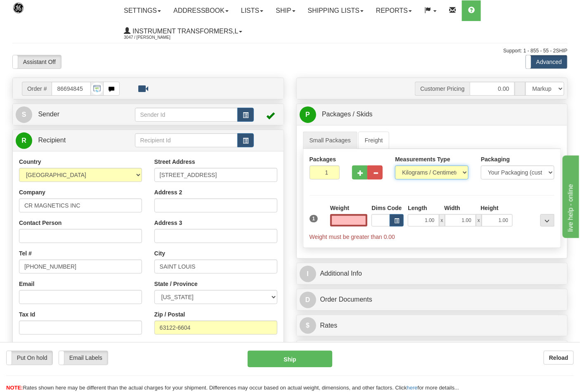
type input "0.00"
click at [411, 174] on select "Pounds / Inches Kilograms / Centimeters" at bounding box center [432, 173] width 74 height 14
select select "0"
click at [395, 166] on select "Pounds / Inches Kilograms / Centimeters" at bounding box center [432, 173] width 74 height 14
click at [381, 219] on input "Dims Code" at bounding box center [381, 220] width 19 height 12
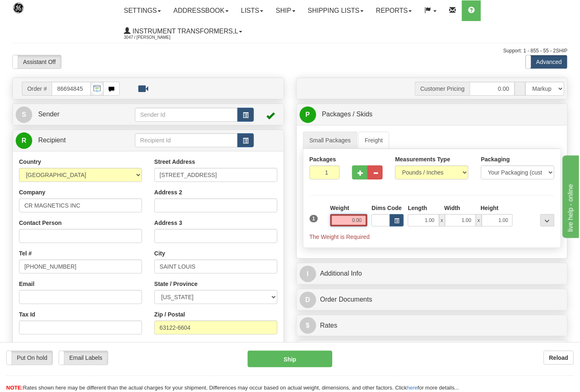
click at [365, 223] on input "0.00" at bounding box center [349, 220] width 38 height 12
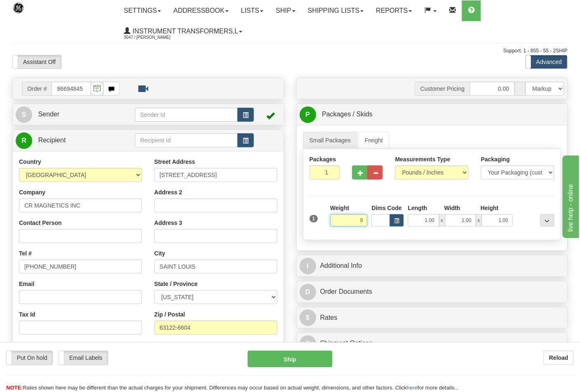
click button "Delete" at bounding box center [0, 0] width 0 height 0
type input "9.00"
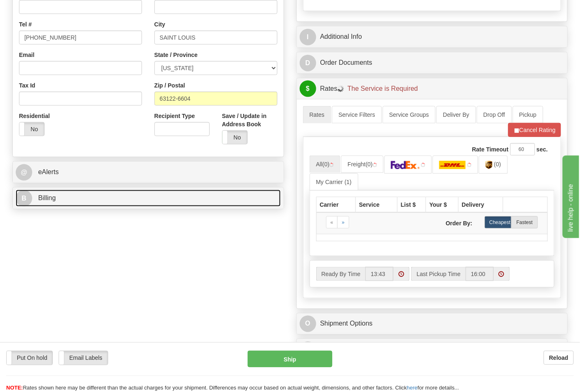
click at [82, 197] on link "B Billing" at bounding box center [148, 198] width 265 height 17
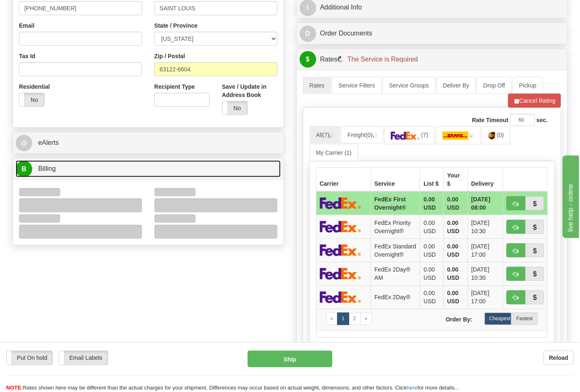
scroll to position [275, 0]
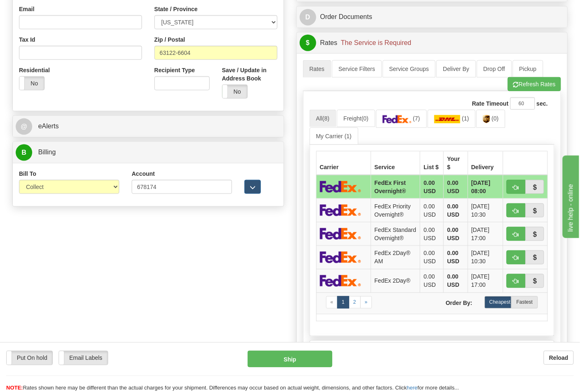
click at [40, 179] on div "Bill To Sender Recipient Third Party Collect" at bounding box center [69, 182] width 100 height 24
click at [44, 188] on select "Sender Recipient Third Party Collect" at bounding box center [69, 187] width 100 height 14
select select "2"
click at [19, 181] on select "Sender Recipient Third Party Collect" at bounding box center [69, 187] width 100 height 14
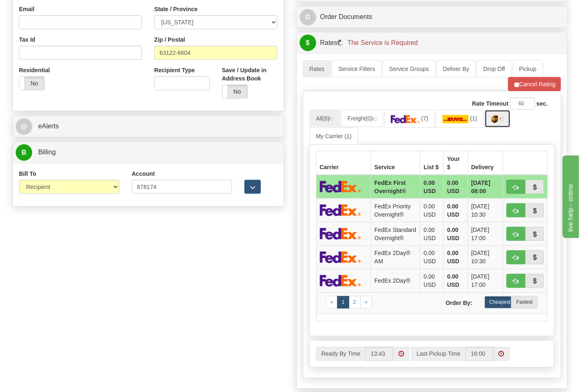
click at [498, 124] on link at bounding box center [498, 119] width 26 height 18
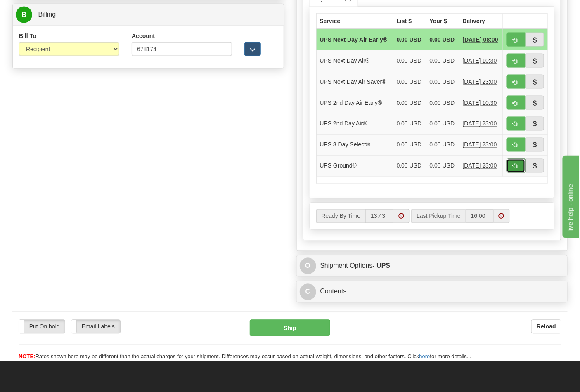
drag, startPoint x: 517, startPoint y: 187, endPoint x: 511, endPoint y: 185, distance: 5.8
click at [516, 173] on button "button" at bounding box center [516, 166] width 19 height 14
type input "03"
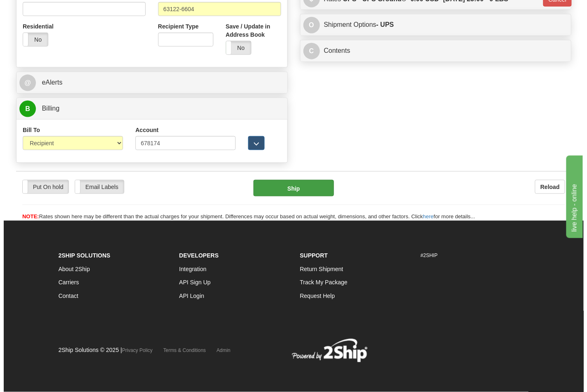
scroll to position [320, 0]
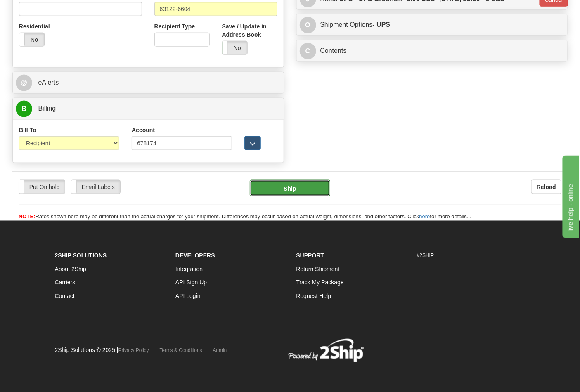
click at [296, 189] on button "Ship" at bounding box center [290, 188] width 80 height 17
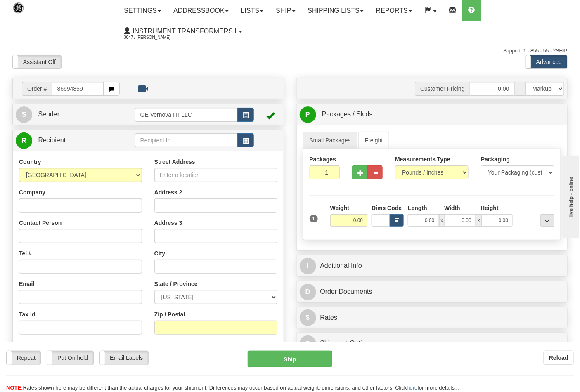
type input "86694859"
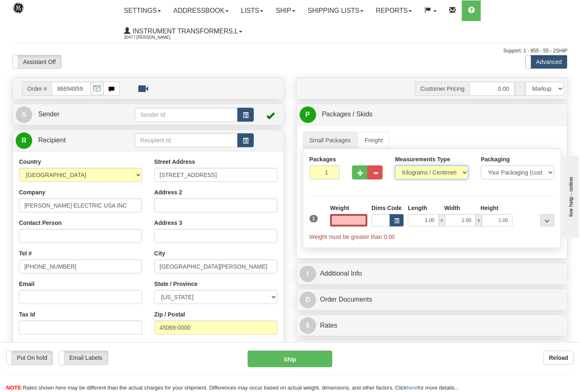
type input "0.00"
click at [410, 176] on select "Pounds / Inches Kilograms / Centimeters" at bounding box center [432, 173] width 74 height 14
select select "0"
click at [395, 166] on select "Pounds / Inches Kilograms / Centimeters" at bounding box center [432, 173] width 74 height 14
click at [364, 223] on input "0.00" at bounding box center [349, 220] width 38 height 12
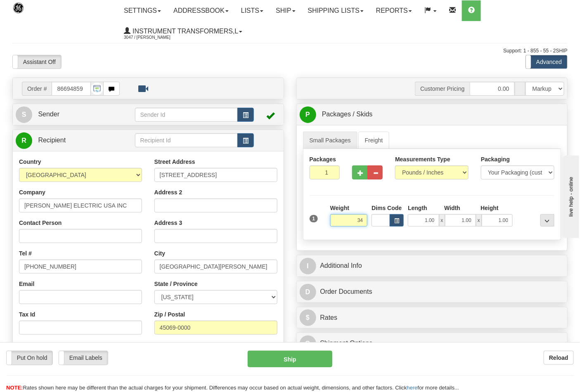
click button "Delete" at bounding box center [0, 0] width 0 height 0
type input "34.00"
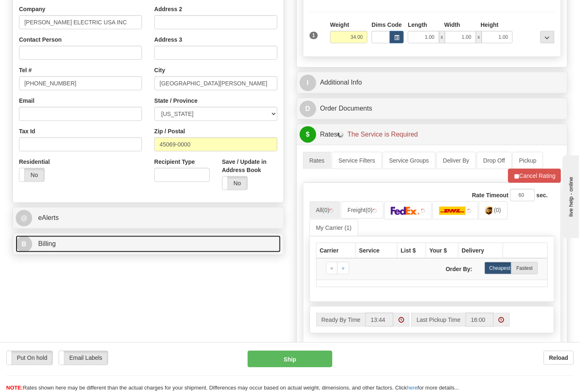
click at [65, 249] on link "B Billing" at bounding box center [148, 244] width 265 height 17
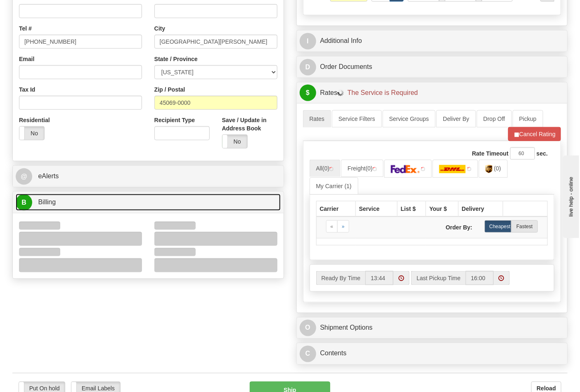
scroll to position [275, 0]
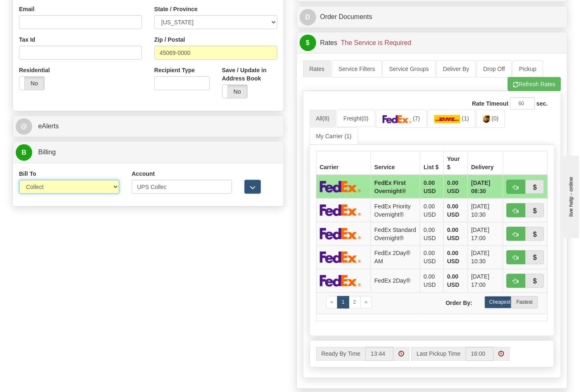
drag, startPoint x: 42, startPoint y: 188, endPoint x: 44, endPoint y: 194, distance: 6.8
click at [42, 188] on select "Sender Recipient Third Party Collect" at bounding box center [69, 187] width 100 height 14
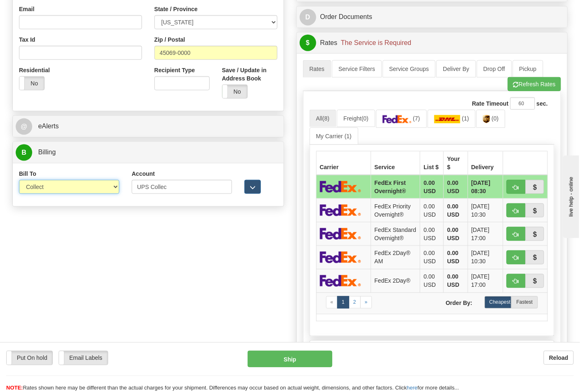
select select "2"
click at [19, 181] on select "Sender Recipient Third Party Collect" at bounding box center [69, 187] width 100 height 14
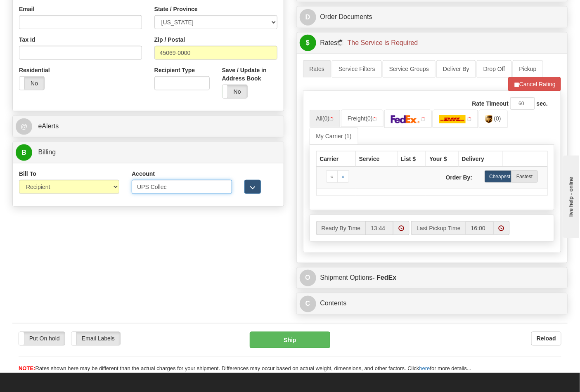
drag, startPoint x: 194, startPoint y: 189, endPoint x: 118, endPoint y: 189, distance: 76.4
click at [118, 189] on div "Bill To Sender Recipient Third Party Collect Account UPS Collec 3rd Party Accou…" at bounding box center [148, 185] width 271 height 31
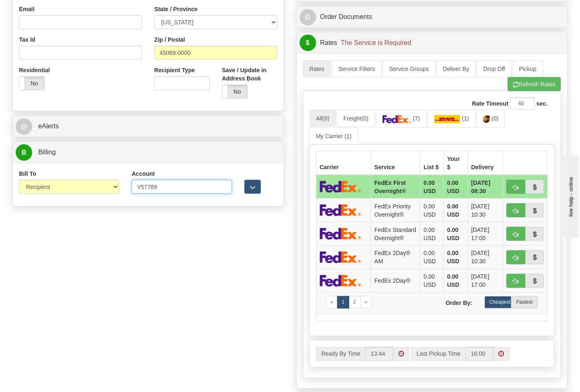
type input "V57789"
click button "Delete" at bounding box center [0, 0] width 0 height 0
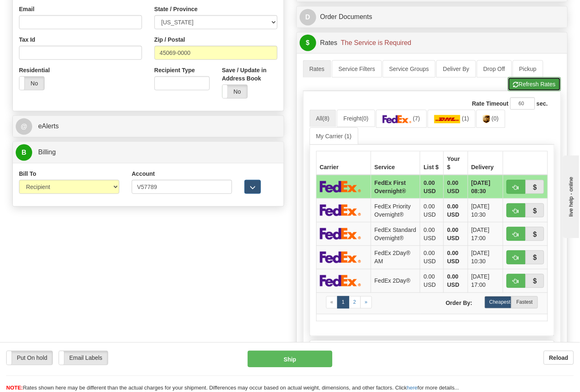
click at [536, 84] on button "Refresh Rates" at bounding box center [534, 84] width 53 height 14
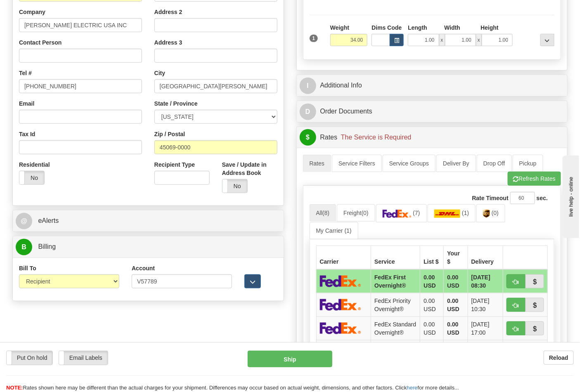
scroll to position [229, 0]
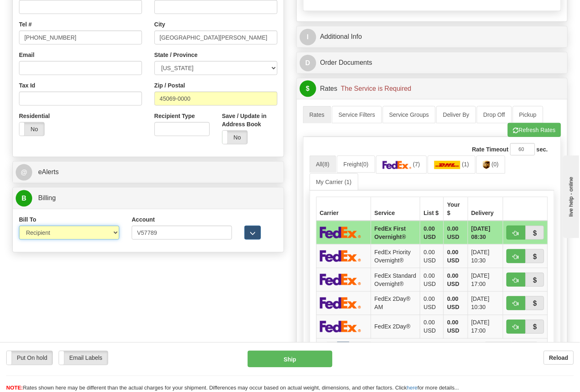
click at [92, 236] on select "Sender Recipient Third Party Collect" at bounding box center [69, 233] width 100 height 14
click at [19, 227] on select "Sender Recipient Third Party Collect" at bounding box center [69, 233] width 100 height 14
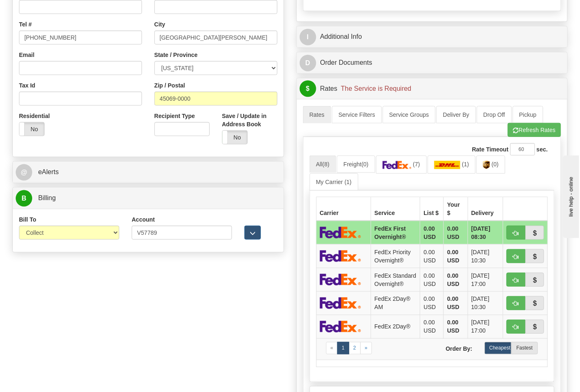
drag, startPoint x: 69, startPoint y: 225, endPoint x: 71, endPoint y: 235, distance: 10.0
click at [69, 226] on div "Bill To Sender Recipient Third Party Collect" at bounding box center [69, 228] width 100 height 24
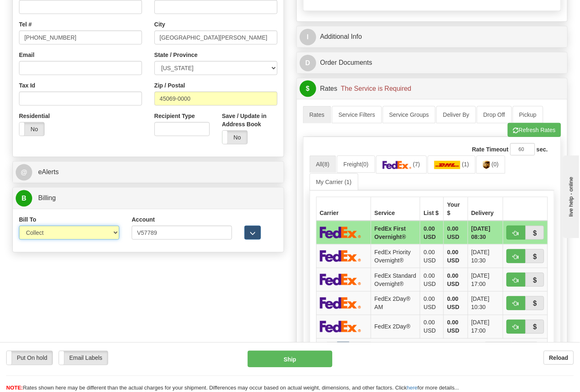
click at [71, 236] on select "Sender Recipient Third Party Collect" at bounding box center [69, 233] width 100 height 14
select select "2"
click at [19, 227] on select "Sender Recipient Third Party Collect" at bounding box center [69, 233] width 100 height 14
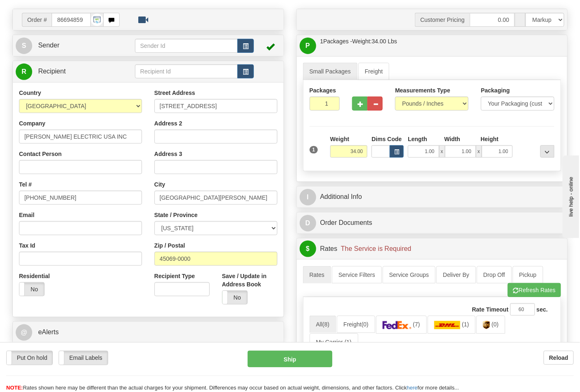
scroll to position [46, 0]
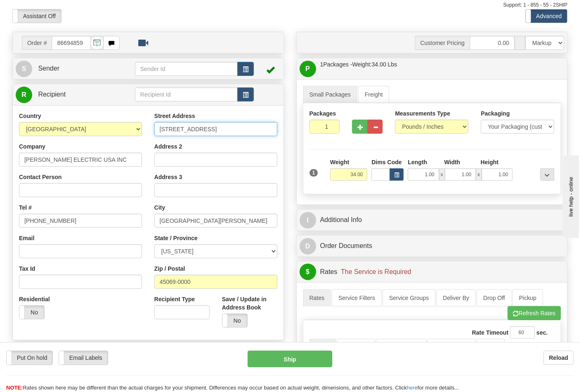
drag, startPoint x: 240, startPoint y: 129, endPoint x: 145, endPoint y: 129, distance: 95.0
click at [145, 129] on div "Country AFGHANISTAN ALAND ISLANDS ALBANIA ALGERIA AMERICAN SAMOA ANDORRA ANGOLA…" at bounding box center [148, 223] width 271 height 222
click at [233, 149] on div "Address 2" at bounding box center [215, 154] width 123 height 24
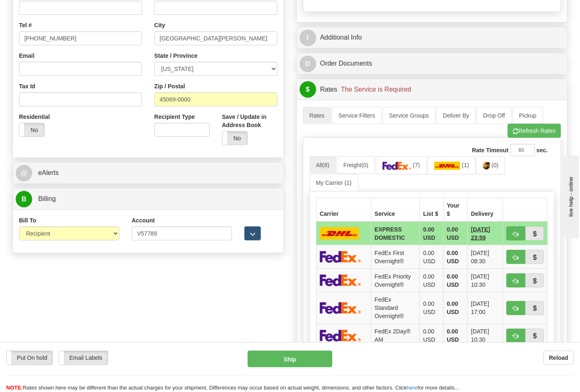
scroll to position [229, 0]
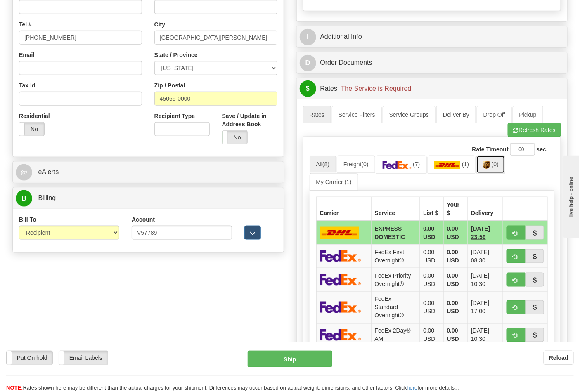
click at [500, 159] on link "(0)" at bounding box center [491, 165] width 29 height 18
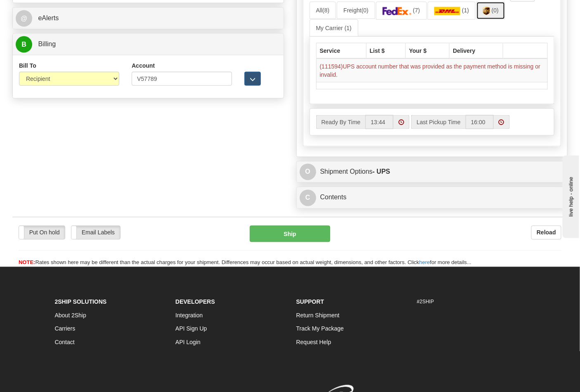
scroll to position [321, 0]
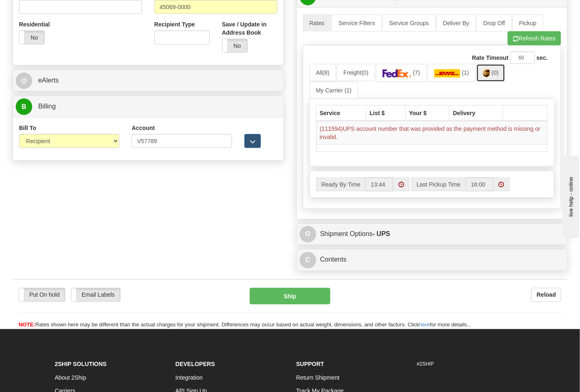
click at [477, 64] on link "(0)" at bounding box center [491, 73] width 29 height 18
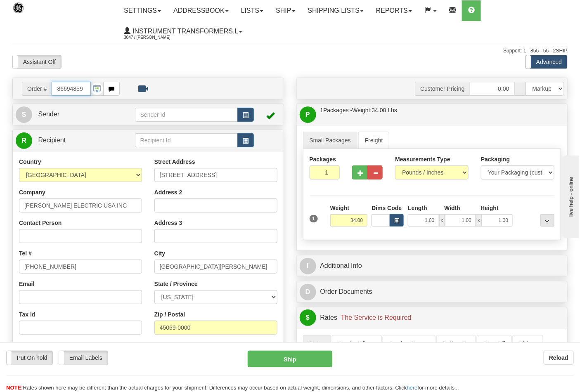
scroll to position [0, 0]
drag, startPoint x: 81, startPoint y: 91, endPoint x: 40, endPoint y: 83, distance: 41.7
click at [25, 88] on div "Order # 86694859" at bounding box center [71, 89] width 98 height 14
type input "86694863"
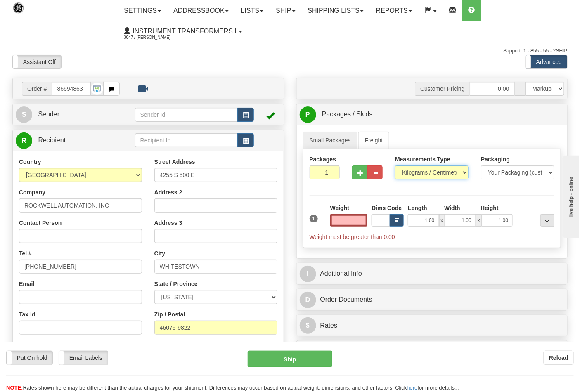
type input "0.00"
click at [421, 179] on select "Pounds / Inches Kilograms / Centimeters" at bounding box center [432, 173] width 74 height 14
click at [417, 176] on select "Pounds / Inches Kilograms / Centimeters" at bounding box center [432, 173] width 74 height 14
drag, startPoint x: 411, startPoint y: 172, endPoint x: 414, endPoint y: 178, distance: 6.3
click at [411, 172] on select "Pounds / Inches Kilograms / Centimeters" at bounding box center [432, 173] width 74 height 14
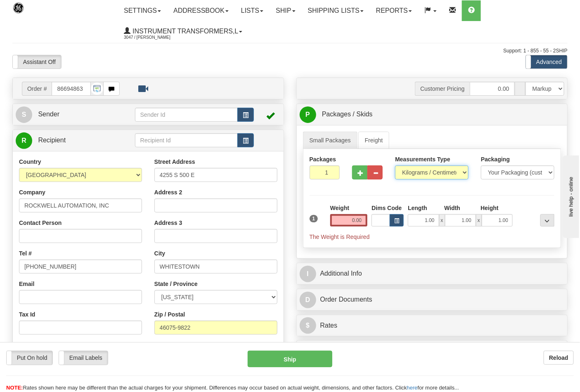
select select "0"
click at [395, 166] on select "Pounds / Inches Kilograms / Centimeters" at bounding box center [432, 173] width 74 height 14
drag, startPoint x: 357, startPoint y: 227, endPoint x: 364, endPoint y: 225, distance: 6.9
click at [360, 227] on input "0.00" at bounding box center [349, 220] width 38 height 12
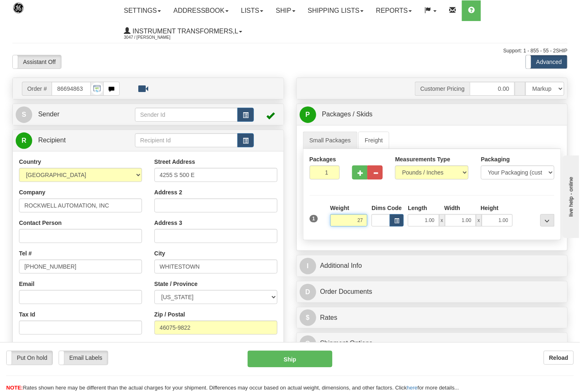
click button "Delete" at bounding box center [0, 0] width 0 height 0
type input "27.00"
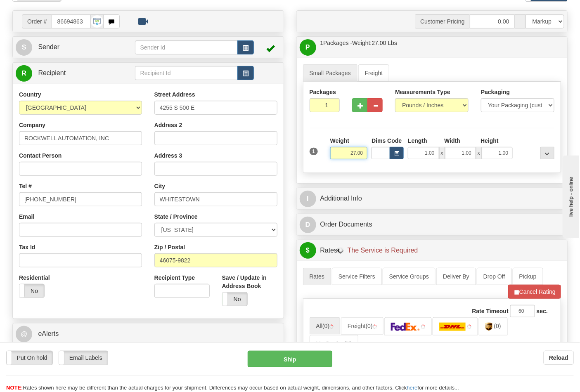
scroll to position [183, 0]
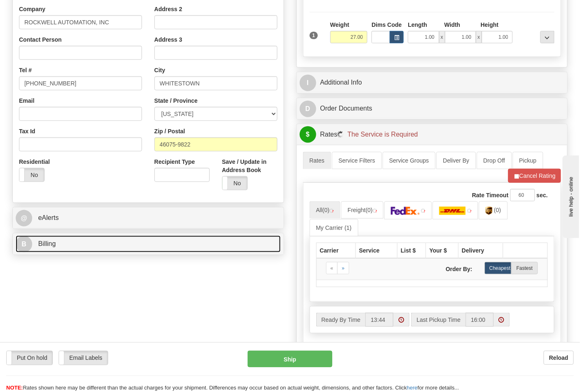
click at [66, 248] on link "B Billing" at bounding box center [148, 244] width 265 height 17
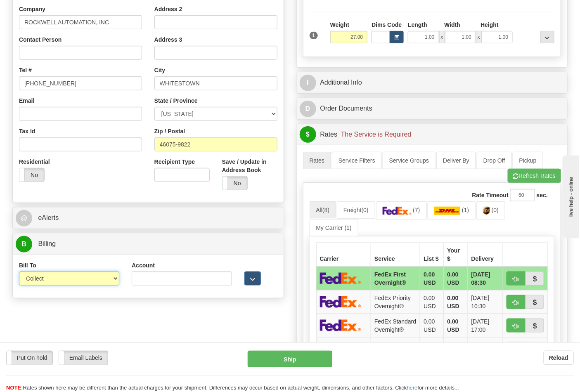
drag, startPoint x: 60, startPoint y: 282, endPoint x: 55, endPoint y: 285, distance: 6.0
click at [60, 282] on select "Sender Recipient Third Party Collect" at bounding box center [69, 279] width 100 height 14
select select "2"
click at [19, 273] on select "Sender Recipient Third Party Collect" at bounding box center [69, 279] width 100 height 14
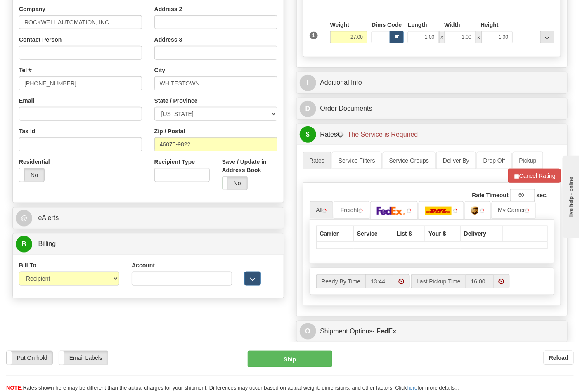
click at [147, 263] on label "Account" at bounding box center [143, 265] width 23 height 8
click at [147, 272] on input "Account" at bounding box center [182, 279] width 100 height 14
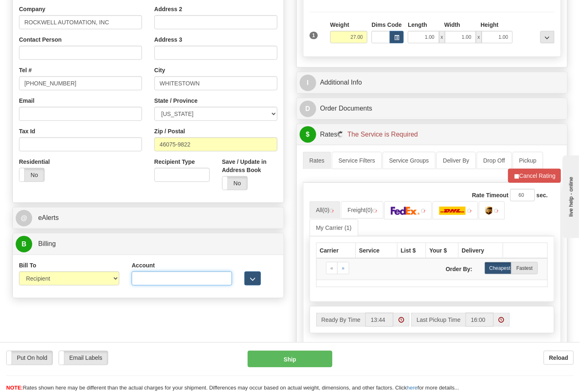
click at [149, 277] on input "Account" at bounding box center [182, 279] width 100 height 14
type input "587102"
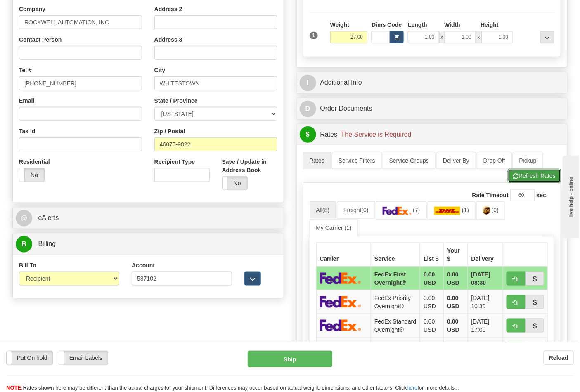
click at [523, 180] on button "Refresh Rates" at bounding box center [534, 176] width 53 height 14
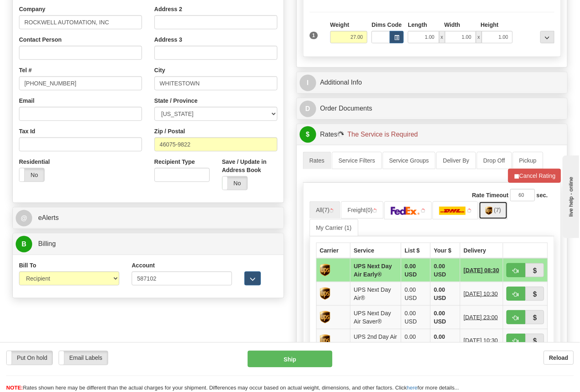
click at [493, 215] on img at bounding box center [489, 211] width 7 height 8
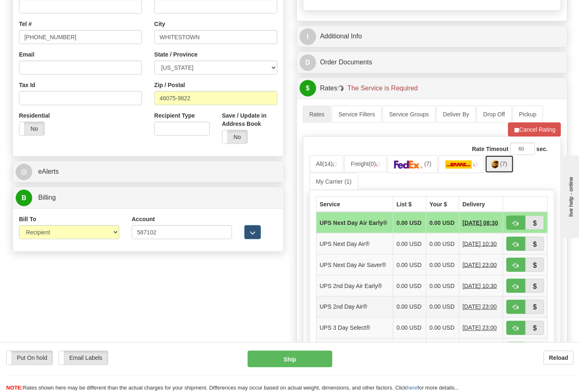
scroll to position [321, 0]
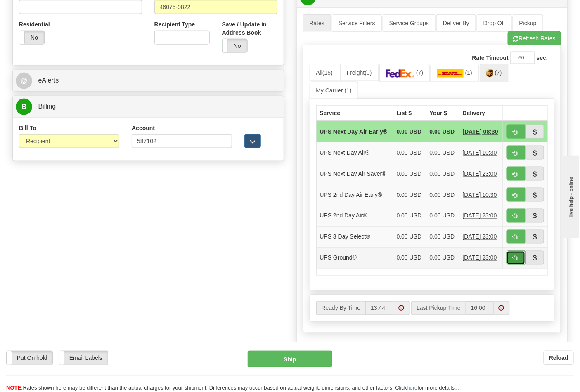
click at [512, 265] on button "button" at bounding box center [516, 258] width 19 height 14
type input "03"
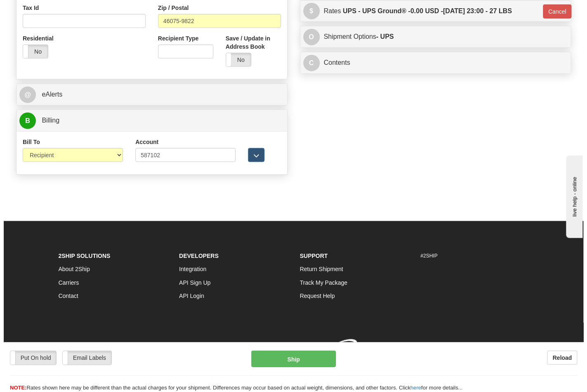
scroll to position [308, 0]
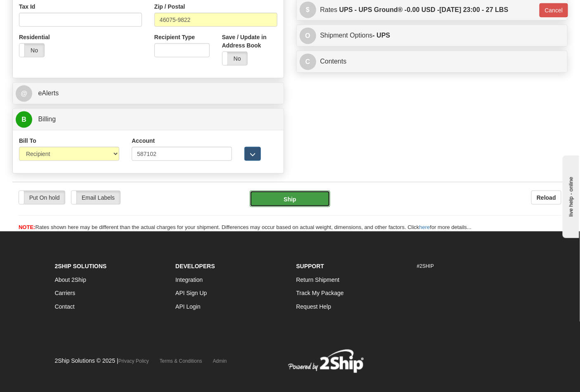
click at [300, 199] on button "Ship" at bounding box center [290, 199] width 80 height 17
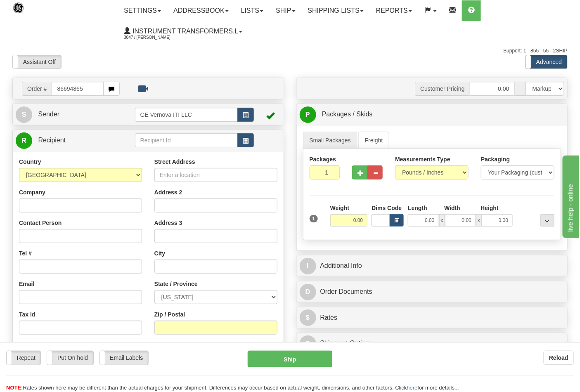
type input "86694865"
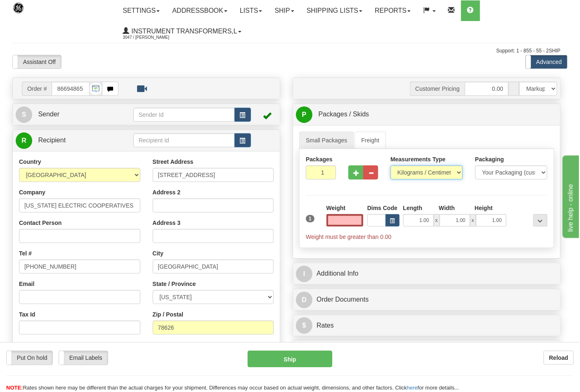
type input "0.00"
click at [406, 174] on select "Pounds / Inches Kilograms / Centimeters" at bounding box center [427, 173] width 72 height 14
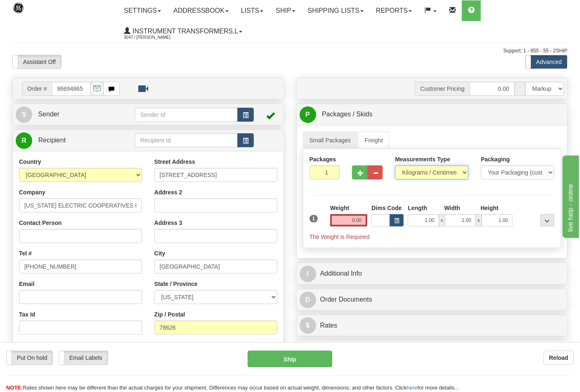
select select "0"
click at [395, 166] on select "Pounds / Inches Kilograms / Centimeters" at bounding box center [432, 173] width 74 height 14
click at [358, 175] on span "button" at bounding box center [361, 173] width 6 height 5
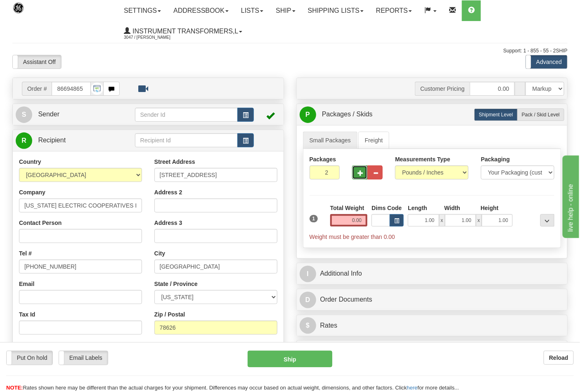
click at [358, 175] on span "button" at bounding box center [361, 173] width 6 height 5
type input "5"
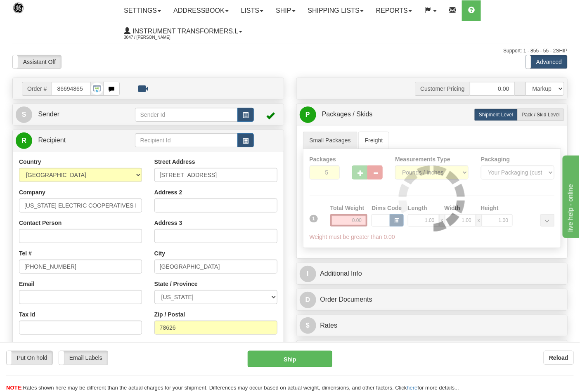
click at [362, 220] on div at bounding box center [433, 198] width 258 height 99
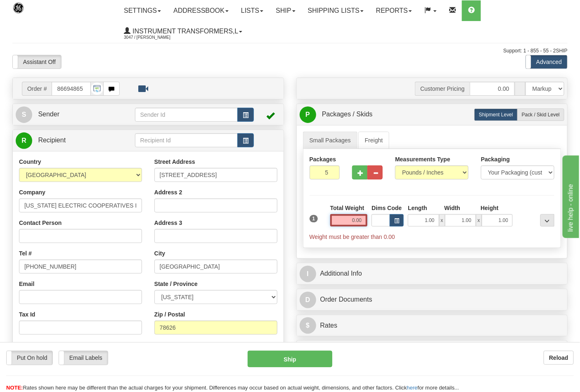
click at [363, 221] on input "0.00" at bounding box center [349, 220] width 38 height 12
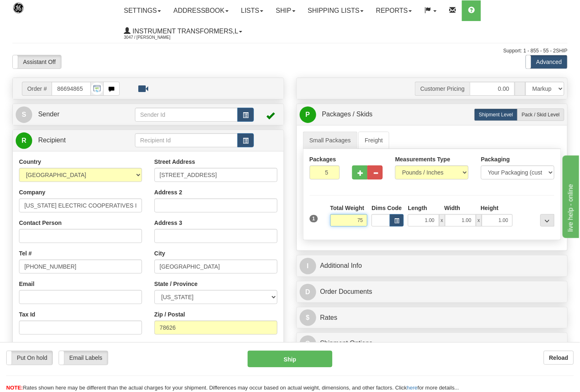
click button "Delete" at bounding box center [0, 0] width 0 height 0
type input "75.00"
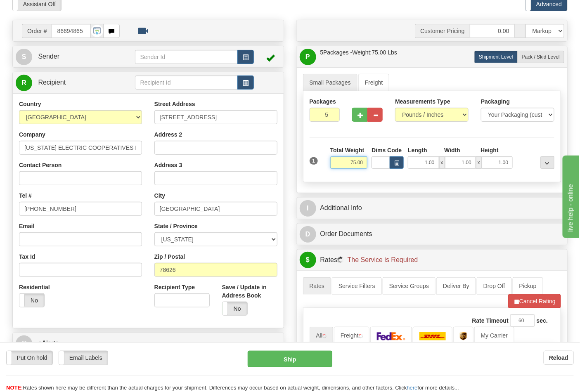
scroll to position [183, 0]
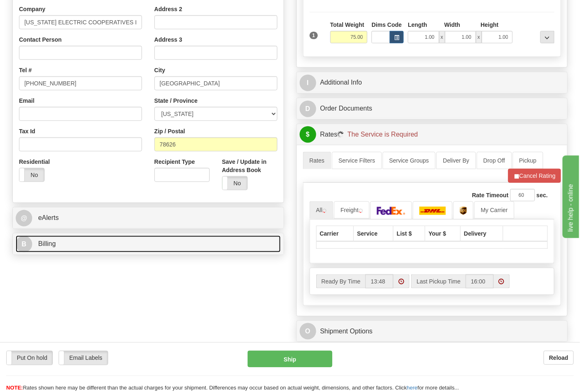
click at [79, 248] on link "B Billing" at bounding box center [148, 244] width 265 height 17
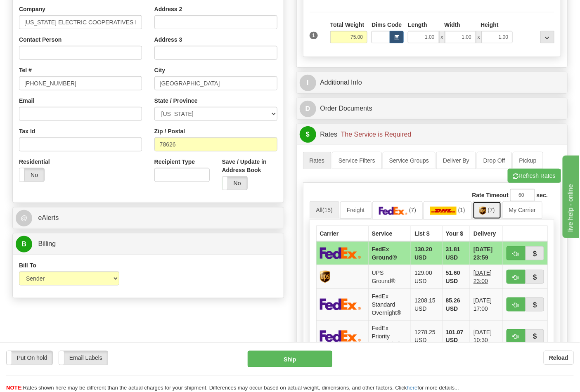
click at [498, 214] on link "(7)" at bounding box center [487, 211] width 29 height 18
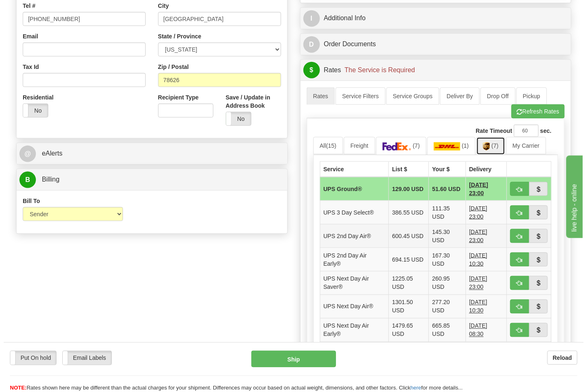
scroll to position [275, 0]
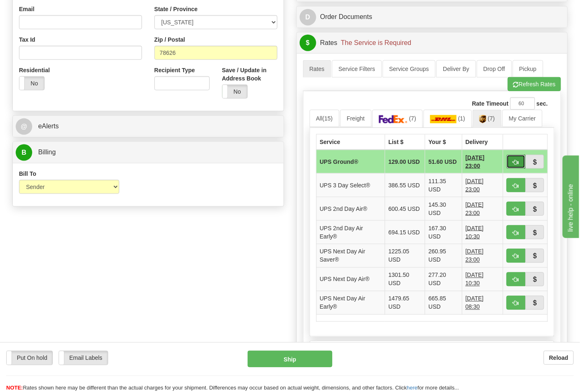
click at [515, 165] on span "button" at bounding box center [516, 162] width 6 height 5
type input "03"
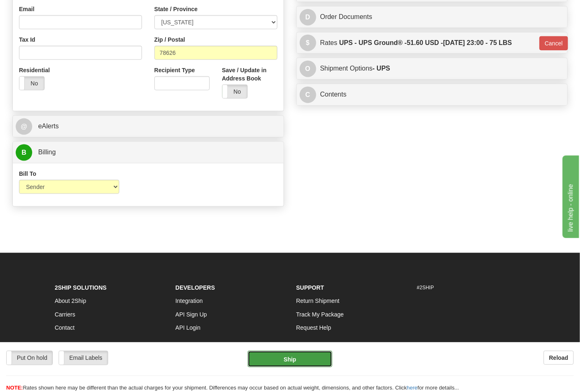
click at [293, 356] on button "Ship" at bounding box center [290, 359] width 84 height 17
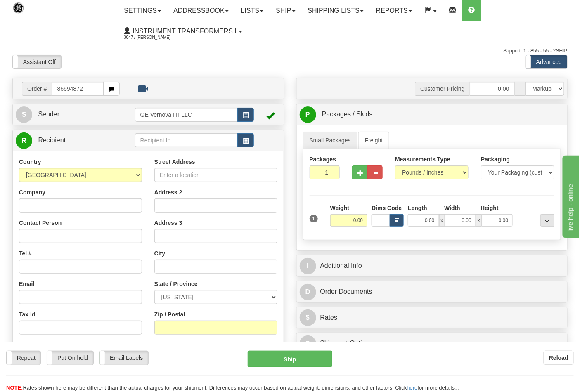
type input "86694872"
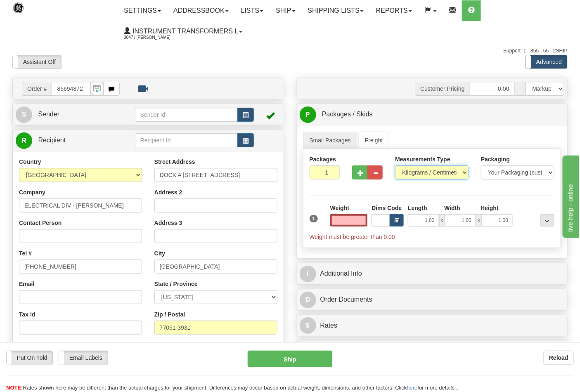
type input "0.00"
click at [408, 173] on select "Pounds / Inches Kilograms / Centimeters" at bounding box center [432, 173] width 74 height 14
select select "0"
click at [395, 166] on select "Pounds / Inches Kilograms / Centimeters" at bounding box center [432, 173] width 74 height 14
click at [363, 222] on input "0.00" at bounding box center [349, 220] width 38 height 12
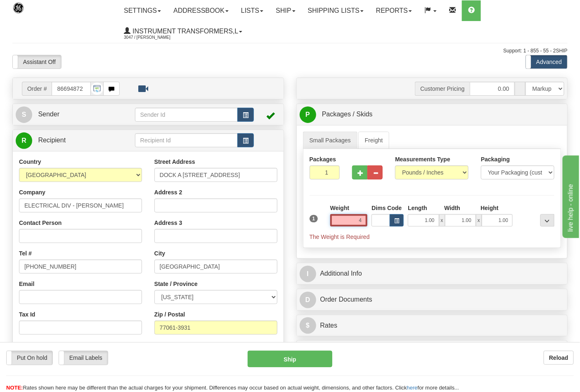
click button "Delete" at bounding box center [0, 0] width 0 height 0
type input "4.00"
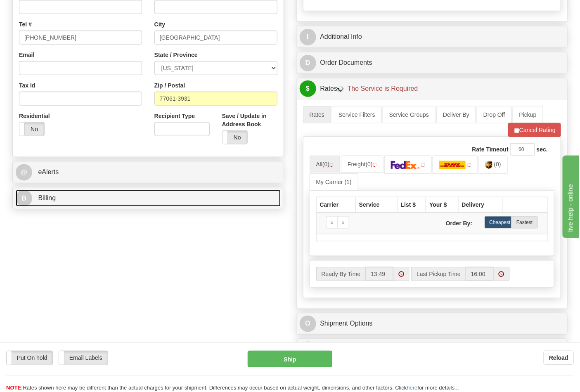
click at [88, 201] on link "B Billing" at bounding box center [148, 198] width 265 height 17
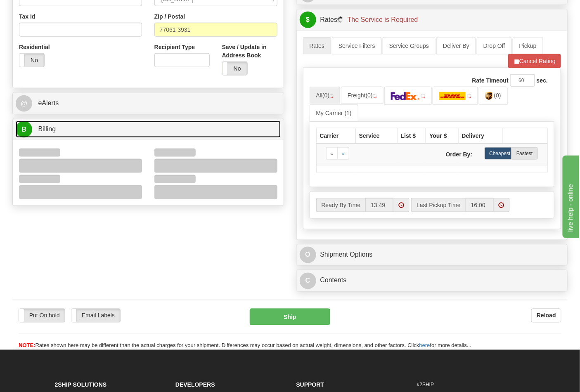
scroll to position [367, 0]
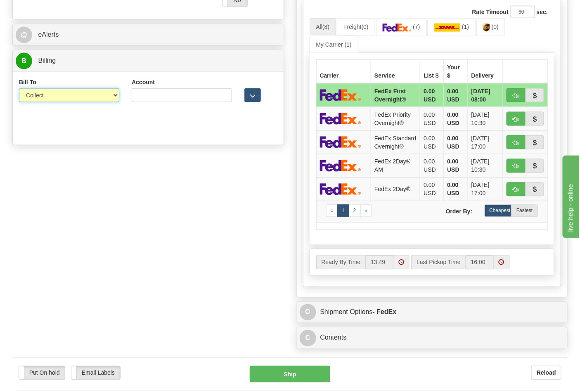
click at [45, 96] on select "Sender Recipient Third Party Collect" at bounding box center [69, 95] width 100 height 14
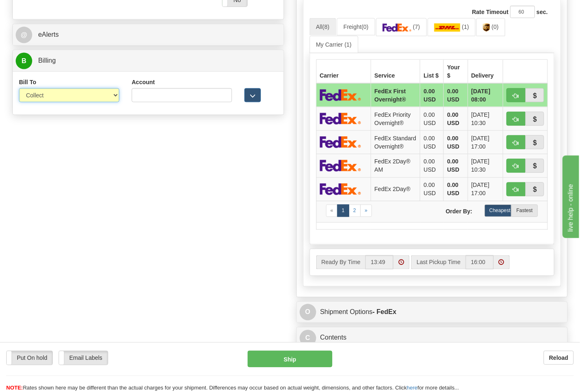
select select "2"
click at [19, 89] on select "Sender Recipient Third Party Collect" at bounding box center [69, 95] width 100 height 14
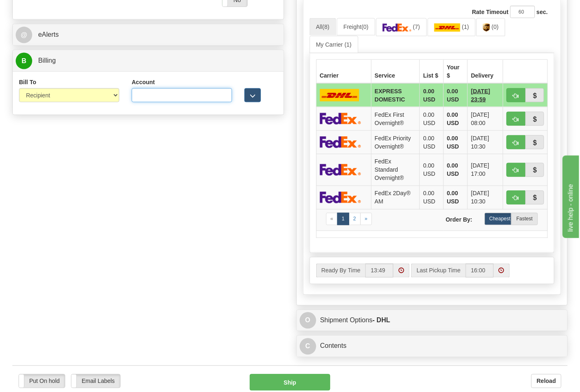
click at [155, 96] on input "Account" at bounding box center [182, 95] width 100 height 14
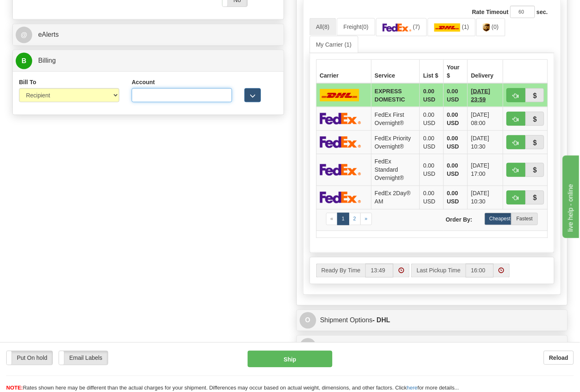
paste input "661159723"
type input "661159723"
click at [400, 36] on link "(7)" at bounding box center [401, 27] width 51 height 18
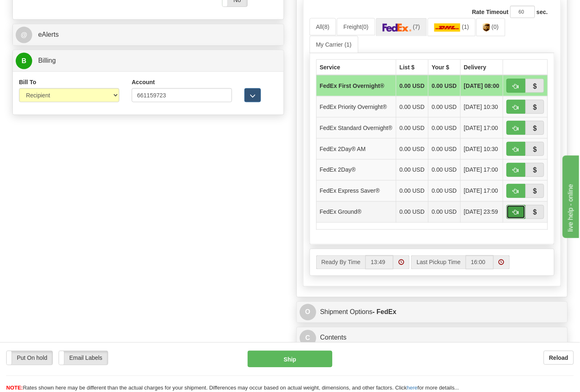
click at [514, 216] on span "button" at bounding box center [516, 212] width 6 height 5
type input "92"
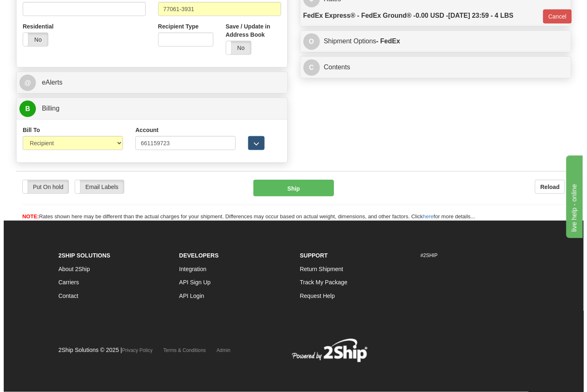
scroll to position [320, 0]
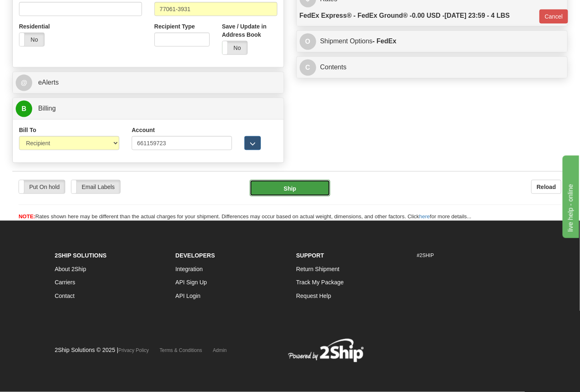
click at [300, 191] on button "Ship" at bounding box center [290, 188] width 80 height 17
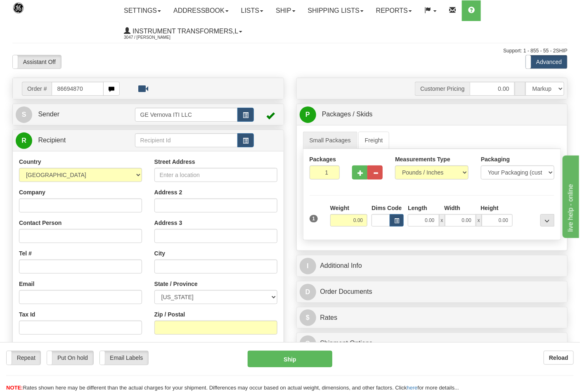
type input "86694870"
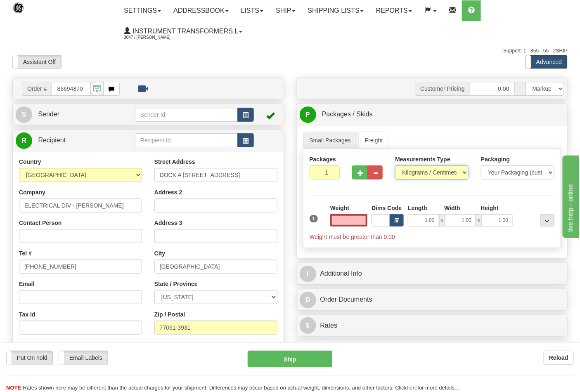
type input "0.00"
click at [418, 172] on select "Pounds / Inches Kilograms / Centimeters" at bounding box center [432, 173] width 74 height 14
select select "0"
click at [395, 166] on select "Pounds / Inches Kilograms / Centimeters" at bounding box center [432, 173] width 74 height 14
click at [362, 219] on input "0.00" at bounding box center [349, 220] width 38 height 12
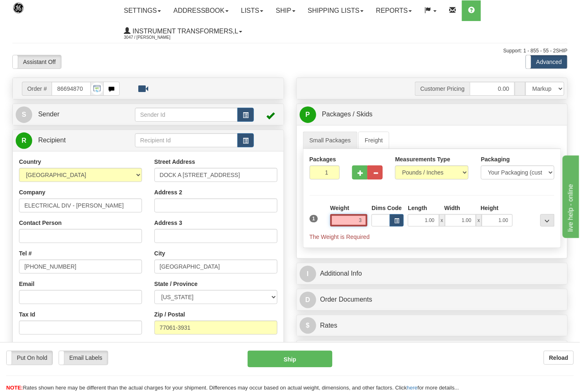
click button "Delete" at bounding box center [0, 0] width 0 height 0
type input "3.00"
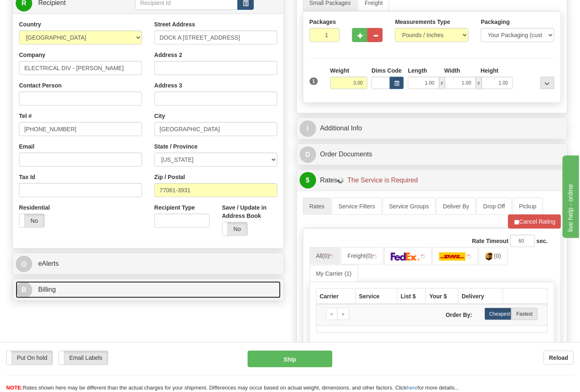
click at [72, 284] on link "B Billing" at bounding box center [148, 290] width 265 height 17
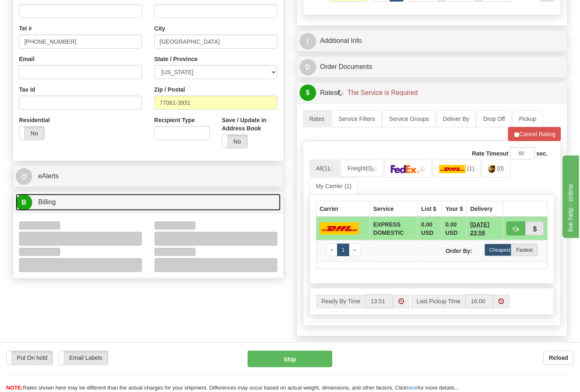
scroll to position [229, 0]
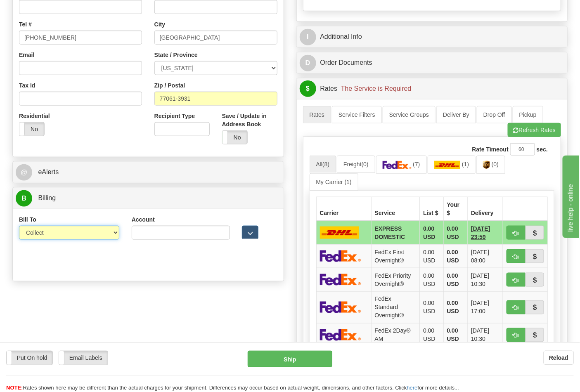
click at [53, 231] on select "Sender Recipient Third Party Collect" at bounding box center [69, 233] width 100 height 14
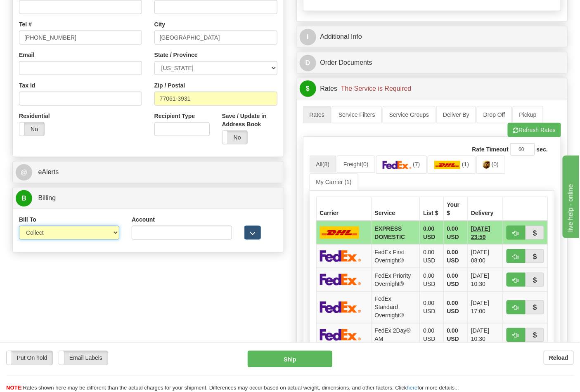
select select "2"
click at [19, 227] on select "Sender Recipient Third Party Collect" at bounding box center [69, 233] width 100 height 14
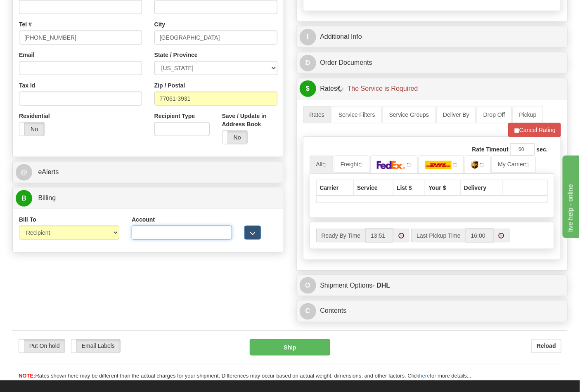
click at [154, 233] on input "Account" at bounding box center [182, 233] width 100 height 14
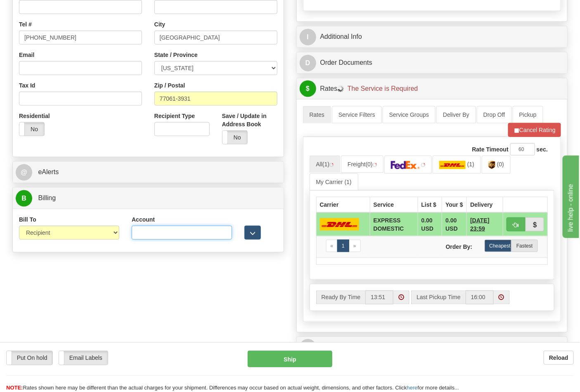
paste input "661159723"
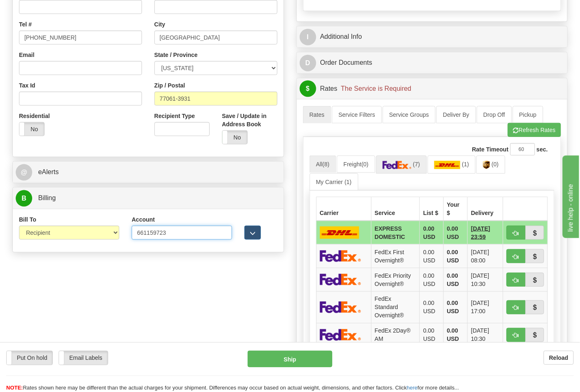
type input "661159723"
drag, startPoint x: 399, startPoint y: 159, endPoint x: 407, endPoint y: 169, distance: 12.4
click at [400, 159] on link "(7)" at bounding box center [401, 165] width 51 height 18
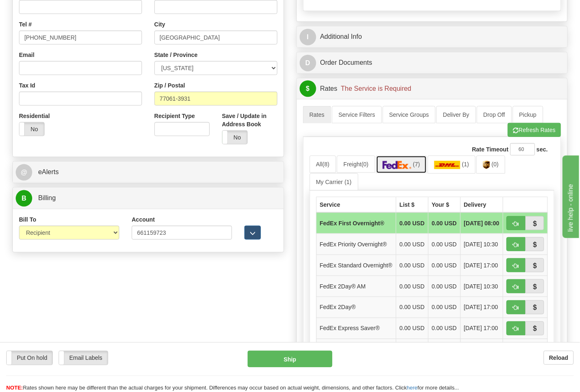
scroll to position [367, 0]
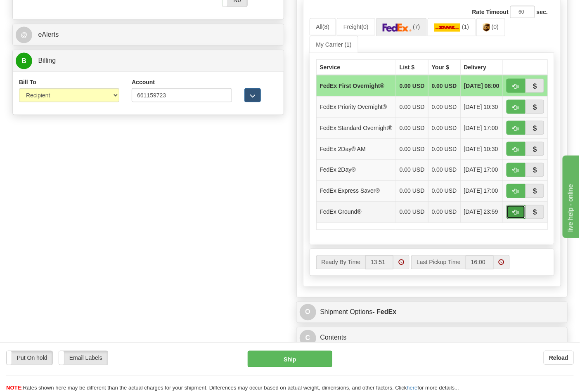
click at [512, 219] on button "button" at bounding box center [516, 212] width 19 height 14
type input "92"
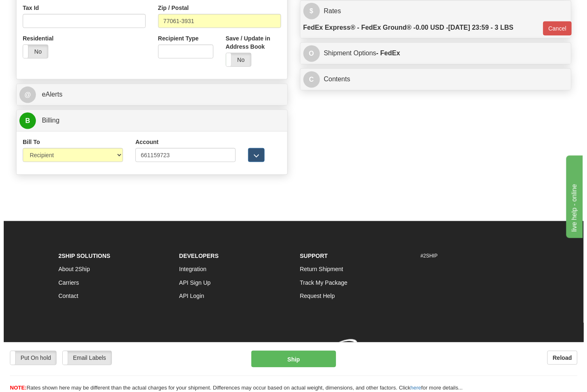
scroll to position [320, 0]
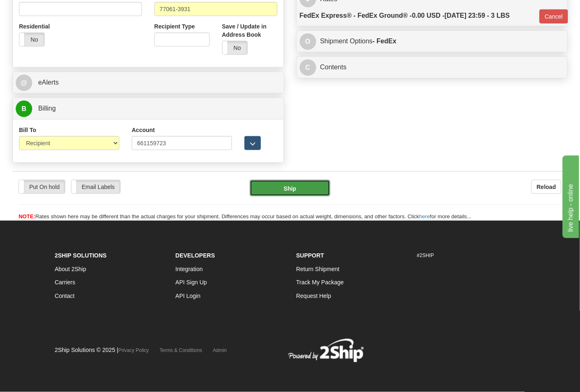
click at [314, 187] on button "Ship" at bounding box center [290, 188] width 80 height 17
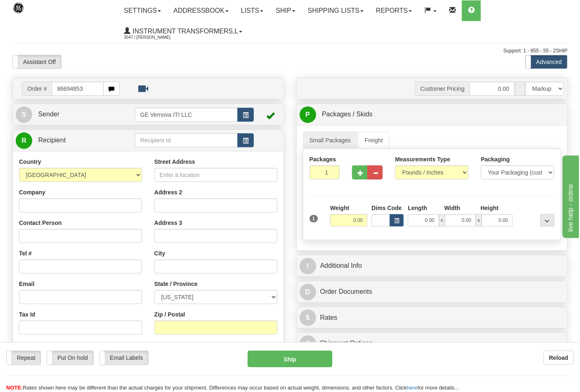
type input "866948533"
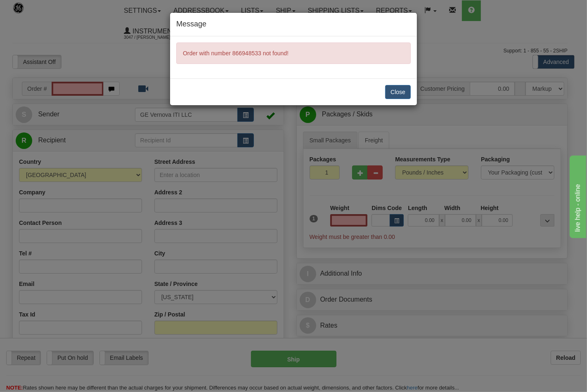
type input "0.00"
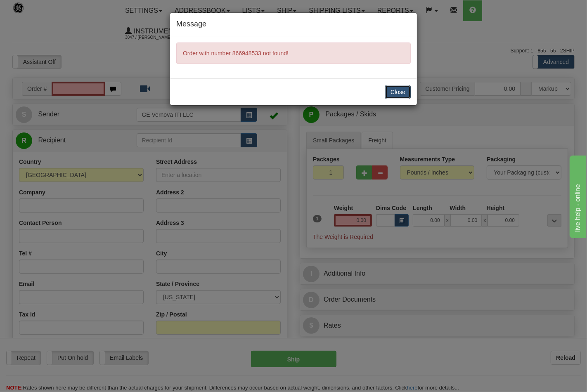
drag, startPoint x: 408, startPoint y: 97, endPoint x: 393, endPoint y: 96, distance: 15.0
click at [405, 96] on button "Close" at bounding box center [398, 92] width 26 height 14
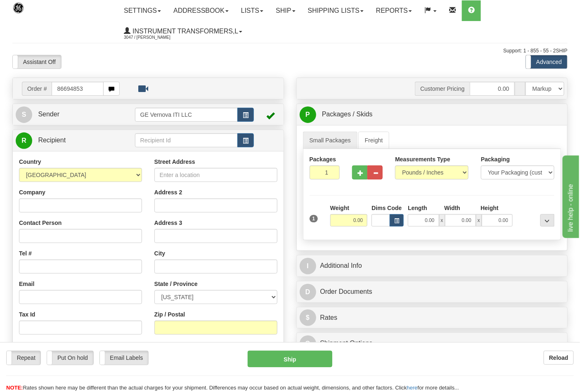
type input "86694853"
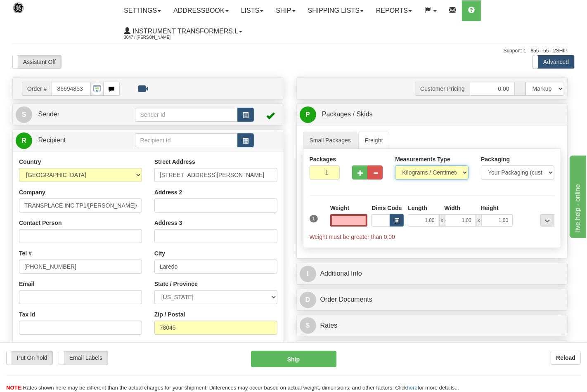
type input "0.00"
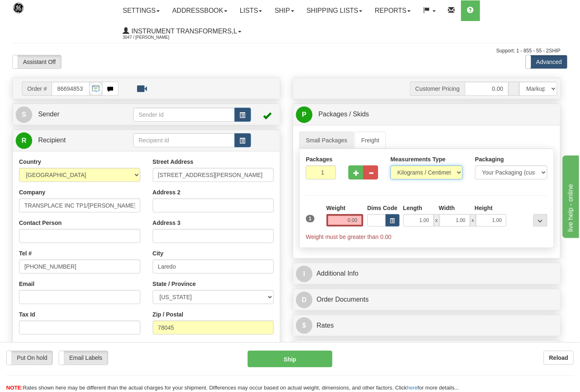
click at [422, 173] on select "Pounds / Inches Kilograms / Centimeters" at bounding box center [427, 173] width 72 height 14
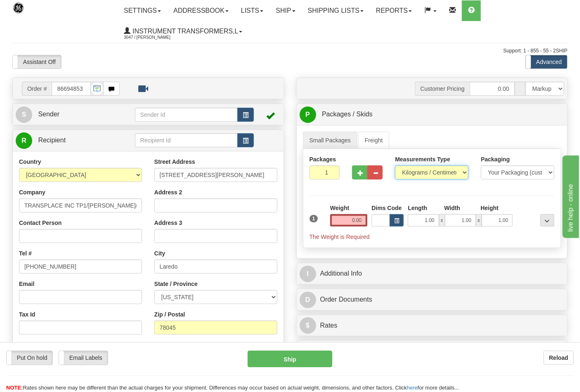
select select "0"
click at [395, 166] on select "Pounds / Inches Kilograms / Centimeters" at bounding box center [432, 173] width 74 height 14
click at [356, 180] on button "button" at bounding box center [359, 173] width 15 height 14
type input "2"
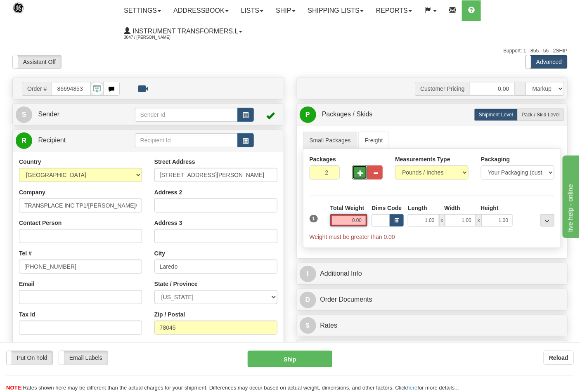
click at [363, 221] on input "0.00" at bounding box center [349, 220] width 38 height 12
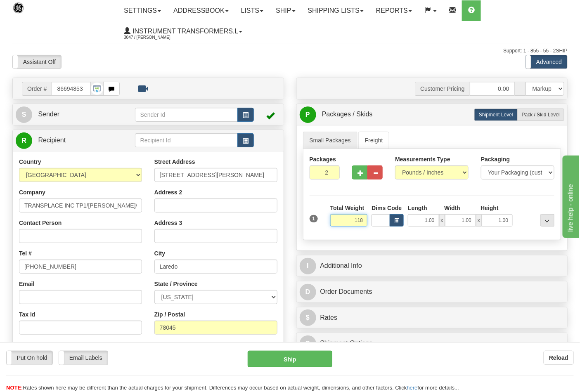
click button "Delete" at bounding box center [0, 0] width 0 height 0
type input "118.00"
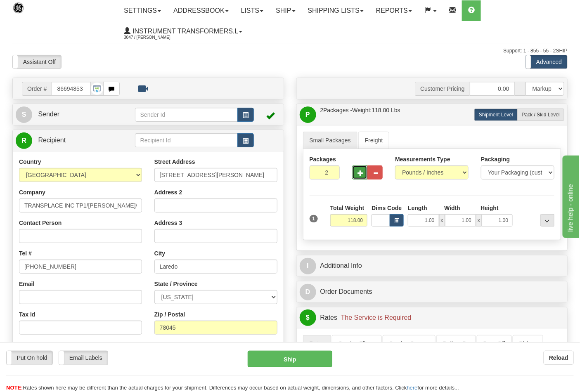
click at [362, 171] on span "button" at bounding box center [361, 173] width 6 height 5
click at [361, 176] on span "button" at bounding box center [361, 173] width 6 height 5
type input "5"
click at [537, 118] on span "Pack / Skid Level" at bounding box center [541, 115] width 38 height 6
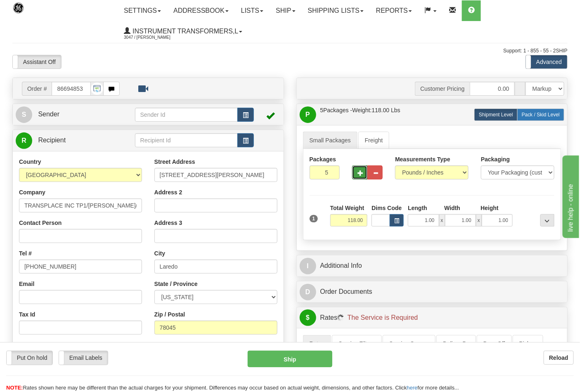
radio input "true"
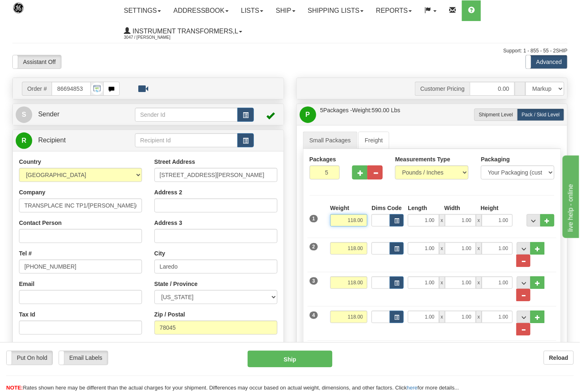
drag, startPoint x: 366, startPoint y: 221, endPoint x: 304, endPoint y: 225, distance: 62.5
click at [304, 225] on div "Packages 5 5 Measurements Type" at bounding box center [432, 263] width 259 height 228
type input "27.00"
drag, startPoint x: 366, startPoint y: 252, endPoint x: 340, endPoint y: 252, distance: 25.6
click at [340, 252] on input "118.00" at bounding box center [349, 248] width 38 height 12
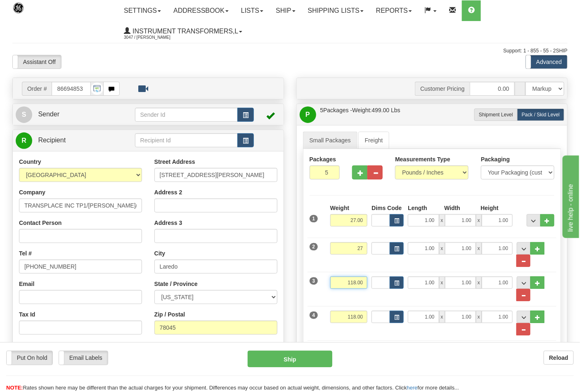
type input "27.00"
drag, startPoint x: 341, startPoint y: 286, endPoint x: 318, endPoint y: 286, distance: 23.1
click at [318, 286] on div "3 Weight 118.00 Dims Code Length Width 1.00" at bounding box center [432, 285] width 249 height 34
type input "20.00"
drag, startPoint x: 357, startPoint y: 316, endPoint x: 331, endPoint y: 320, distance: 26.3
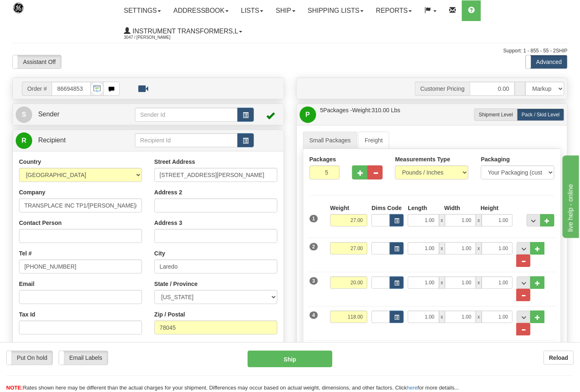
click at [331, 320] on div "Weight 118.00" at bounding box center [349, 320] width 42 height 19
click at [366, 320] on input "118.00" at bounding box center [349, 317] width 38 height 12
drag, startPoint x: 364, startPoint y: 320, endPoint x: 340, endPoint y: 320, distance: 24.4
click at [340, 320] on input "118.00" at bounding box center [349, 317] width 38 height 12
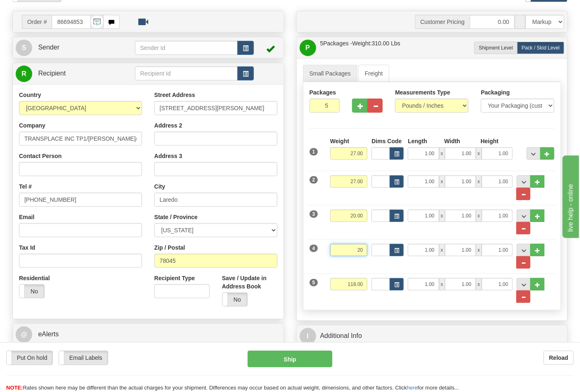
scroll to position [138, 0]
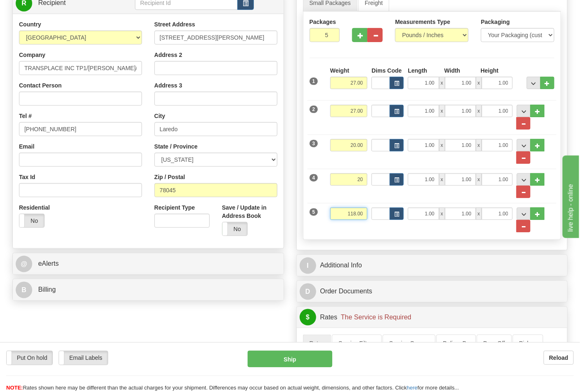
type input "20.00"
drag, startPoint x: 365, startPoint y: 218, endPoint x: 324, endPoint y: 218, distance: 40.9
click at [325, 218] on div "5 Weight 118.00 Dims Code Length Width 1.00" at bounding box center [432, 216] width 249 height 34
click button "Delete" at bounding box center [0, 0] width 0 height 0
type input "24.00"
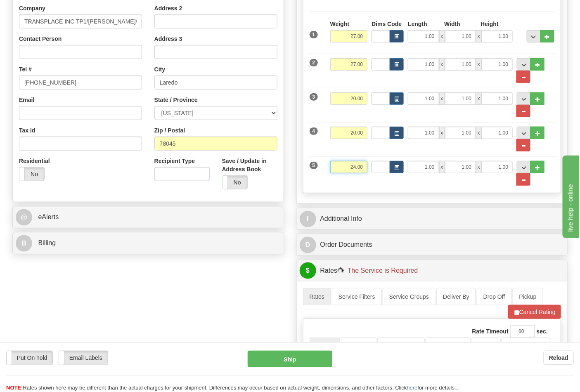
scroll to position [229, 0]
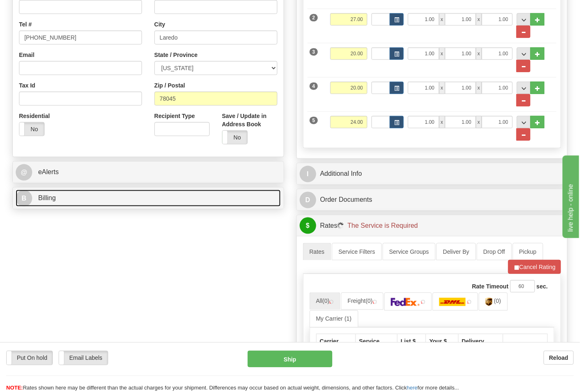
click at [99, 199] on link "B Billing" at bounding box center [148, 198] width 265 height 17
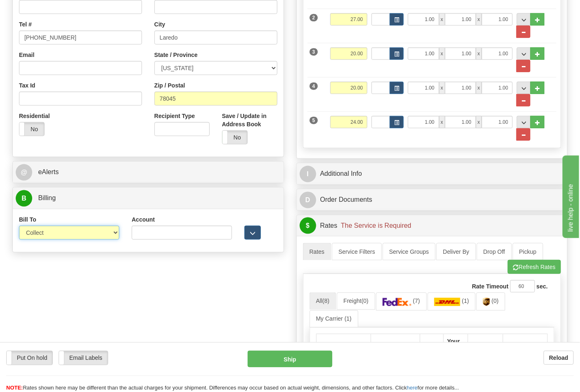
click at [75, 230] on select "Sender Recipient Third Party Collect" at bounding box center [69, 233] width 100 height 14
select select "2"
click at [19, 227] on select "Sender Recipient Third Party Collect" at bounding box center [69, 233] width 100 height 14
click at [172, 233] on input "Account" at bounding box center [182, 233] width 100 height 14
paste input "543547441"
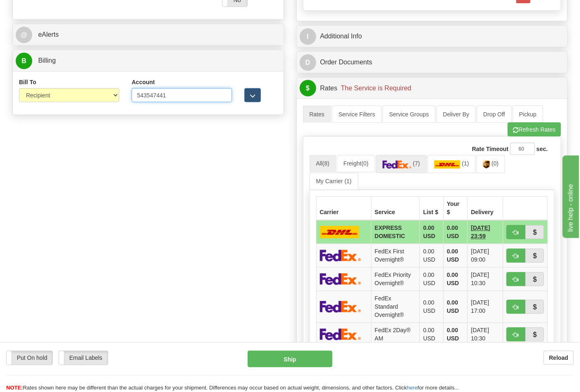
type input "543547441"
click at [419, 164] on span "(7)" at bounding box center [416, 164] width 7 height 7
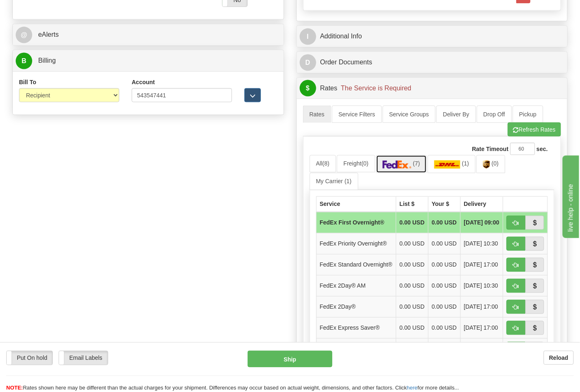
scroll to position [459, 0]
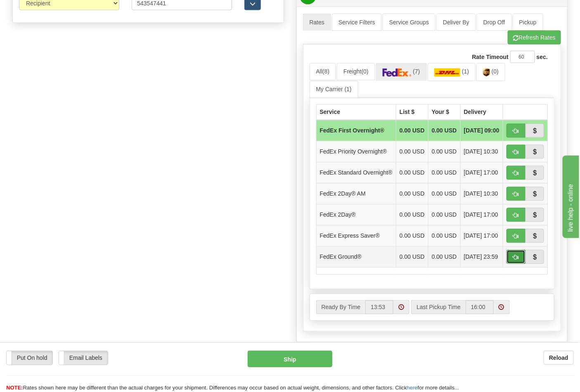
click at [512, 264] on button "button" at bounding box center [516, 257] width 19 height 14
type input "92"
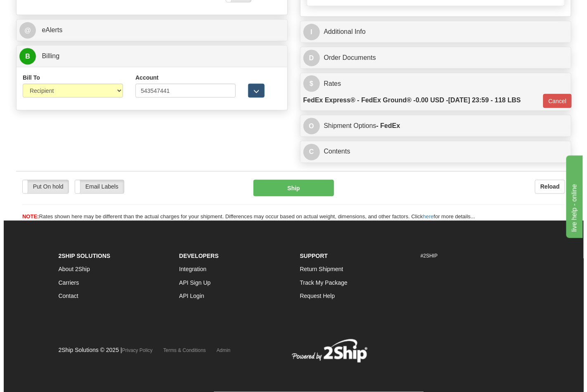
scroll to position [374, 0]
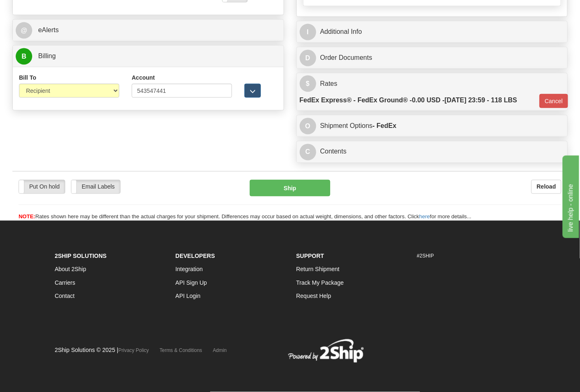
click at [280, 199] on div "Put On hold Put On hold Email Labels Email Labels Edit Reload Ship" at bounding box center [289, 200] width 555 height 41
click at [282, 191] on button "Ship" at bounding box center [290, 188] width 80 height 17
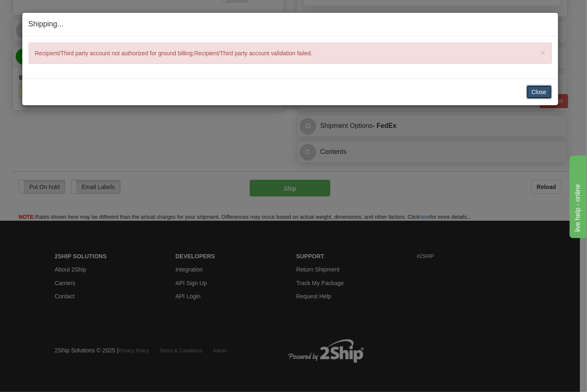
click at [546, 93] on button "Close" at bounding box center [540, 92] width 26 height 14
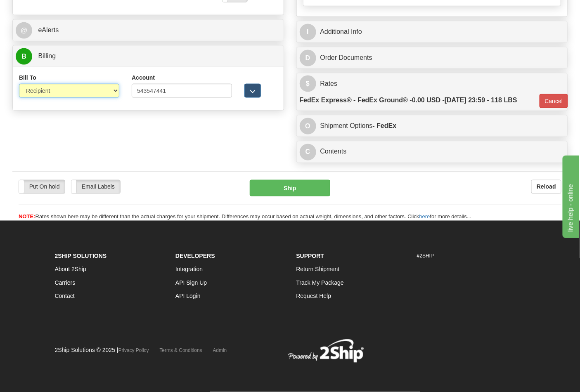
click at [53, 93] on select "Sender Recipient Third Party Collect" at bounding box center [69, 91] width 100 height 14
select select "4"
click at [19, 84] on select "Sender Recipient Third Party Collect" at bounding box center [69, 91] width 100 height 14
type input "92"
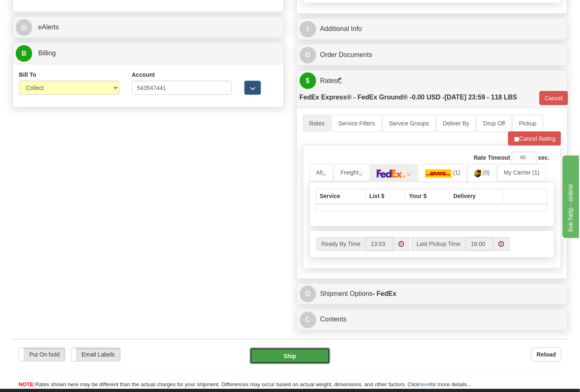
click at [282, 363] on button "Ship" at bounding box center [290, 356] width 80 height 17
